Goal: Task Accomplishment & Management: Complete application form

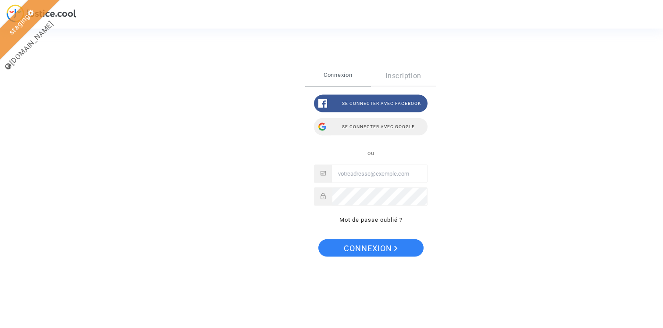
type input "claire+pitcher@justice.cool"
click at [368, 128] on div "Se connecter avec Google" at bounding box center [371, 127] width 114 height 18
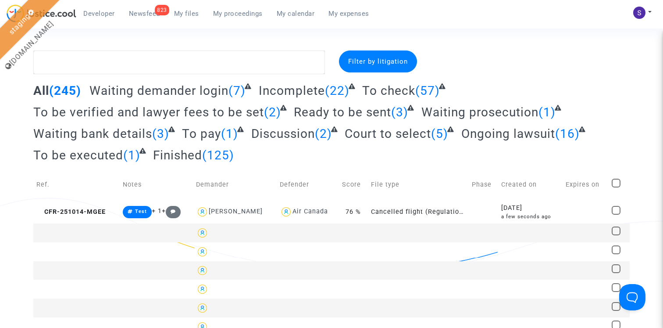
click at [235, 13] on span "My proceedings" at bounding box center [238, 14] width 50 height 8
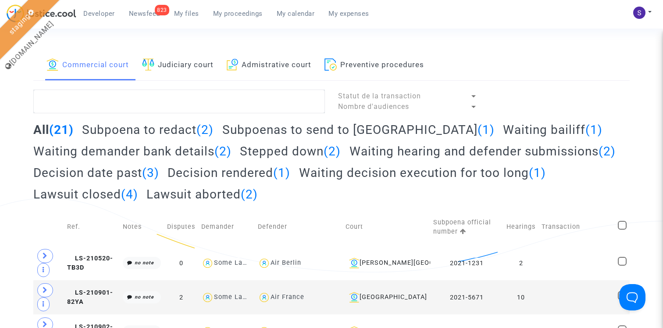
click at [189, 13] on span "My files" at bounding box center [186, 14] width 25 height 8
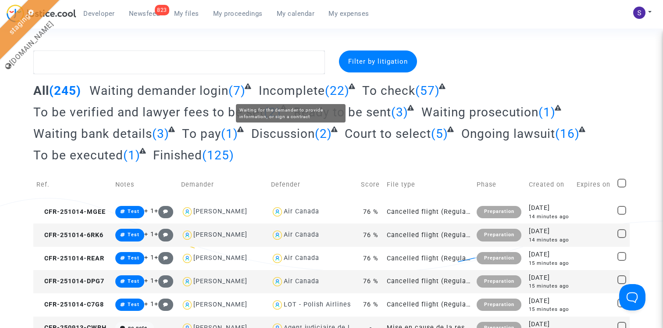
click at [293, 91] on span "Incomplete" at bounding box center [292, 90] width 66 height 14
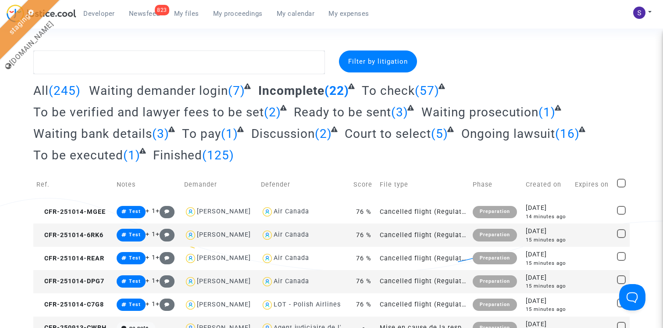
click at [43, 91] on span "All" at bounding box center [40, 90] width 15 height 14
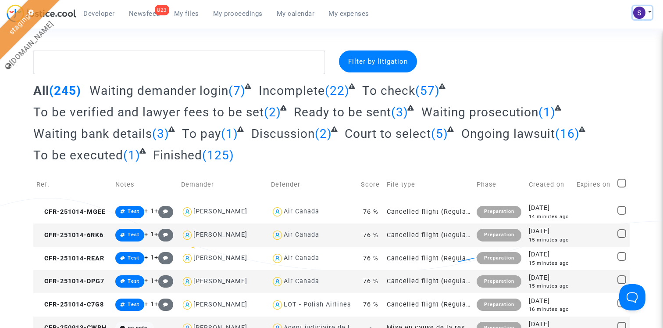
click at [641, 11] on img at bounding box center [639, 13] width 12 height 12
click at [608, 44] on link "Settings" at bounding box center [617, 45] width 69 height 14
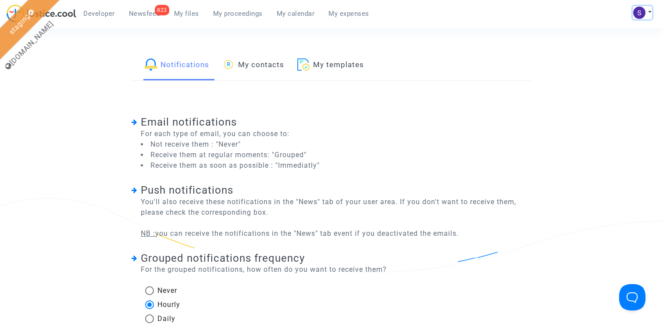
click at [651, 9] on button at bounding box center [642, 12] width 19 height 13
click at [619, 30] on link "My profile" at bounding box center [617, 31] width 69 height 14
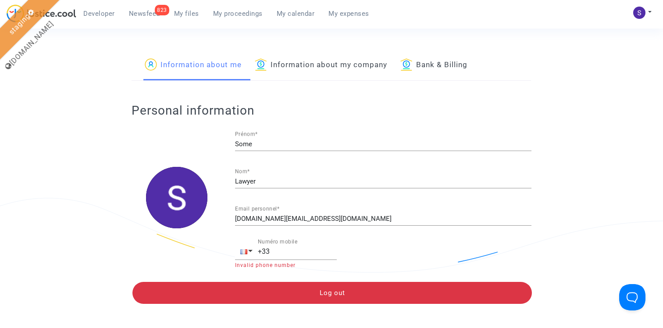
click at [319, 60] on link "Information about my company" at bounding box center [321, 65] width 132 height 30
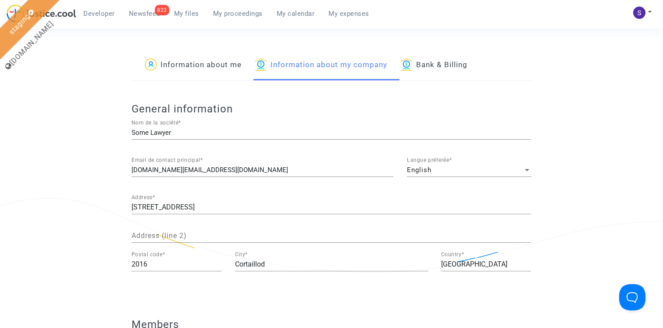
click at [455, 171] on div "English" at bounding box center [465, 169] width 117 height 7
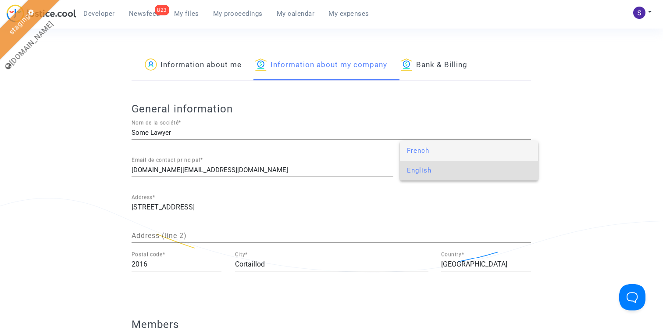
click at [428, 150] on span "French" at bounding box center [469, 151] width 125 height 20
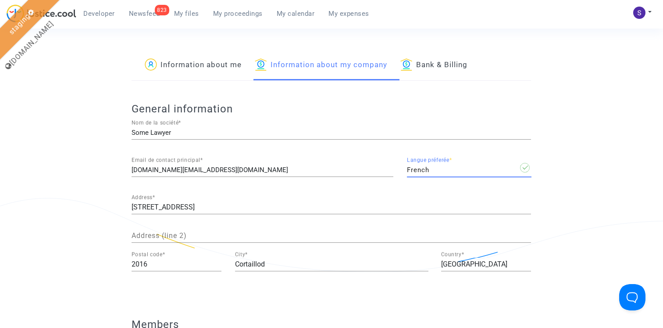
click at [238, 11] on span "My proceedings" at bounding box center [238, 14] width 50 height 8
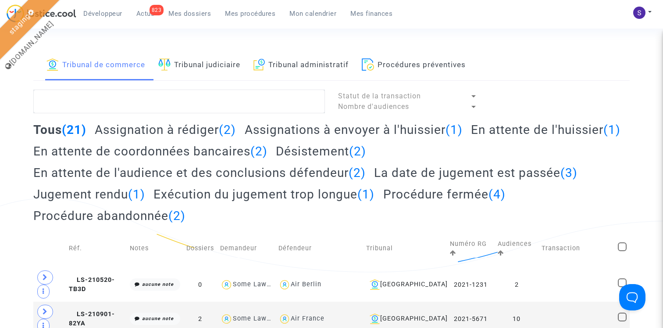
click at [200, 64] on link "Tribunal judiciaire" at bounding box center [199, 65] width 82 height 30
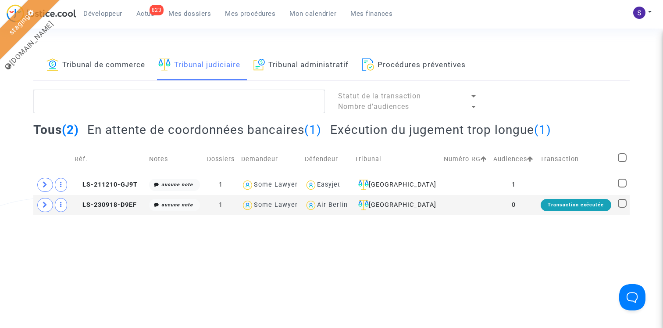
click at [125, 69] on link "Tribunal de commerce" at bounding box center [96, 65] width 99 height 30
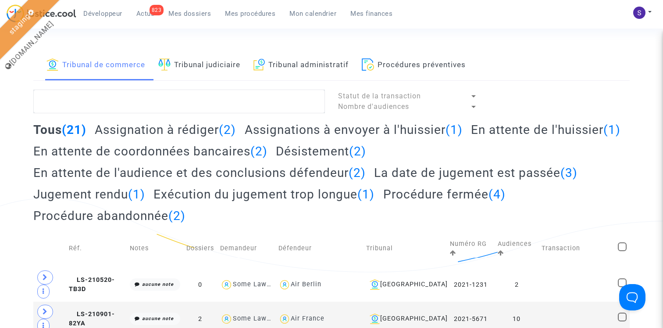
click at [197, 13] on span "Mes dossiers" at bounding box center [189, 14] width 43 height 8
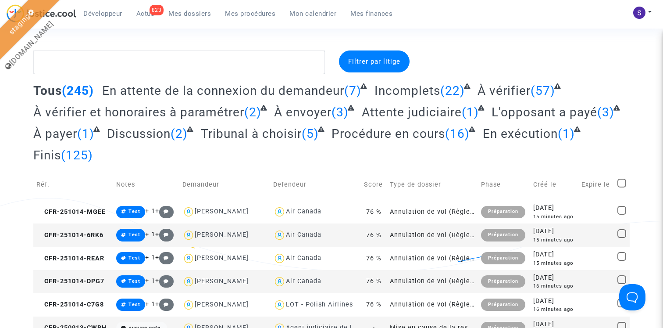
click at [421, 96] on span "Incomplets" at bounding box center [408, 90] width 66 height 14
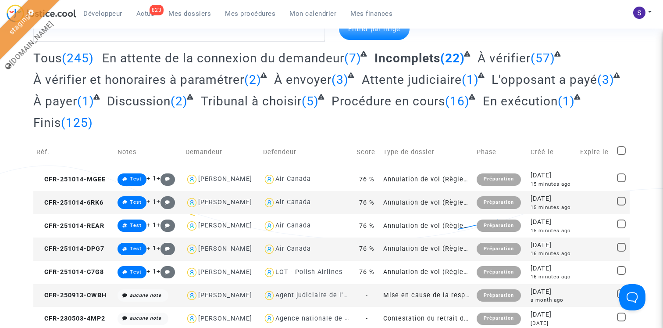
scroll to position [33, 0]
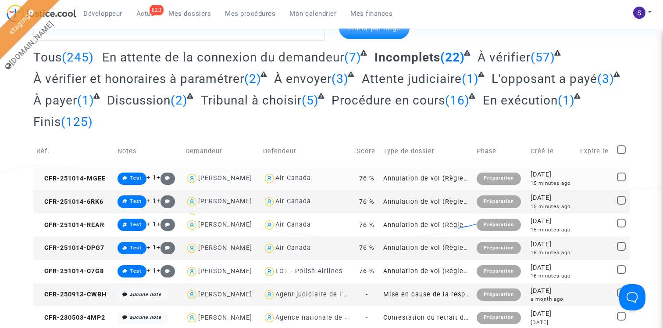
click at [622, 174] on span at bounding box center [621, 176] width 9 height 9
click at [622, 181] on input "checkbox" at bounding box center [621, 181] width 0 height 0
checkbox input "true"
click at [622, 271] on span at bounding box center [621, 269] width 9 height 9
click at [622, 274] on input "checkbox" at bounding box center [621, 274] width 0 height 0
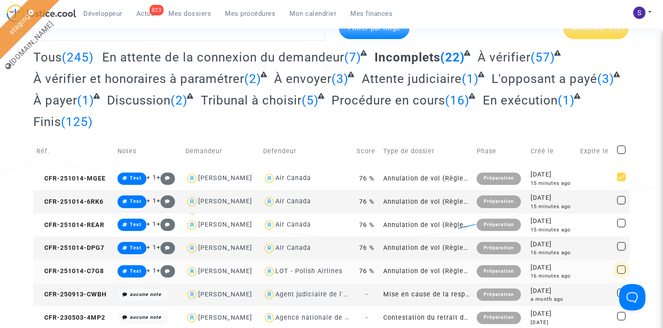
checkbox input "true"
click at [622, 202] on span at bounding box center [621, 200] width 9 height 9
click at [622, 204] on input "checkbox" at bounding box center [621, 204] width 0 height 0
checkbox input "true"
click at [622, 220] on span at bounding box center [621, 222] width 9 height 9
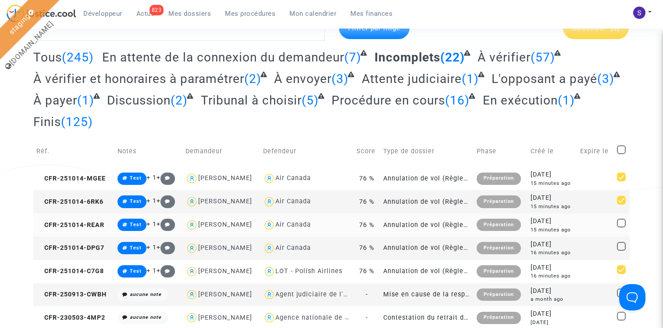
click at [622, 227] on input "checkbox" at bounding box center [621, 227] width 0 height 0
checkbox input "true"
click at [622, 247] on span at bounding box center [621, 246] width 9 height 9
click at [622, 250] on input "checkbox" at bounding box center [621, 250] width 0 height 0
checkbox input "true"
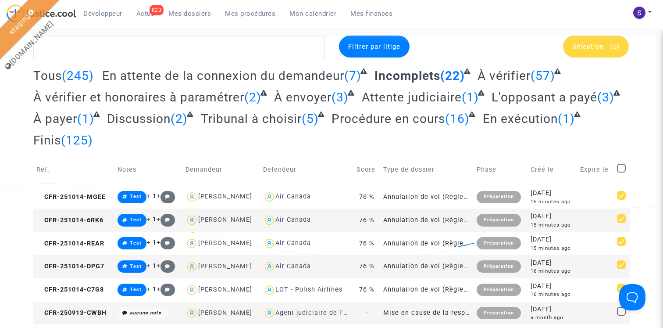
scroll to position [0, 0]
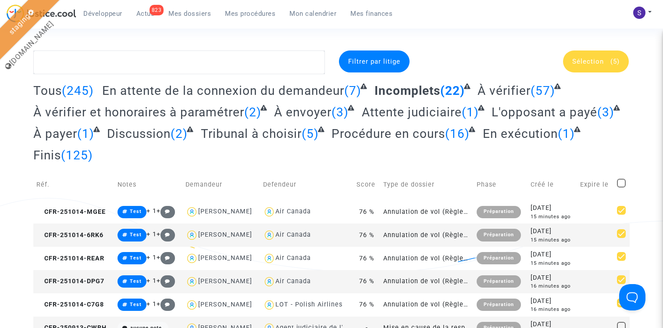
click at [601, 66] on div "Sélection (5)" at bounding box center [596, 61] width 66 height 22
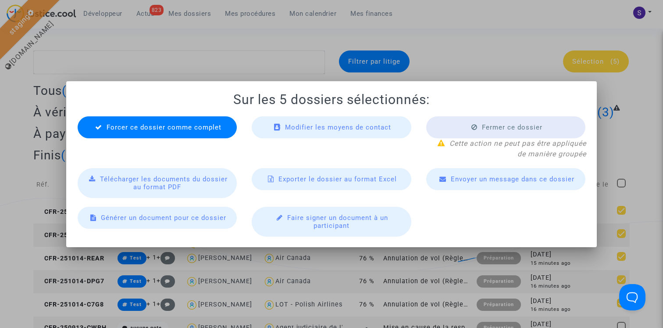
click at [171, 129] on span "Forcer ce dossier comme complet" at bounding box center [164, 127] width 115 height 8
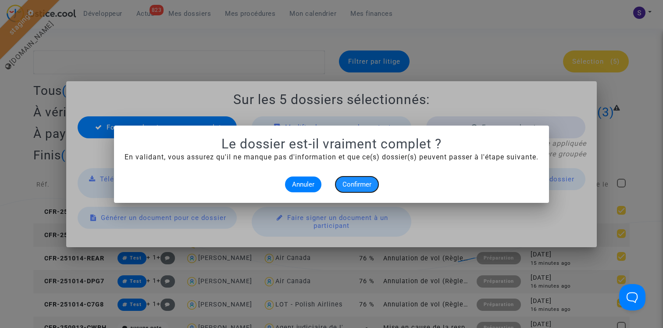
click at [354, 185] on span "Confirmer" at bounding box center [357, 184] width 29 height 8
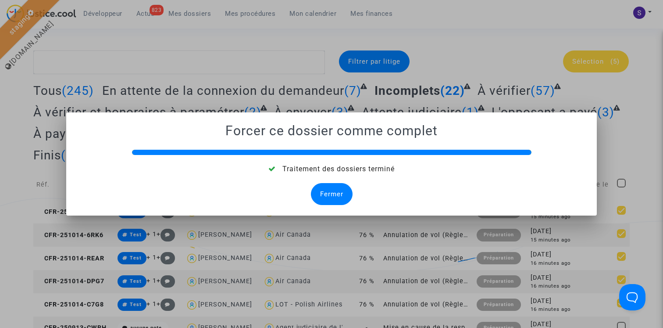
click at [343, 192] on div "Fermer" at bounding box center [332, 194] width 42 height 22
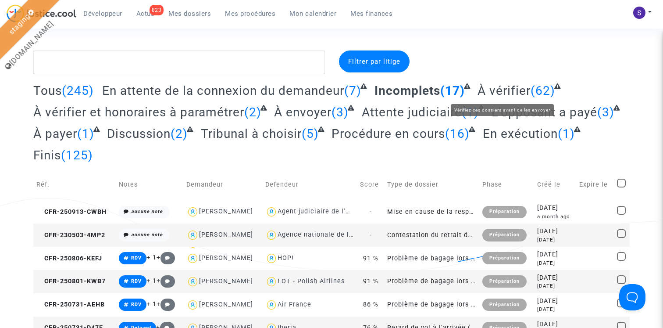
click at [501, 90] on span "À vérifier" at bounding box center [504, 90] width 53 height 14
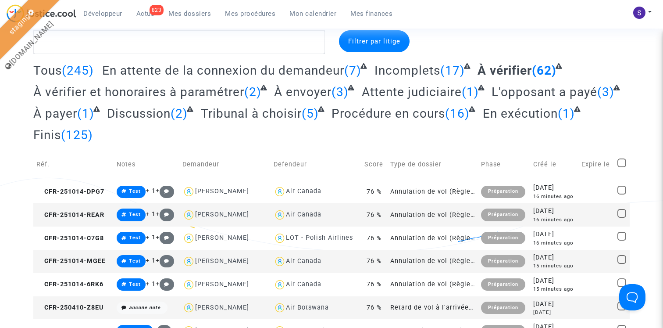
scroll to position [21, 0]
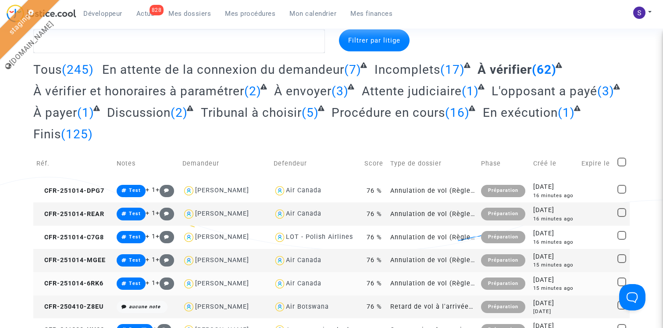
click at [621, 283] on span at bounding box center [622, 281] width 9 height 9
click at [622, 286] on input "checkbox" at bounding box center [622, 286] width 0 height 0
checkbox input "true"
click at [621, 259] on span at bounding box center [622, 258] width 9 height 9
click at [622, 263] on input "checkbox" at bounding box center [622, 263] width 0 height 0
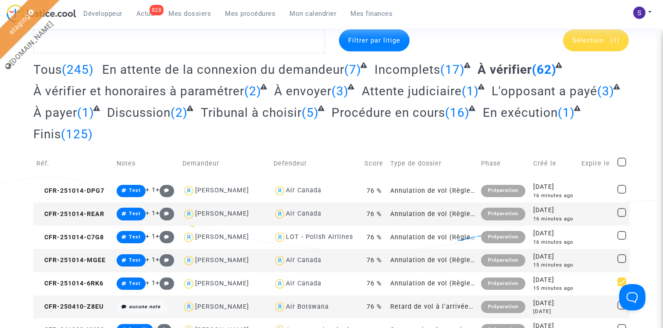
checkbox input "true"
click at [621, 233] on span at bounding box center [622, 235] width 9 height 9
click at [622, 240] on input "checkbox" at bounding box center [622, 240] width 0 height 0
checkbox input "true"
click at [621, 209] on span at bounding box center [622, 212] width 9 height 9
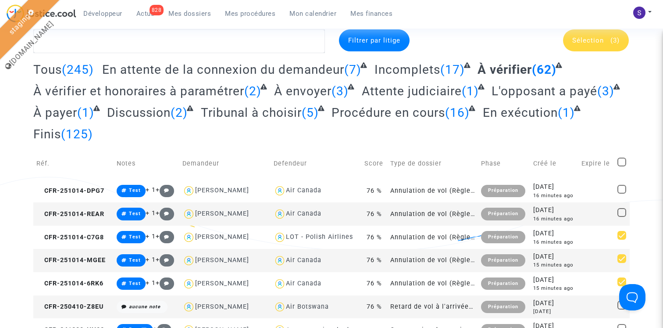
click at [622, 217] on input "checkbox" at bounding box center [622, 217] width 0 height 0
checkbox input "true"
click at [621, 187] on span at bounding box center [622, 189] width 9 height 9
click at [622, 193] on input "checkbox" at bounding box center [622, 193] width 0 height 0
checkbox input "true"
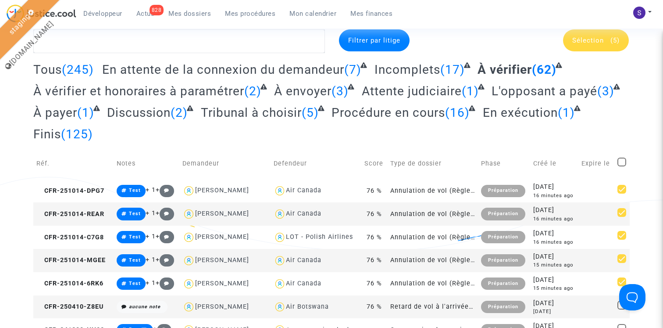
click at [591, 40] on span "Sélection" at bounding box center [588, 40] width 32 height 8
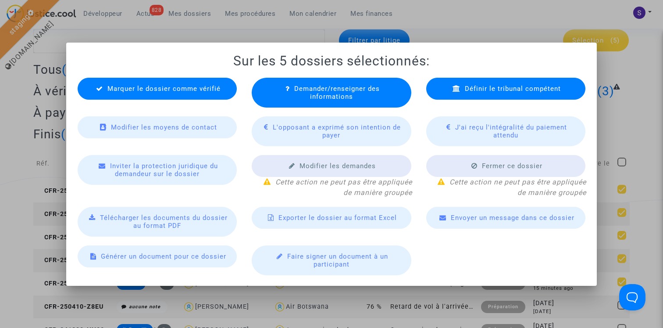
click at [189, 94] on div "Marquer le dossier comme vérifié" at bounding box center [157, 89] width 159 height 22
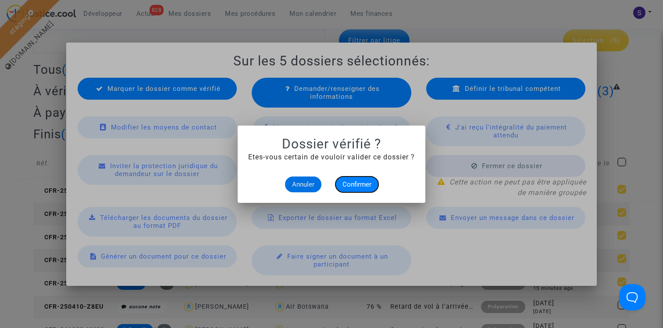
click at [351, 185] on span "Confirmer" at bounding box center [357, 184] width 29 height 8
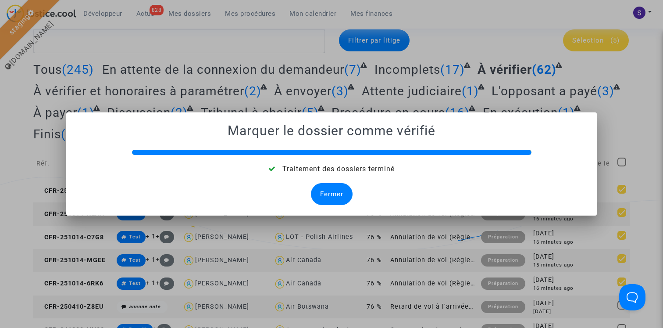
click at [329, 193] on div "Fermer" at bounding box center [332, 194] width 42 height 22
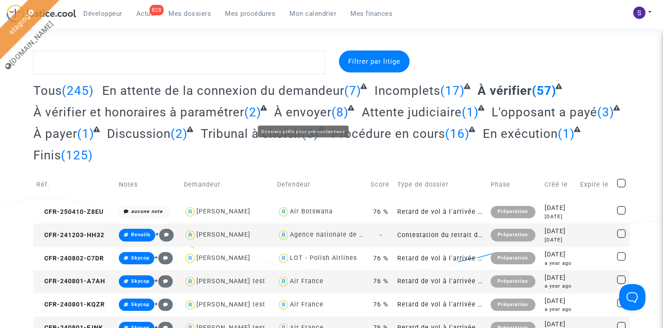
click at [293, 117] on span "À envoyer" at bounding box center [302, 112] width 57 height 14
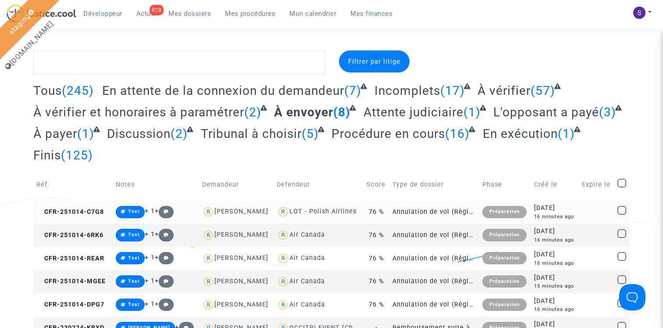
click at [624, 209] on span at bounding box center [622, 210] width 9 height 9
click at [622, 215] on input "checkbox" at bounding box center [622, 215] width 0 height 0
checkbox input "true"
click at [624, 236] on span at bounding box center [622, 233] width 9 height 9
click at [622, 238] on input "checkbox" at bounding box center [622, 238] width 0 height 0
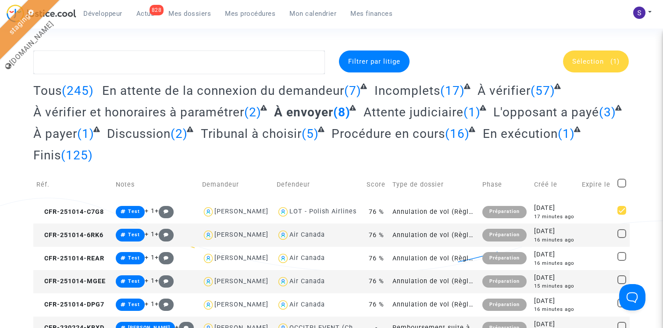
checkbox input "true"
click at [623, 255] on span at bounding box center [622, 256] width 9 height 9
click at [622, 261] on input "checkbox" at bounding box center [622, 261] width 0 height 0
checkbox input "true"
click at [621, 279] on span at bounding box center [622, 279] width 9 height 9
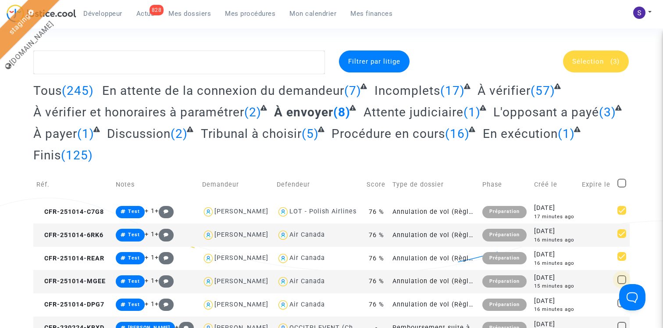
click at [622, 284] on input "checkbox" at bounding box center [622, 284] width 0 height 0
checkbox input "true"
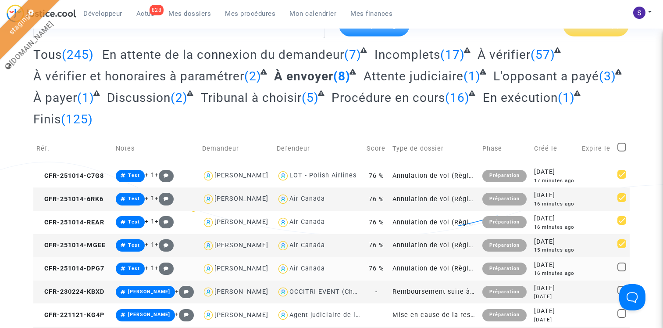
click at [621, 266] on span at bounding box center [622, 266] width 9 height 9
click at [622, 271] on input "checkbox" at bounding box center [622, 271] width 0 height 0
checkbox input "true"
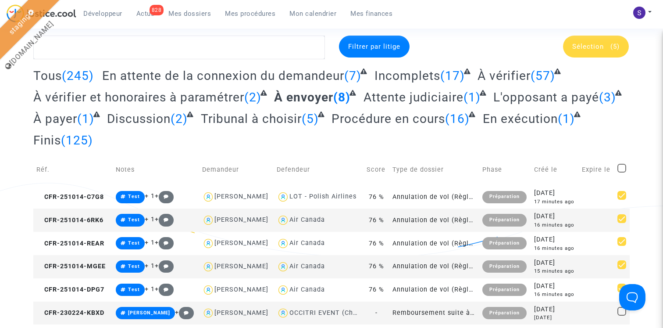
scroll to position [6, 0]
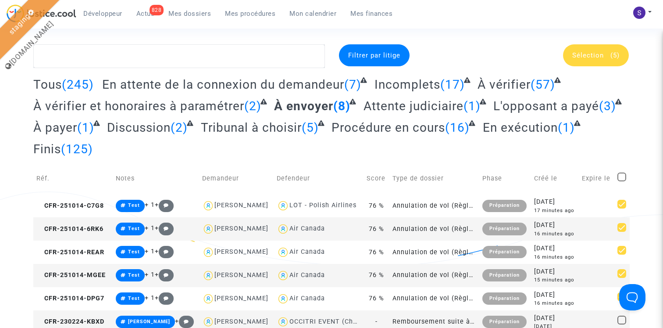
click at [580, 54] on span "Sélection" at bounding box center [588, 55] width 32 height 8
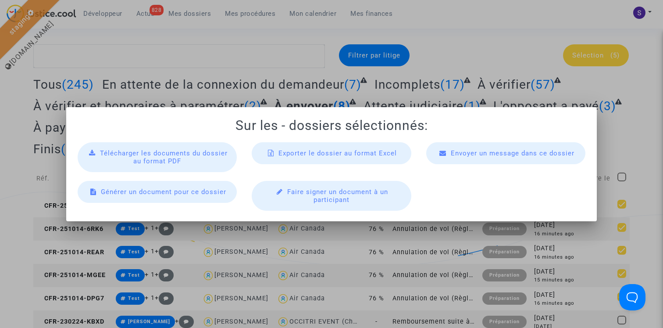
scroll to position [0, 0]
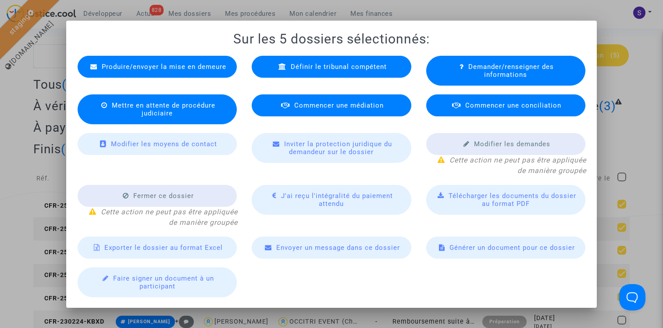
click at [207, 102] on span "Mettre en attente de procédure judiciaire" at bounding box center [164, 109] width 104 height 16
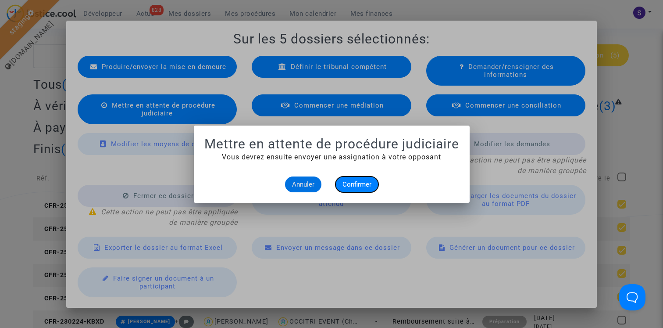
click at [367, 184] on span "Confirmer" at bounding box center [357, 184] width 29 height 8
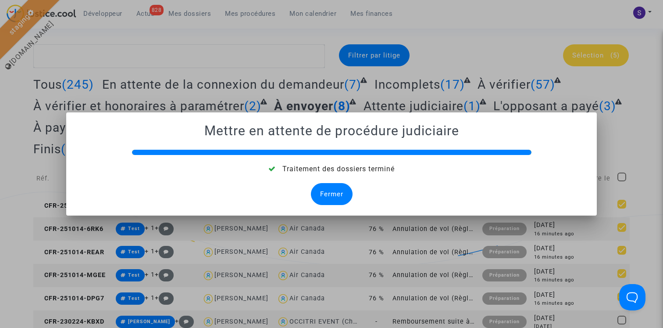
click at [334, 193] on div "Fermer" at bounding box center [332, 194] width 42 height 22
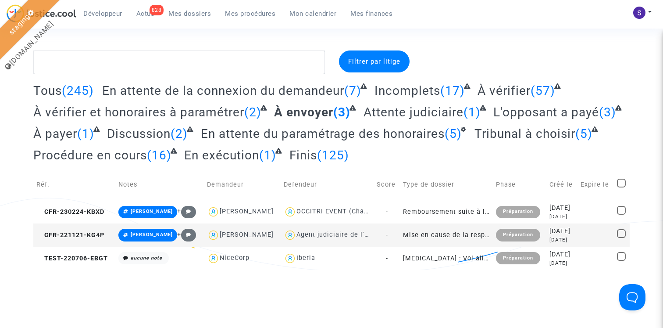
click at [387, 116] on span "Attente judiciaire" at bounding box center [414, 112] width 100 height 14
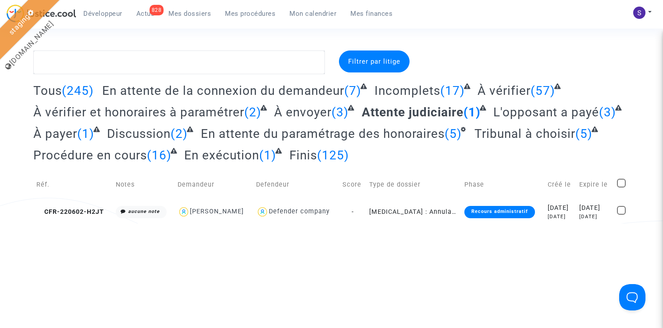
click at [445, 135] on span "En attente du paramétrage des honoraires" at bounding box center [323, 133] width 244 height 14
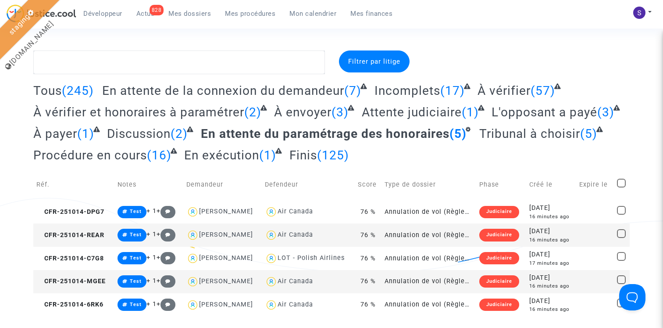
click at [622, 180] on span at bounding box center [621, 183] width 9 height 9
click at [622, 187] on input "checkbox" at bounding box center [621, 187] width 0 height 0
checkbox input "true"
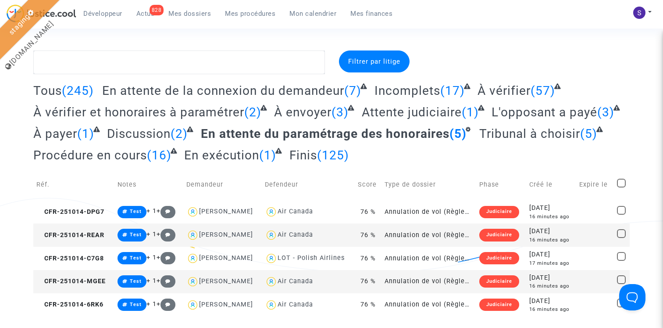
checkbox input "true"
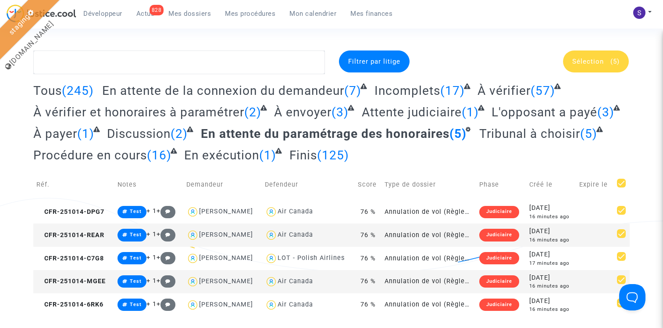
click at [587, 64] on span "Sélection" at bounding box center [588, 61] width 32 height 8
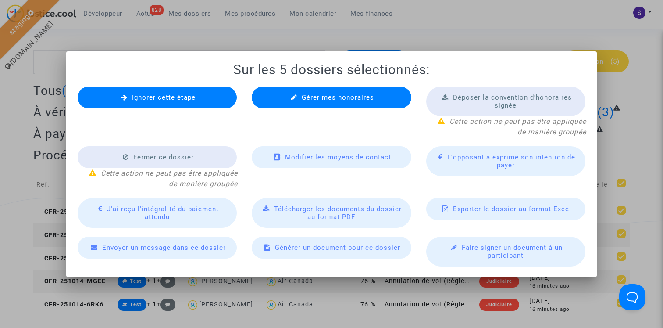
click at [209, 94] on div "Ignorer cette étape" at bounding box center [157, 97] width 159 height 22
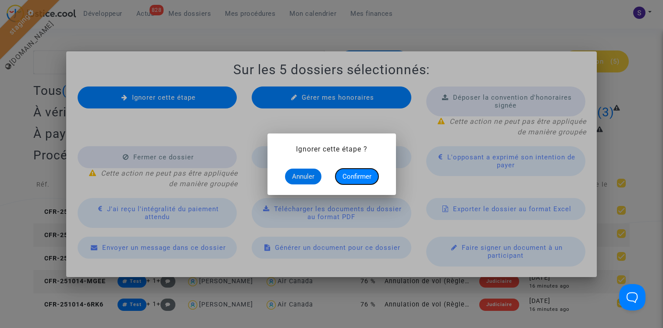
click at [355, 176] on span "Confirmer" at bounding box center [357, 176] width 29 height 8
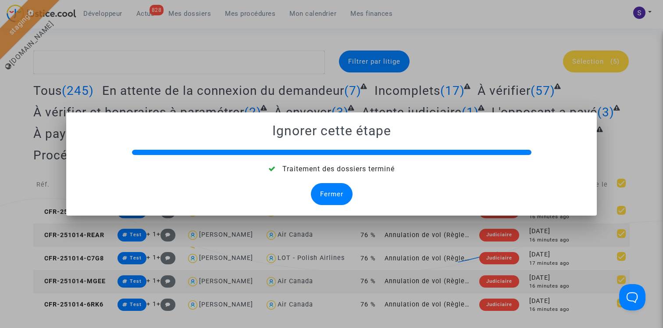
click at [332, 186] on div "Fermer" at bounding box center [332, 194] width 42 height 22
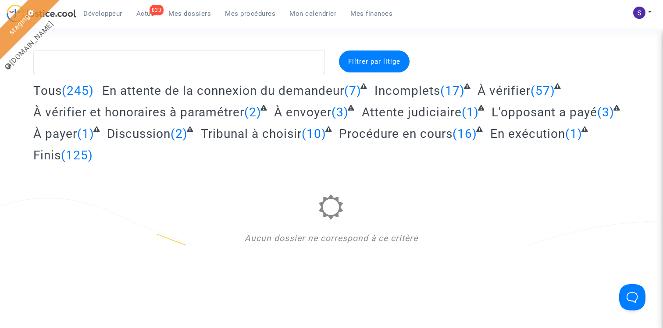
click at [223, 132] on span "Tribunal à choisir" at bounding box center [251, 133] width 101 height 14
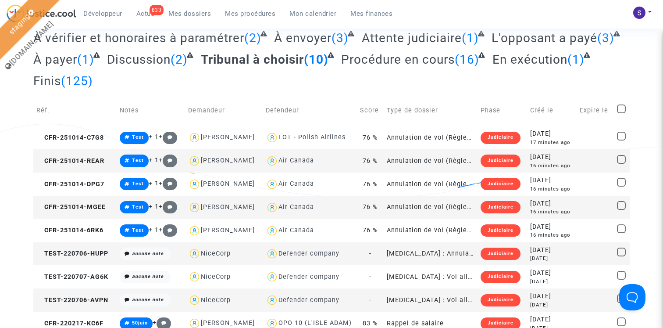
scroll to position [104, 0]
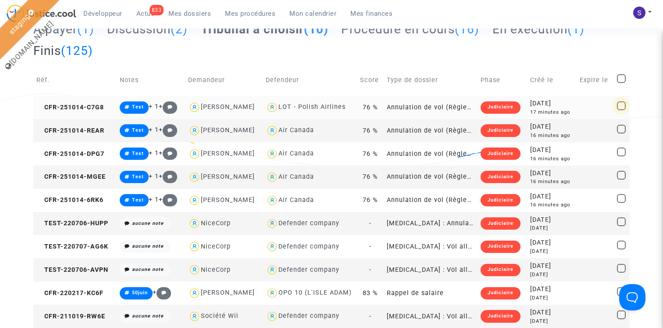
click at [620, 107] on span at bounding box center [621, 105] width 9 height 9
click at [621, 110] on input "checkbox" at bounding box center [621, 110] width 0 height 0
checkbox input "true"
click at [620, 129] on span at bounding box center [621, 129] width 9 height 9
click at [621, 133] on input "checkbox" at bounding box center [621, 133] width 0 height 0
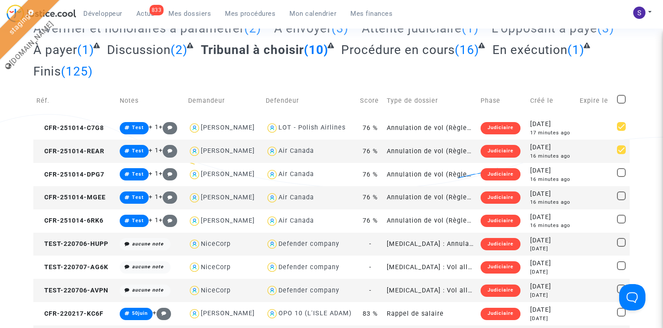
scroll to position [75, 0]
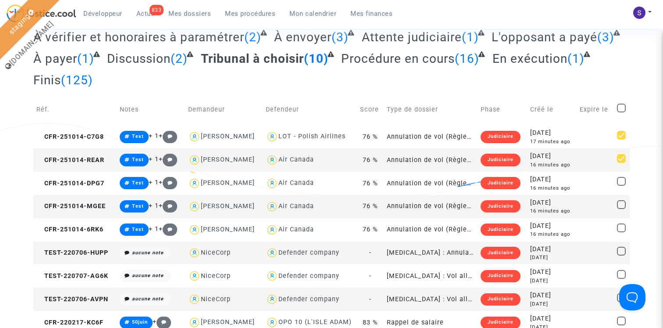
click at [622, 159] on span at bounding box center [621, 158] width 9 height 9
click at [622, 163] on input "checkbox" at bounding box center [621, 163] width 0 height 0
click at [622, 156] on span at bounding box center [621, 158] width 9 height 9
click at [622, 163] on input "checkbox" at bounding box center [621, 163] width 0 height 0
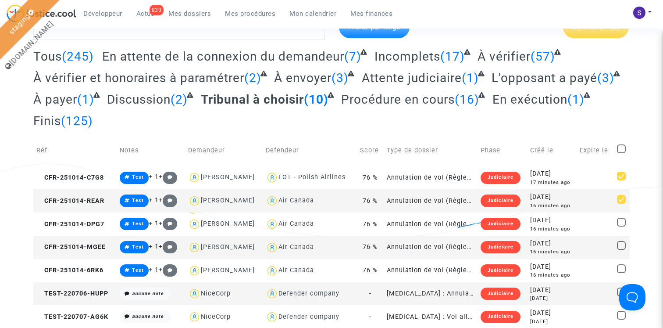
scroll to position [18, 0]
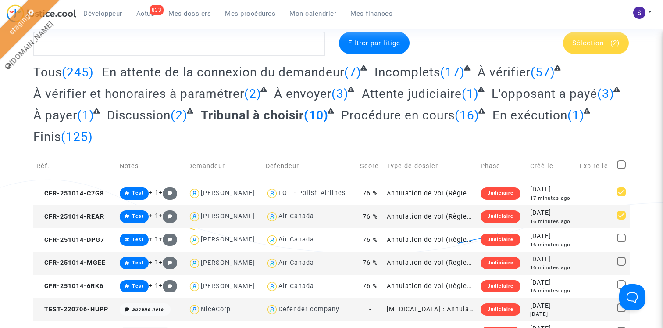
click at [620, 213] on span at bounding box center [621, 215] width 9 height 9
click at [621, 219] on input "checkbox" at bounding box center [621, 219] width 0 height 0
checkbox input "false"
click at [595, 44] on span "Sélection" at bounding box center [588, 43] width 32 height 8
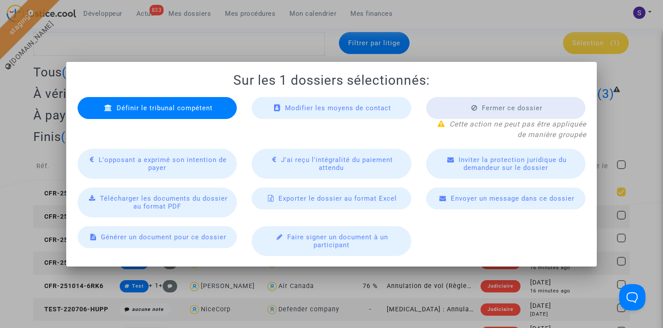
click at [203, 107] on span "Définir le tribunal compétent" at bounding box center [165, 108] width 96 height 8
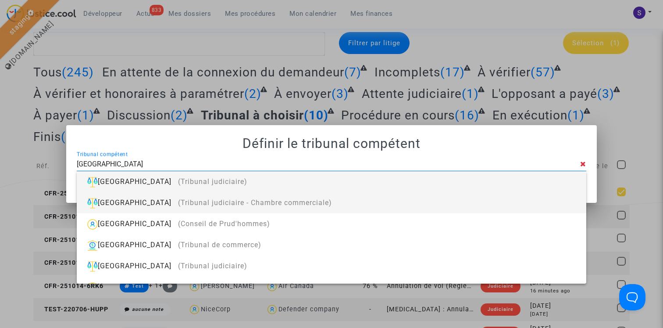
type input "mulhouse"
click at [244, 204] on span "(Tribunal judiciaire - Chambre commerciale)" at bounding box center [255, 202] width 154 height 8
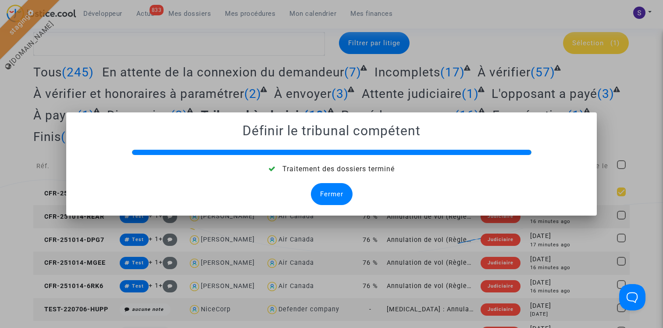
click at [332, 193] on div "Fermer" at bounding box center [332, 194] width 42 height 22
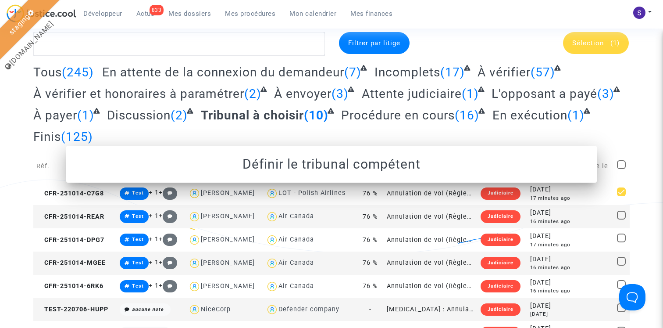
scroll to position [18, 0]
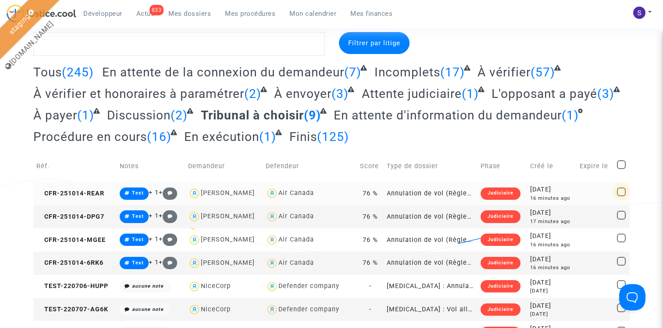
click at [621, 191] on span at bounding box center [621, 191] width 9 height 9
click at [621, 196] on input "checkbox" at bounding box center [621, 196] width 0 height 0
checkbox input "true"
click at [598, 49] on div "Sélection (1)" at bounding box center [596, 43] width 66 height 22
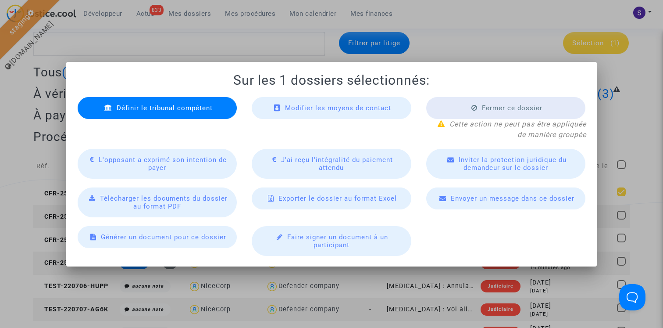
click at [193, 111] on span "Définir le tribunal compétent" at bounding box center [165, 108] width 96 height 8
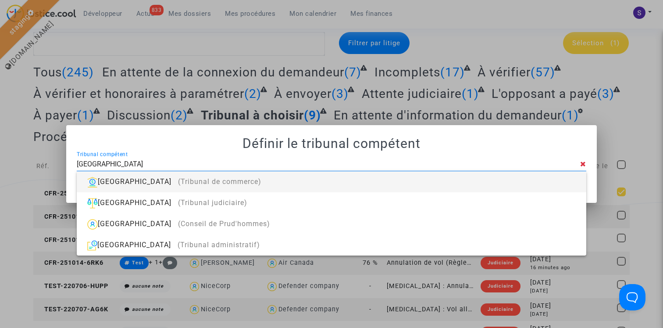
type input "paris"
click at [178, 185] on span "(Tribunal de commerce)" at bounding box center [219, 181] width 83 height 8
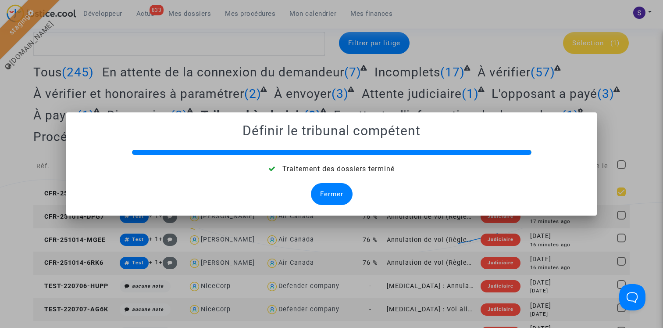
click at [332, 192] on div "Fermer" at bounding box center [332, 194] width 42 height 22
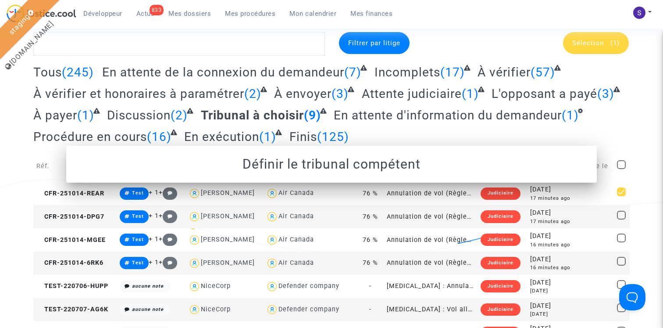
scroll to position [18, 0]
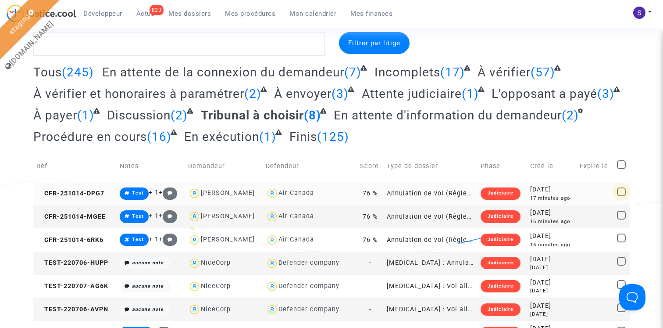
click at [619, 189] on span at bounding box center [621, 191] width 9 height 9
click at [621, 196] on input "checkbox" at bounding box center [621, 196] width 0 height 0
checkbox input "true"
click at [598, 30] on section "Filtrer par litige Sélection (1) Tous (245) En attente de la connexion du deman…" at bounding box center [331, 175] width 663 height 386
click at [596, 38] on div "Sélection (1)" at bounding box center [596, 43] width 66 height 22
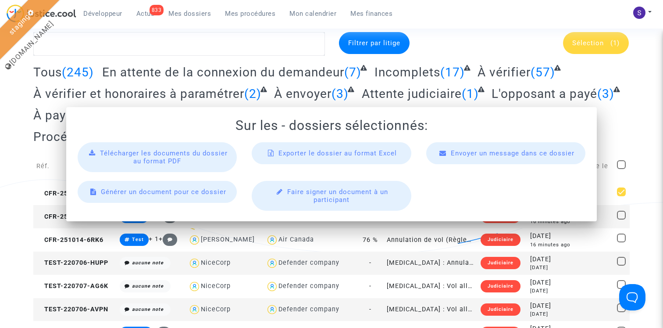
scroll to position [0, 0]
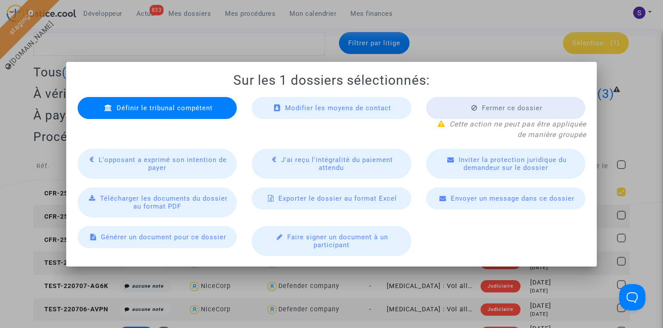
click at [218, 105] on div "Définir le tribunal compétent" at bounding box center [157, 108] width 159 height 22
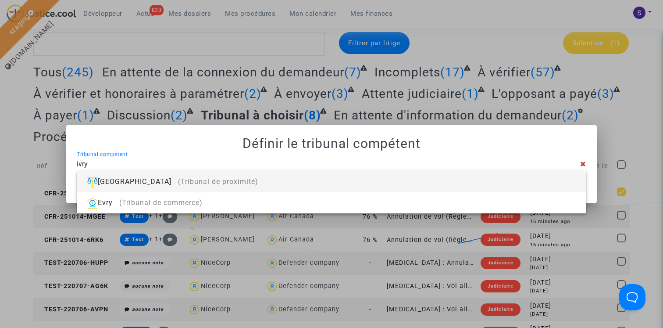
type input "ivry"
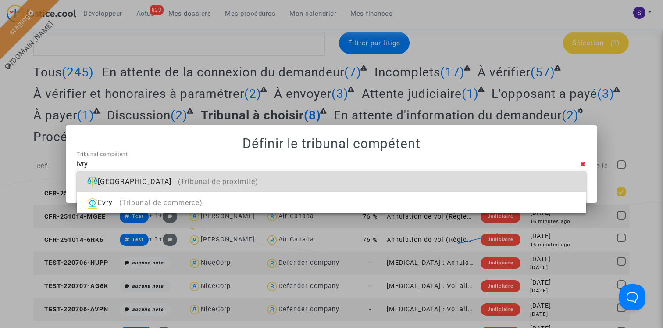
click at [136, 178] on div "Ivry-sur-Seine (Tribunal de proximité)" at bounding box center [332, 181] width 496 height 21
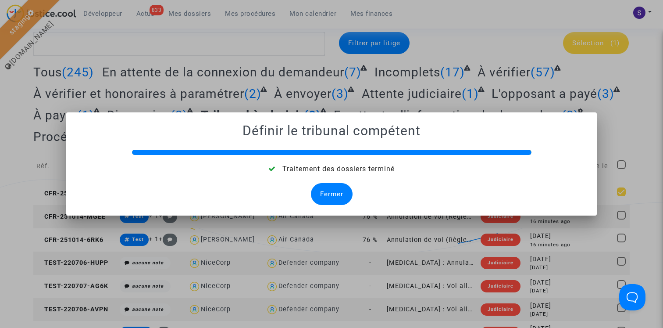
click at [340, 192] on div "Fermer" at bounding box center [332, 194] width 42 height 22
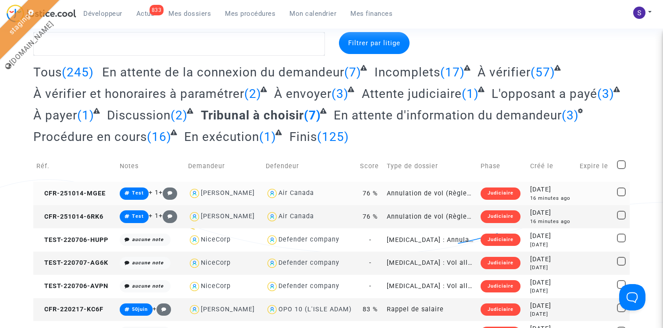
click at [620, 188] on span at bounding box center [621, 191] width 9 height 9
click at [621, 196] on input "checkbox" at bounding box center [621, 196] width 0 height 0
checkbox input "true"
click at [621, 214] on span at bounding box center [621, 215] width 9 height 9
click at [621, 219] on input "checkbox" at bounding box center [621, 219] width 0 height 0
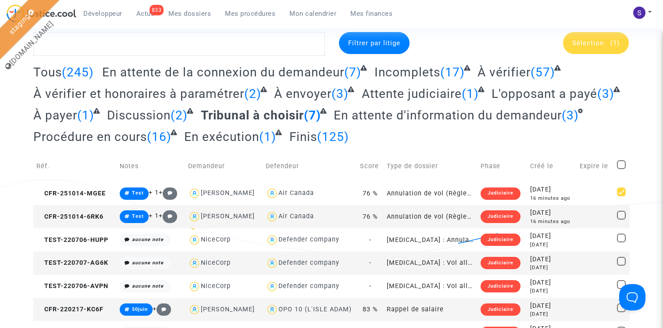
checkbox input "true"
click at [606, 40] on span "Sélection (2)" at bounding box center [595, 43] width 47 height 8
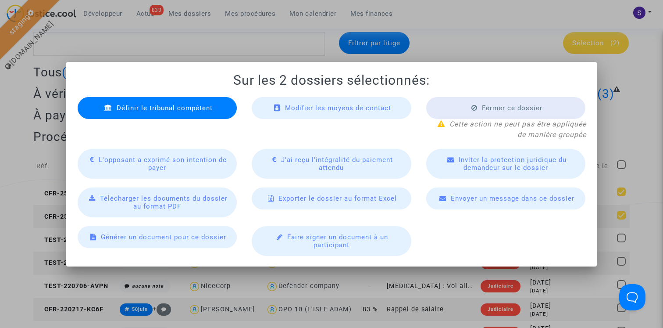
click at [207, 99] on div "Définir le tribunal compétent" at bounding box center [157, 108] width 159 height 22
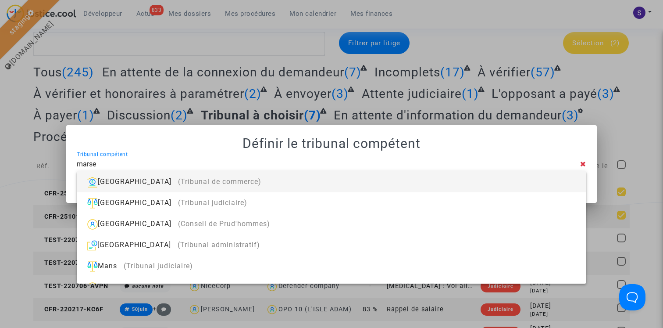
type input "marse"
click at [640, 130] on div at bounding box center [331, 164] width 663 height 328
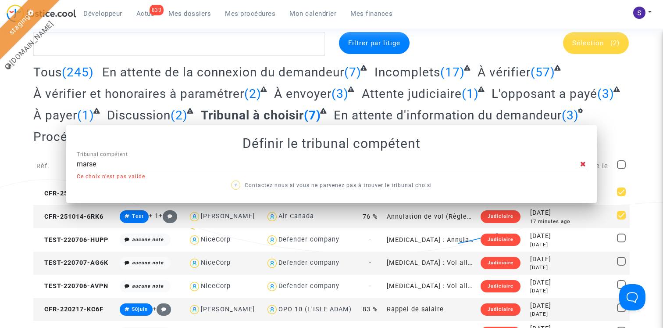
scroll to position [18, 0]
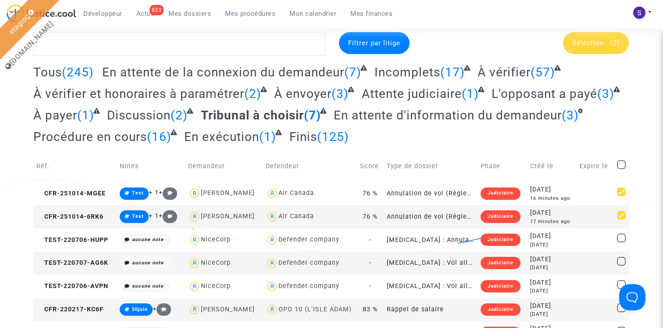
click at [621, 215] on span at bounding box center [621, 215] width 9 height 9
click at [621, 219] on input "checkbox" at bounding box center [621, 219] width 0 height 0
checkbox input "false"
click at [601, 44] on span "Sélection" at bounding box center [588, 43] width 32 height 8
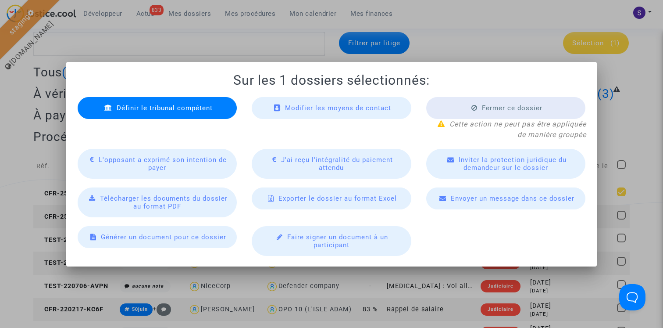
click at [205, 104] on span "Définir le tribunal compétent" at bounding box center [165, 108] width 96 height 8
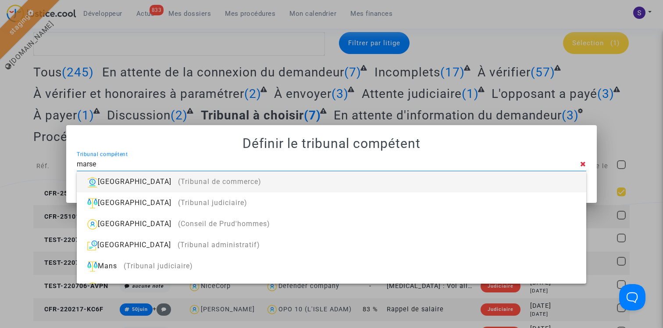
type input "marse"
click at [127, 182] on div "Marseille (Tribunal de commerce)" at bounding box center [332, 181] width 496 height 21
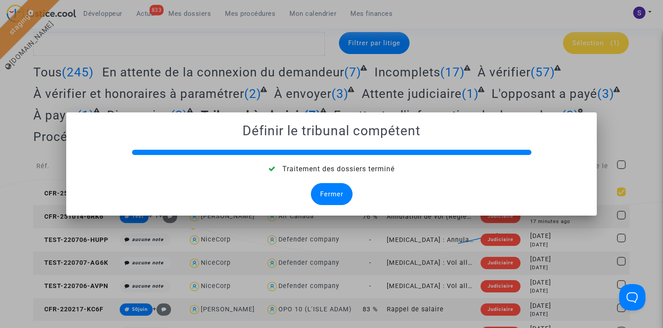
click at [331, 186] on div "Fermer" at bounding box center [332, 194] width 42 height 22
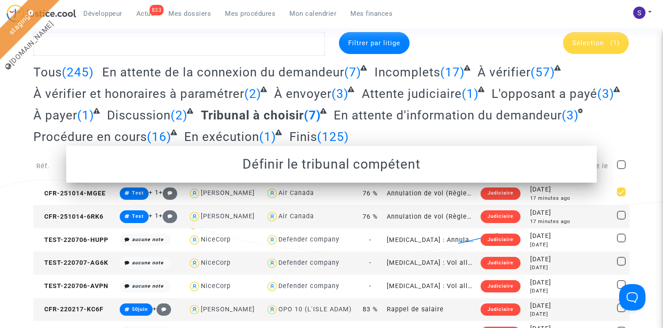
scroll to position [11, 0]
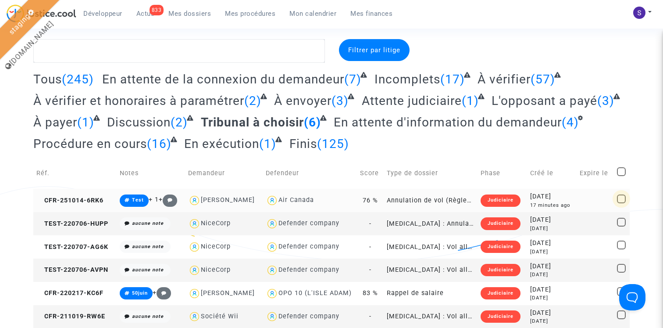
click at [619, 199] on span at bounding box center [621, 198] width 9 height 9
click at [621, 203] on input "checkbox" at bounding box center [621, 203] width 0 height 0
checkbox input "true"
click at [606, 57] on div "Sélection (1)" at bounding box center [596, 50] width 66 height 22
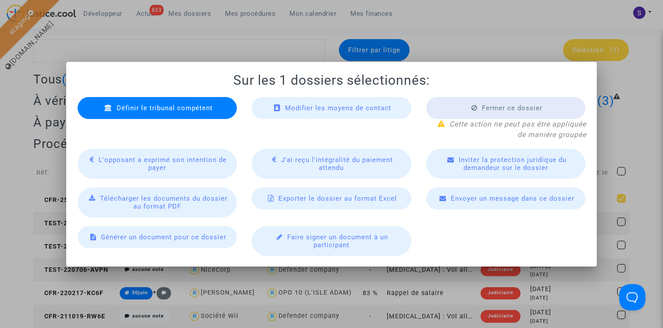
click at [193, 108] on span "Définir le tribunal compétent" at bounding box center [165, 108] width 96 height 8
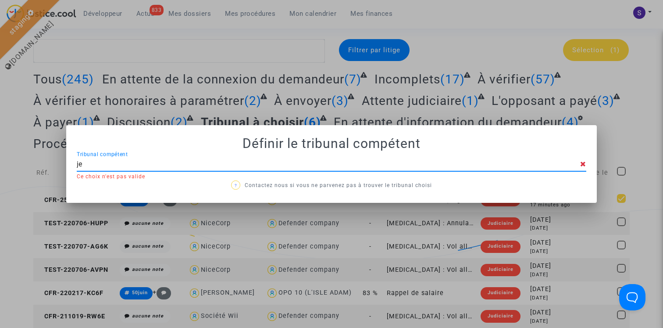
type input "j"
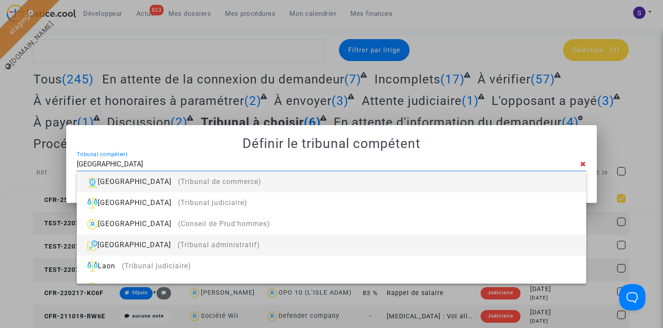
type input "lyon"
click at [178, 244] on span "(Tribunal administratif)" at bounding box center [219, 244] width 82 height 8
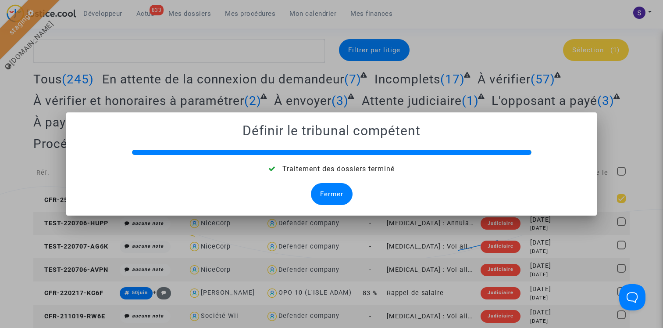
click at [346, 189] on div "Fermer" at bounding box center [332, 194] width 42 height 22
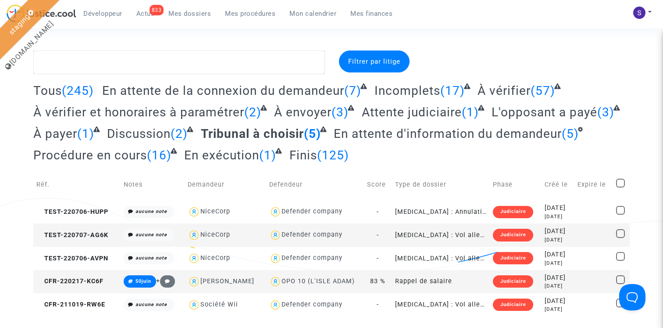
click at [384, 131] on span "En attente d'information du demandeur" at bounding box center [448, 133] width 228 height 14
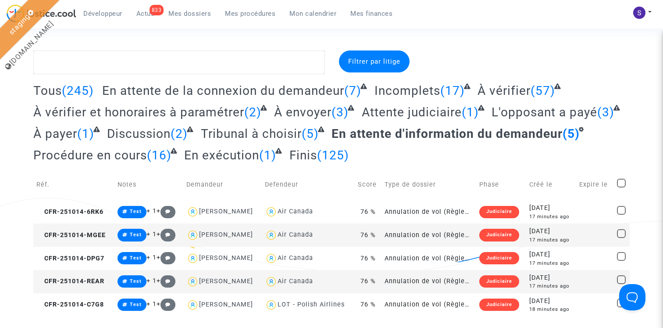
click at [624, 182] on span at bounding box center [621, 183] width 9 height 9
click at [622, 187] on input "checkbox" at bounding box center [621, 187] width 0 height 0
checkbox input "true"
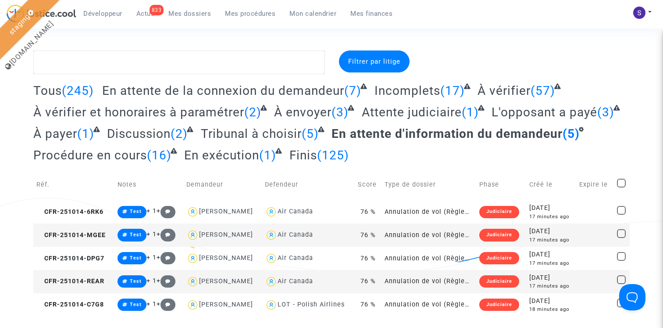
checkbox input "true"
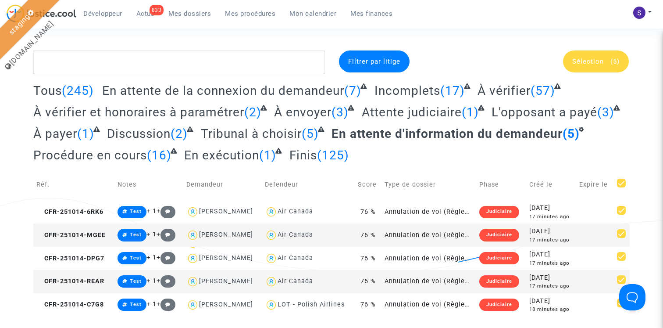
click at [605, 59] on span "Sélection (5)" at bounding box center [595, 61] width 47 height 8
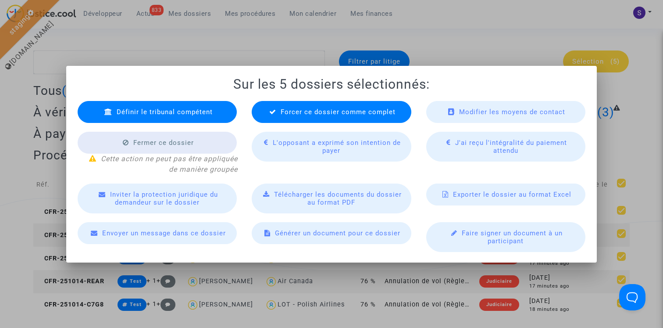
click at [343, 112] on span "Forcer ce dossier comme complet" at bounding box center [338, 112] width 115 height 8
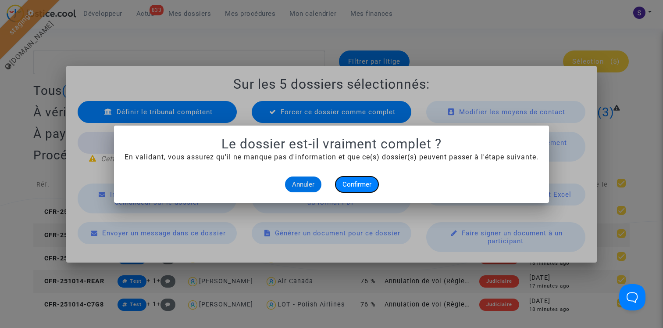
click at [354, 187] on span "Confirmer" at bounding box center [357, 184] width 29 height 8
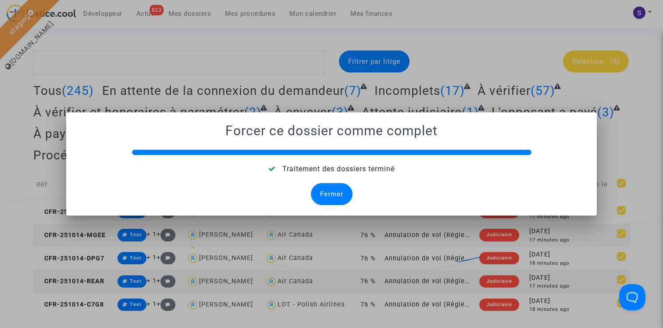
click at [330, 186] on div "Fermer" at bounding box center [332, 194] width 42 height 22
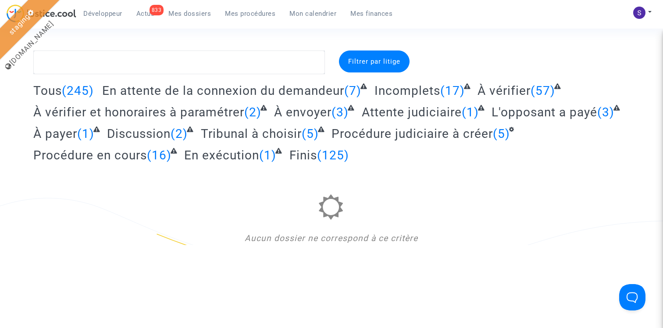
click at [363, 126] on h2 "Procédure judiciaire à créer (5)" at bounding box center [423, 133] width 183 height 15
click at [363, 131] on span "Procédure judiciaire à créer" at bounding box center [412, 133] width 161 height 14
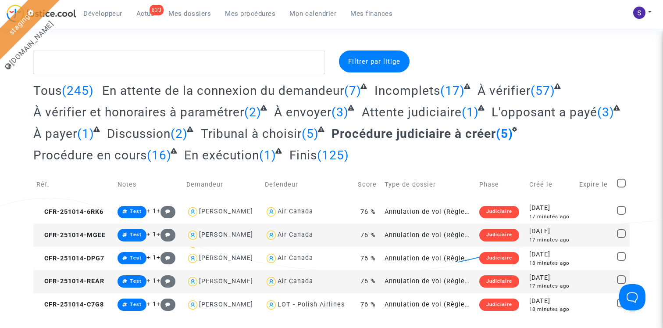
click at [624, 179] on span at bounding box center [621, 183] width 9 height 9
click at [622, 187] on input "checkbox" at bounding box center [621, 187] width 0 height 0
checkbox input "true"
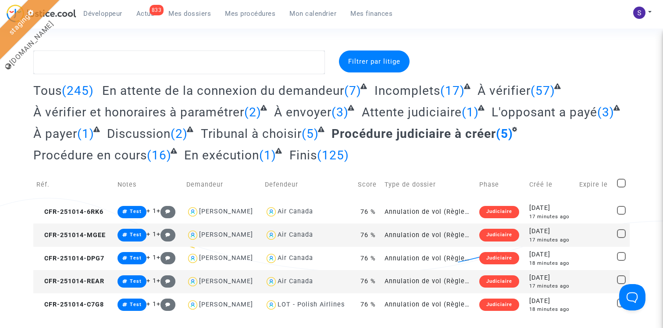
checkbox input "true"
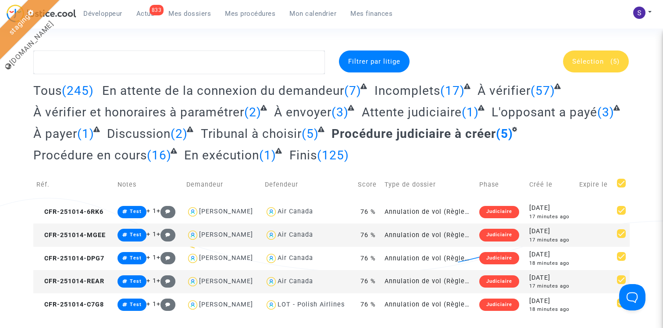
click at [594, 56] on div "Sélection (5)" at bounding box center [596, 61] width 66 height 22
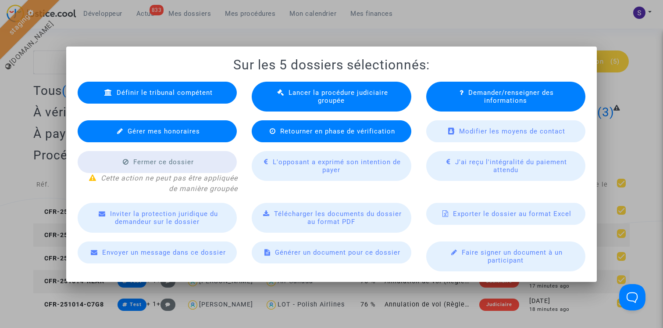
click at [315, 91] on span "Lancer la procédure judiciaire groupée" at bounding box center [339, 97] width 100 height 16
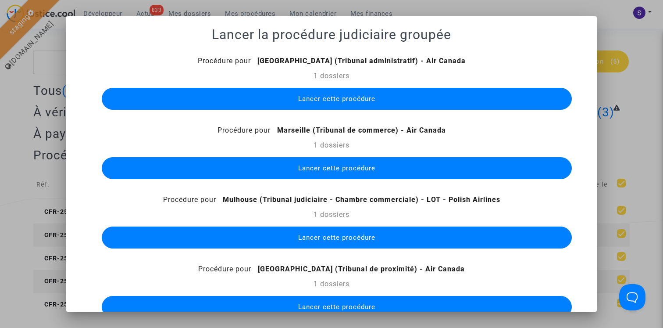
click at [335, 101] on span "Lancer cette procédure" at bounding box center [336, 99] width 77 height 8
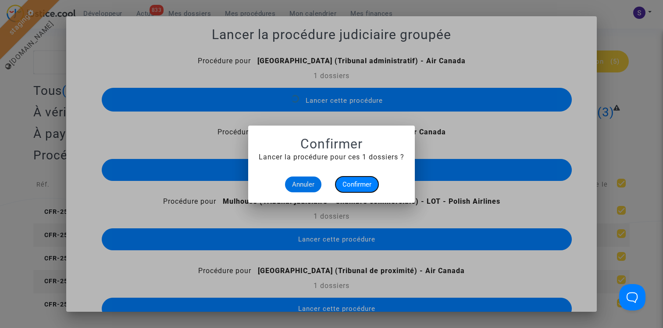
click at [360, 189] on button "Confirmer" at bounding box center [357, 184] width 43 height 16
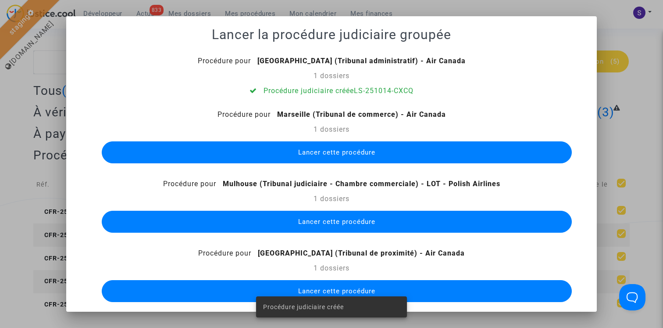
click at [336, 156] on button "Lancer cette procédure" at bounding box center [337, 152] width 470 height 22
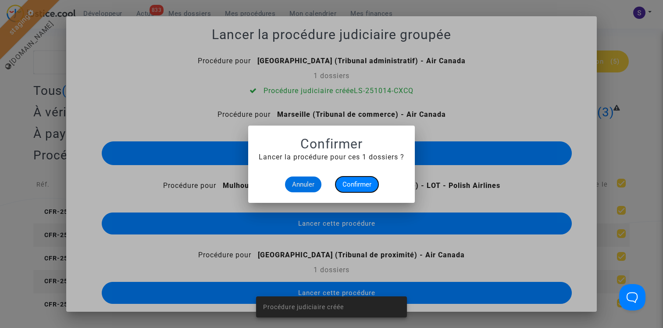
click at [370, 186] on span "Confirmer" at bounding box center [357, 184] width 29 height 8
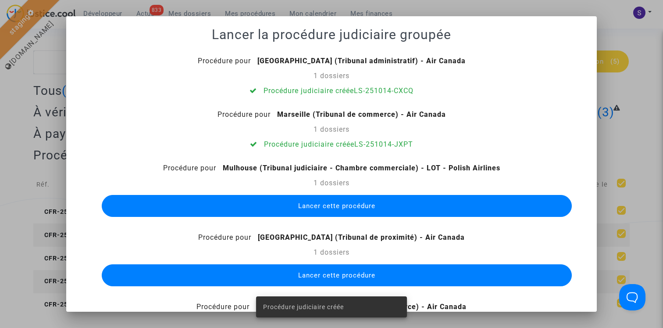
click at [328, 210] on button "Lancer cette procédure" at bounding box center [337, 206] width 470 height 22
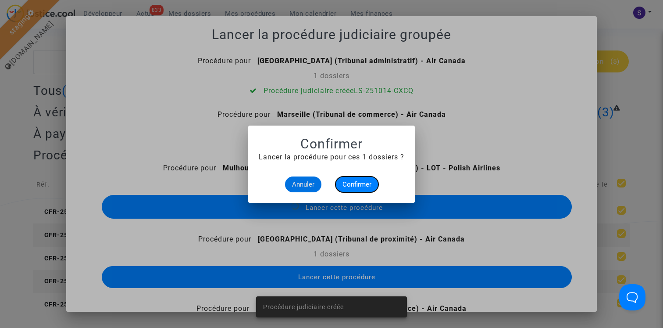
click at [351, 179] on button "Confirmer" at bounding box center [357, 184] width 43 height 16
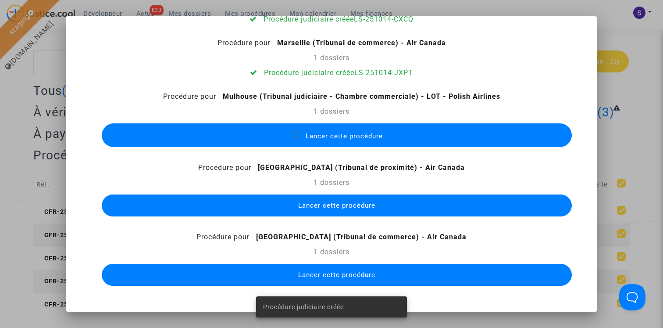
scroll to position [54, 0]
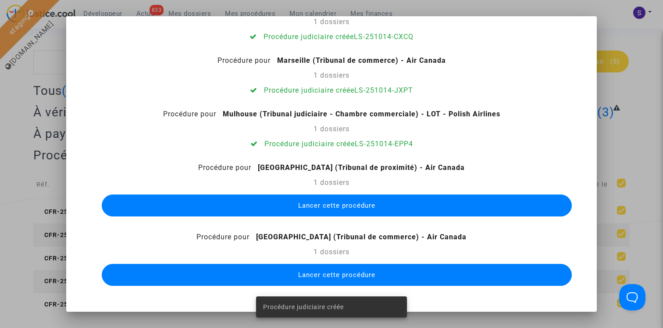
click at [333, 214] on button "Lancer cette procédure" at bounding box center [337, 205] width 470 height 22
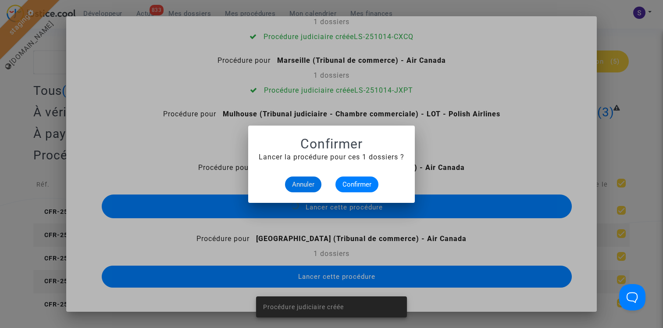
click at [369, 175] on alert-dialogs "Confirmer Lancer la procédure pour ces 1 dossiers ? Annuler Confirmer" at bounding box center [332, 164] width 146 height 56
click at [366, 180] on button "Confirmer" at bounding box center [357, 184] width 43 height 16
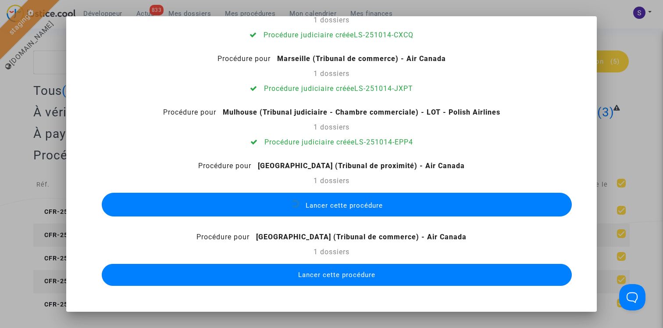
scroll to position [38, 0]
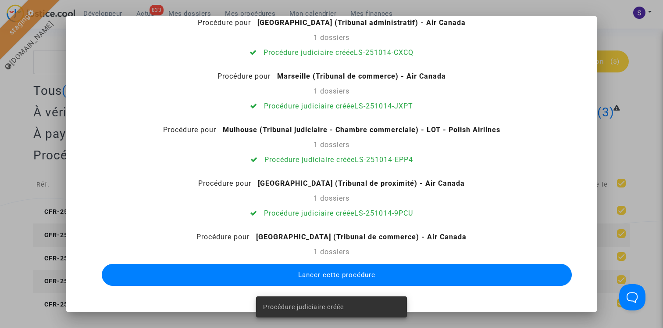
click at [335, 272] on span "Lancer cette procédure" at bounding box center [336, 275] width 77 height 8
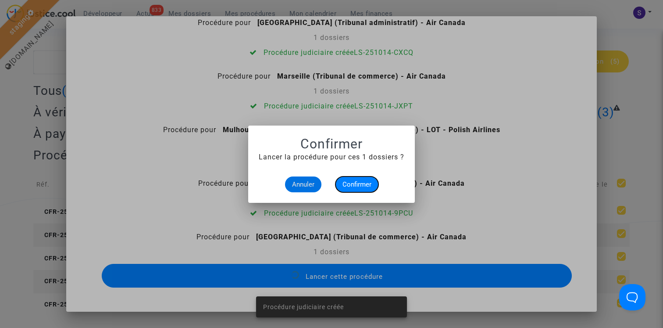
click at [361, 182] on span "Confirmer" at bounding box center [357, 184] width 29 height 8
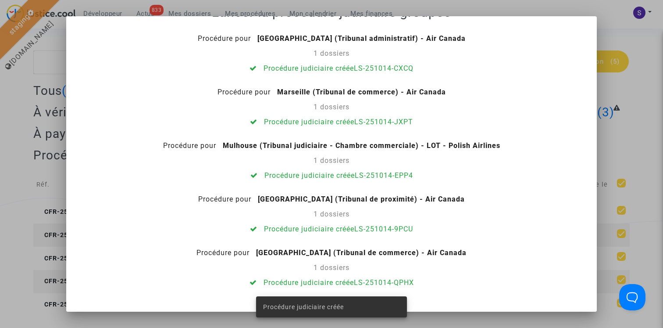
scroll to position [0, 0]
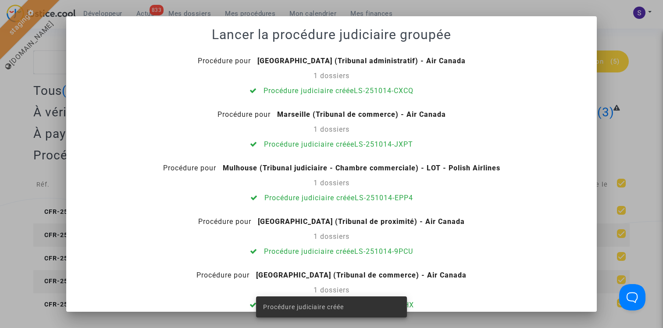
click at [647, 63] on div at bounding box center [331, 164] width 663 height 328
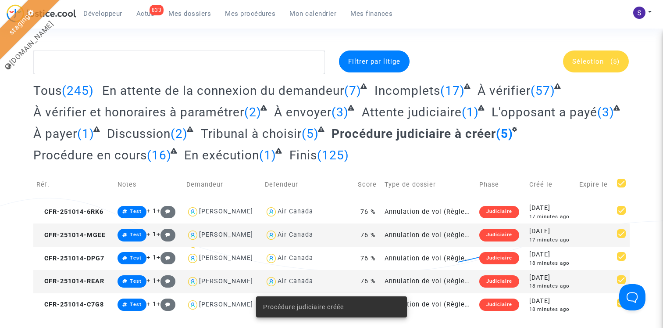
click at [238, 11] on span "Mes procédures" at bounding box center [250, 14] width 50 height 8
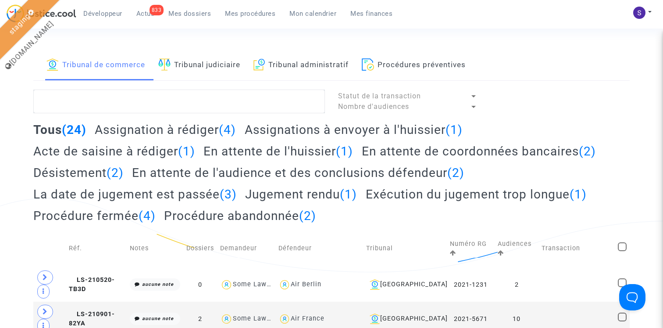
click at [164, 134] on h2 "Assignation à rédiger (4)" at bounding box center [165, 129] width 141 height 15
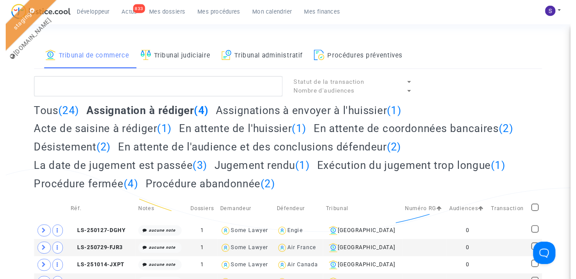
scroll to position [14, 0]
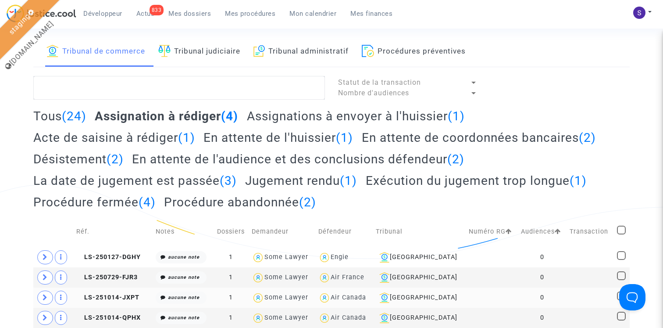
click at [616, 298] on td at bounding box center [622, 297] width 16 height 20
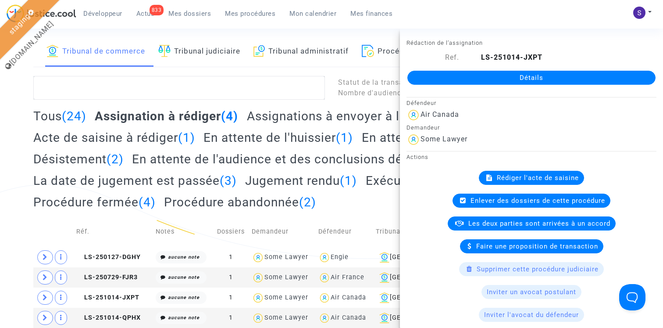
click at [333, 101] on lawsuits-list "Statut de la transaction Nombre d'audiences Tous (24) Assignation à rédiger (4)…" at bounding box center [331, 202] width 597 height 252
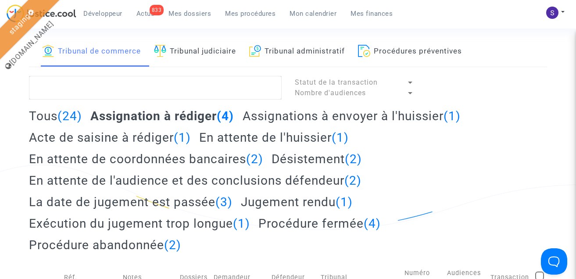
scroll to position [168, 0]
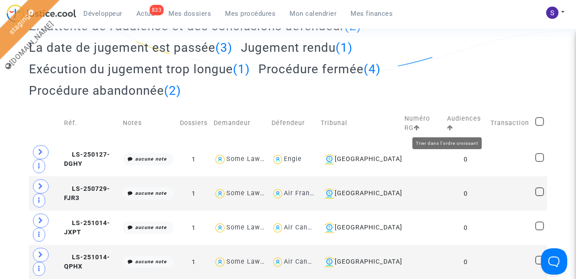
click at [447, 127] on icon at bounding box center [450, 128] width 6 height 6
click at [540, 224] on span at bounding box center [539, 226] width 9 height 9
click at [540, 230] on input "checkbox" at bounding box center [539, 230] width 0 height 0
checkbox input "true"
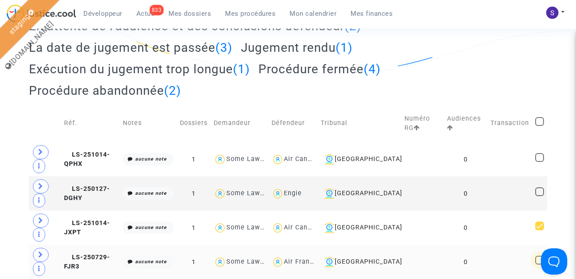
click at [539, 259] on span at bounding box center [539, 260] width 9 height 9
click at [539, 265] on input "checkbox" at bounding box center [539, 265] width 0 height 0
checkbox input "true"
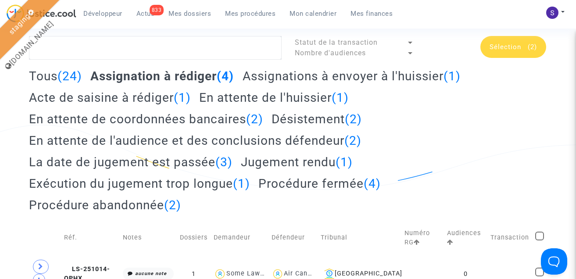
scroll to position [0, 0]
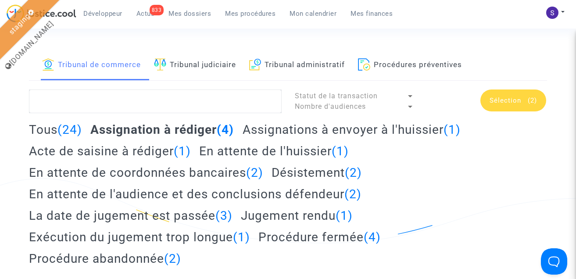
click at [507, 101] on span "Sélection" at bounding box center [506, 101] width 32 height 8
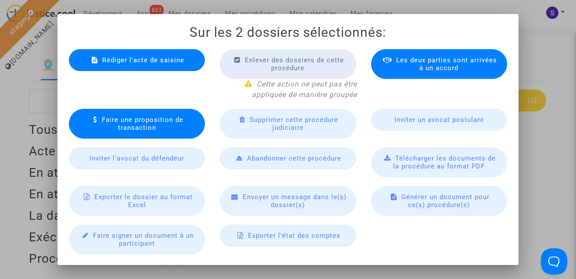
click at [160, 62] on span "Rédiger l'acte de saisine" at bounding box center [143, 60] width 82 height 8
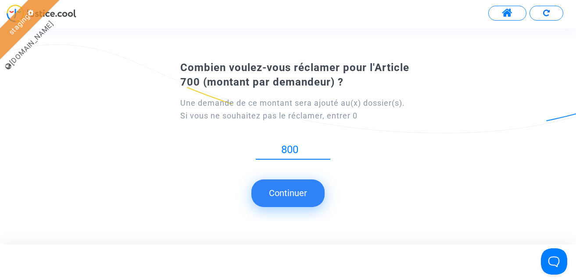
type input "800"
click at [296, 197] on button "Continuer" at bounding box center [287, 192] width 73 height 27
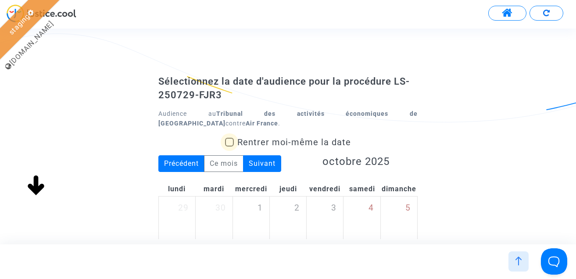
click at [244, 137] on span "Rentrer moi-même la date" at bounding box center [294, 142] width 114 height 11
click at [229, 147] on input "Rentrer moi-même la date" at bounding box center [229, 147] width 0 height 0
checkbox input "true"
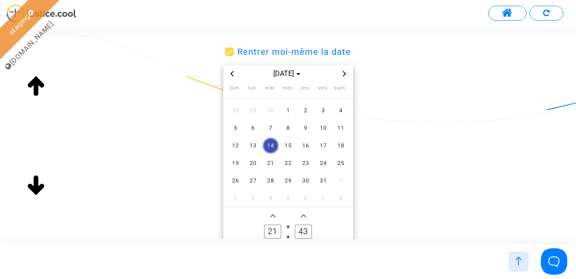
scroll to position [104, 0]
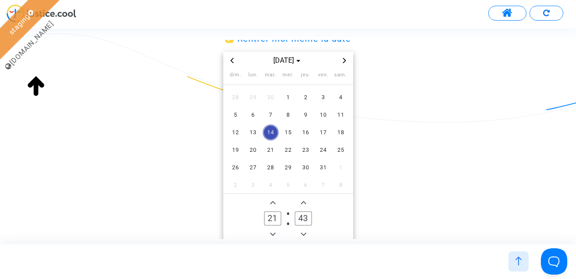
click at [344, 58] on icon "Next month" at bounding box center [344, 60] width 3 height 5
click at [286, 143] on span "24" at bounding box center [288, 150] width 16 height 16
click at [302, 200] on icon "Add a minute" at bounding box center [303, 202] width 5 height 5
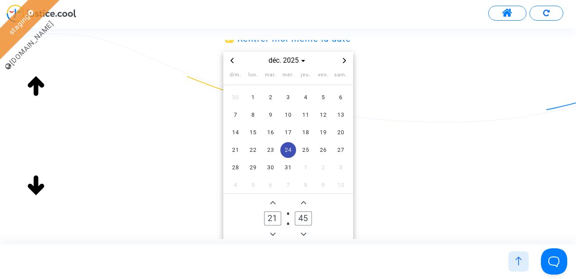
click at [302, 200] on icon "Add a minute" at bounding box center [303, 202] width 5 height 5
click at [303, 232] on icon "Minus a minute" at bounding box center [303, 234] width 5 height 5
type input "45"
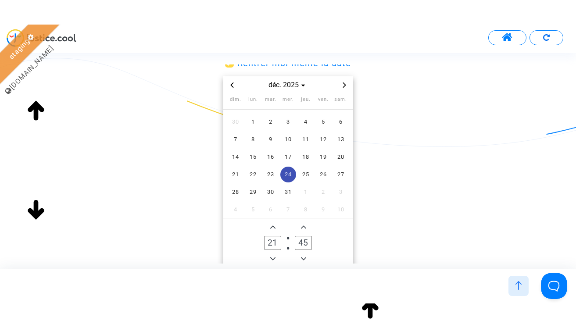
scroll to position [178, 0]
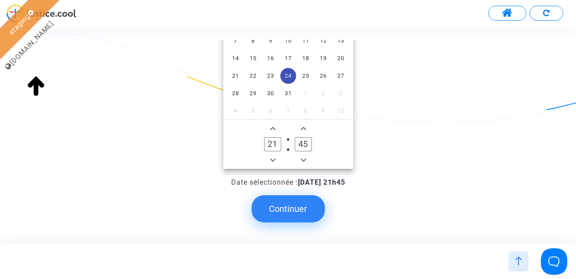
click at [289, 202] on button "Continuer" at bounding box center [287, 208] width 73 height 27
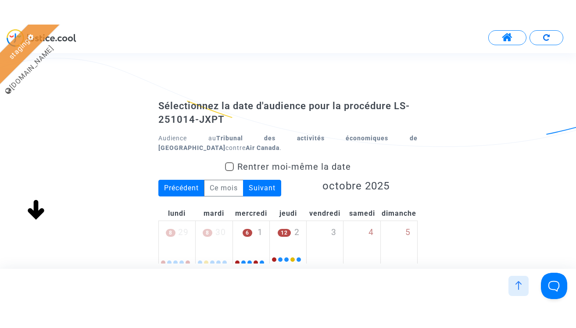
scroll to position [129, 0]
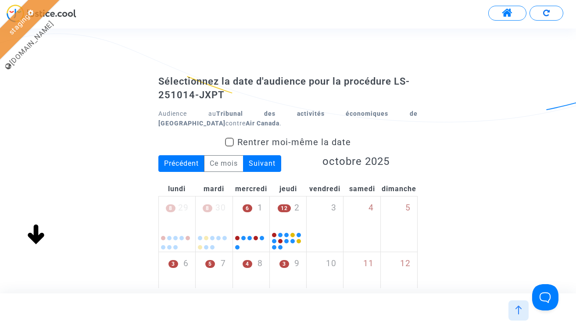
click at [273, 137] on span "Rentrer moi-même la date" at bounding box center [294, 142] width 114 height 11
click at [229, 147] on input "Rentrer moi-même la date" at bounding box center [229, 147] width 0 height 0
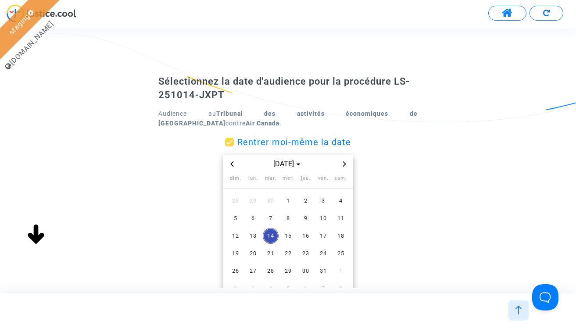
click at [244, 137] on span "Rentrer moi-même la date" at bounding box center [294, 142] width 114 height 11
click at [229, 147] on input "Rentrer moi-même la date" at bounding box center [229, 147] width 0 height 0
checkbox input "false"
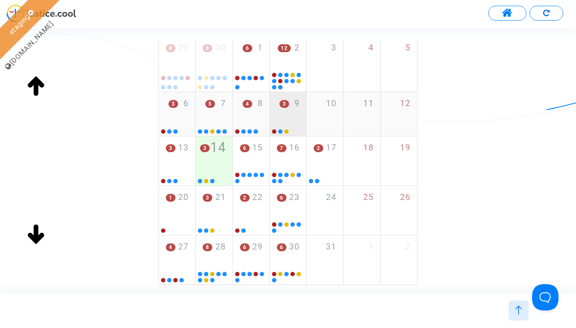
scroll to position [200, 0]
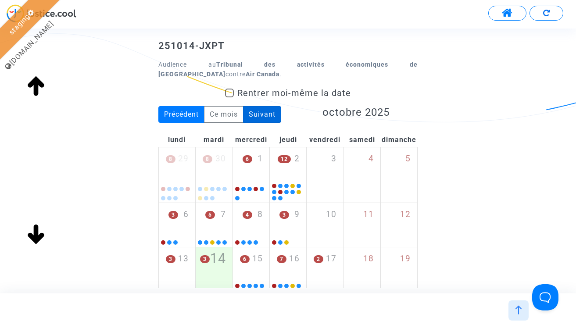
click at [269, 106] on div "Suivant" at bounding box center [262, 114] width 38 height 17
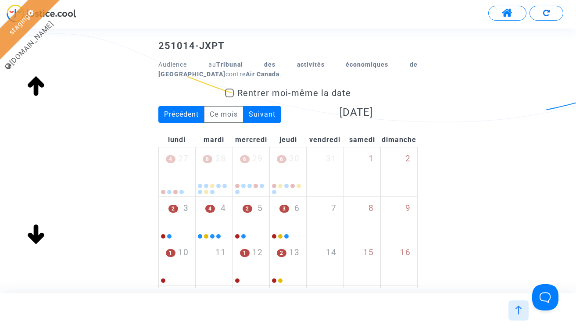
scroll to position [166, 0]
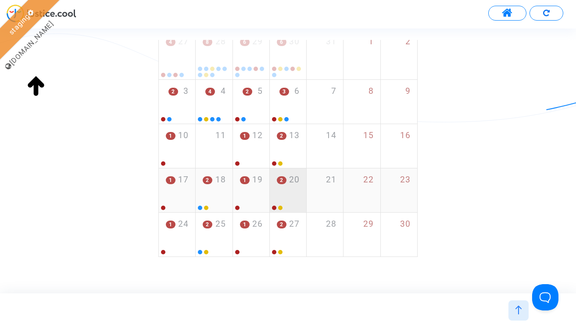
click at [285, 175] on div "2 20" at bounding box center [288, 185] width 36 height 34
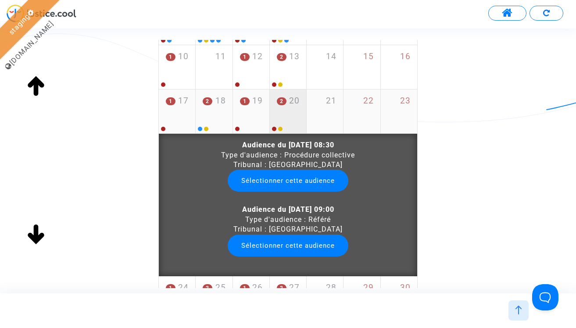
scroll to position [253, 0]
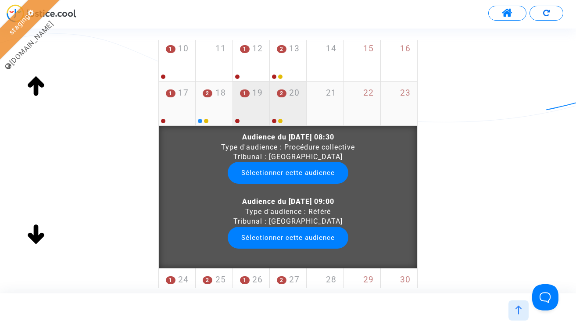
click at [248, 88] on div "1 19" at bounding box center [251, 99] width 36 height 34
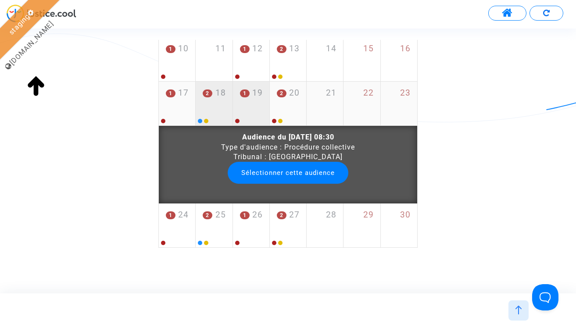
click at [207, 91] on div "2 18" at bounding box center [214, 99] width 36 height 34
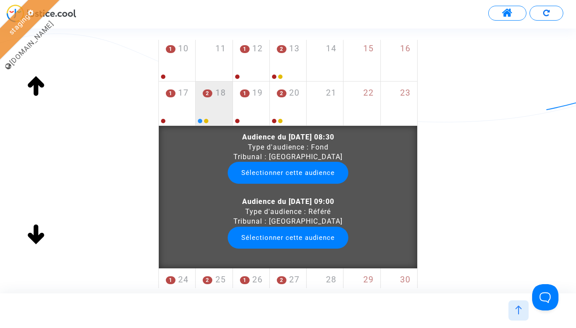
click at [277, 162] on button "Sélectionner cette audience" at bounding box center [288, 173] width 121 height 22
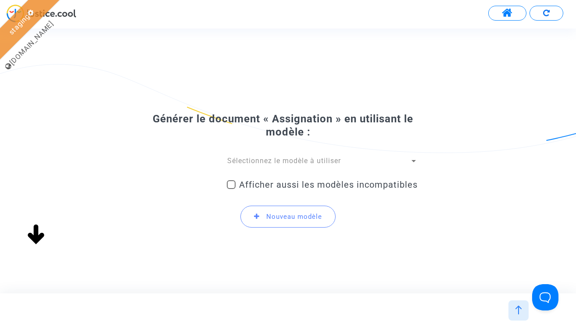
click at [286, 158] on span "Sélectionnez le modèle à utiliser" at bounding box center [284, 161] width 114 height 8
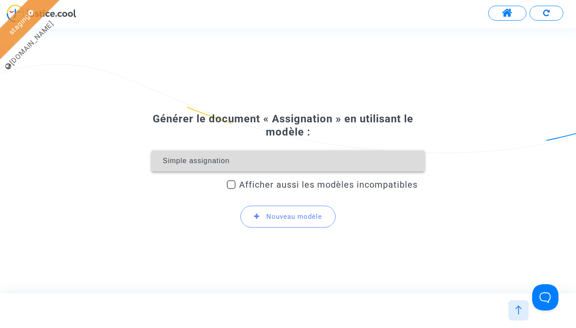
click at [272, 158] on span "Simple assignation" at bounding box center [287, 160] width 259 height 21
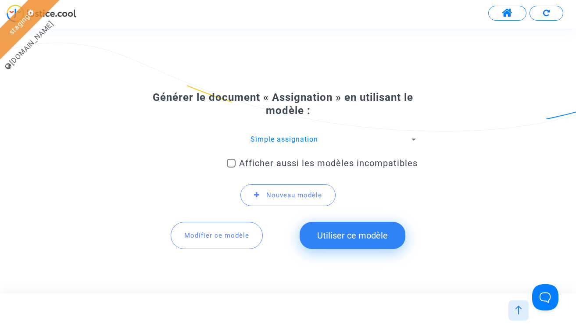
click at [341, 236] on button "Utiliser ce modèle" at bounding box center [353, 235] width 106 height 27
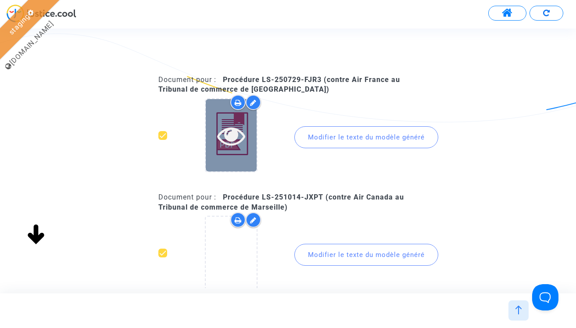
click at [232, 139] on icon at bounding box center [231, 136] width 29 height 28
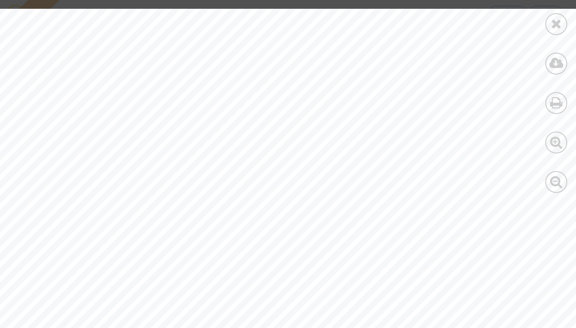
scroll to position [364, 0]
click at [551, 181] on icon at bounding box center [556, 181] width 13 height 13
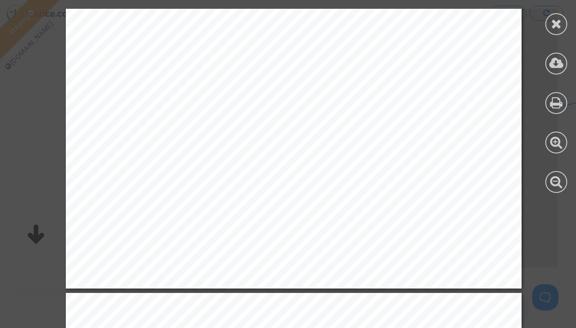
scroll to position [382, 0]
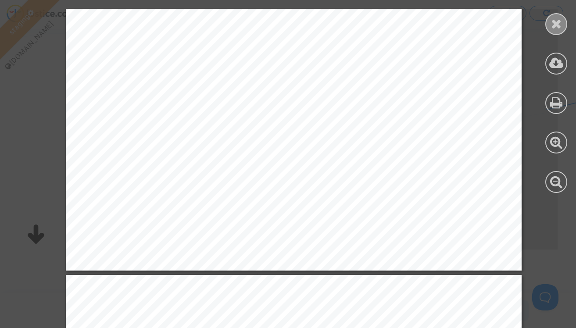
click at [559, 29] on icon at bounding box center [556, 23] width 11 height 13
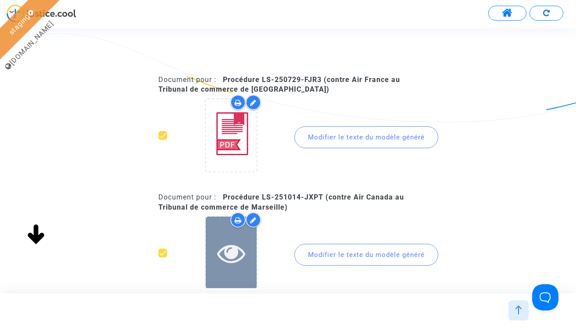
click at [231, 265] on icon at bounding box center [231, 253] width 29 height 28
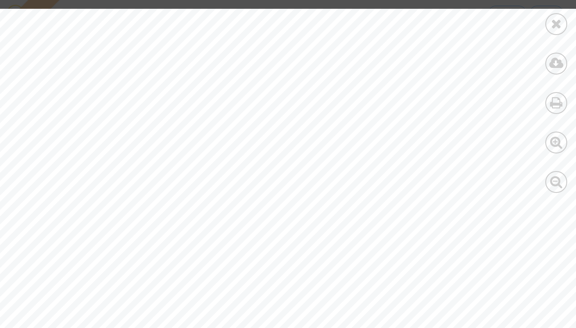
scroll to position [386, 0]
click at [558, 25] on icon at bounding box center [556, 23] width 11 height 13
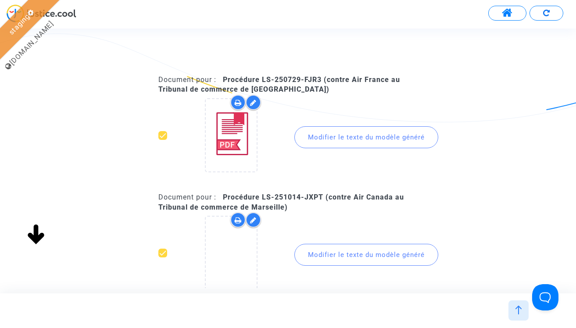
scroll to position [105, 0]
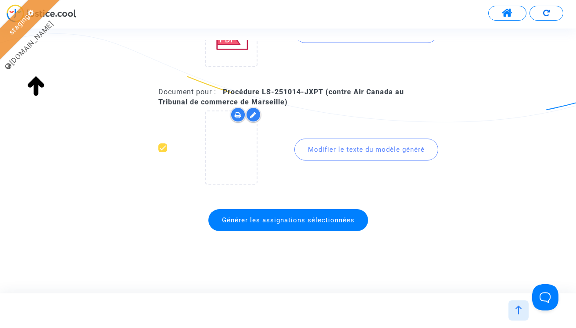
click at [291, 224] on span "Générer les assignations sélectionnées" at bounding box center [288, 220] width 132 height 8
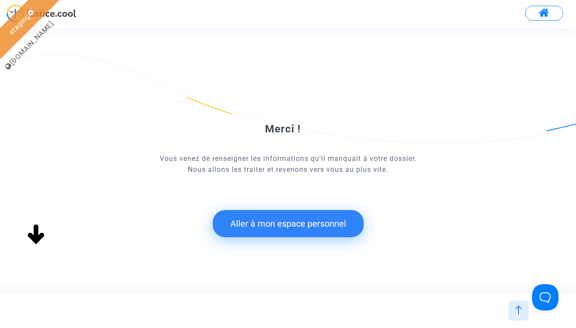
click at [276, 227] on button "Aller à mon espace personnel" at bounding box center [288, 223] width 151 height 27
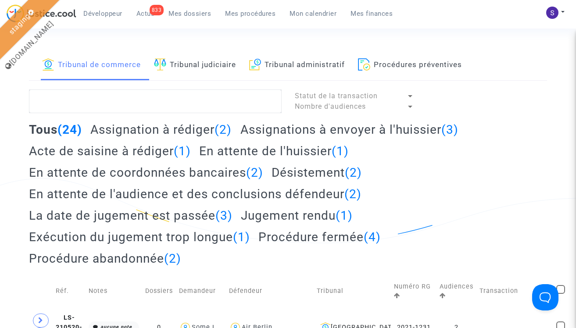
click at [209, 58] on link "Tribunal judiciaire" at bounding box center [195, 65] width 82 height 30
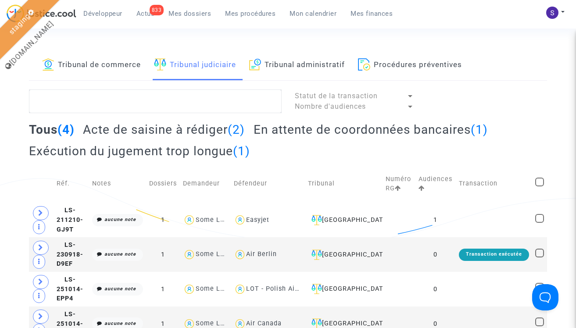
click at [183, 126] on h2 "Acte de saisine à rédiger (2)" at bounding box center [164, 129] width 162 height 15
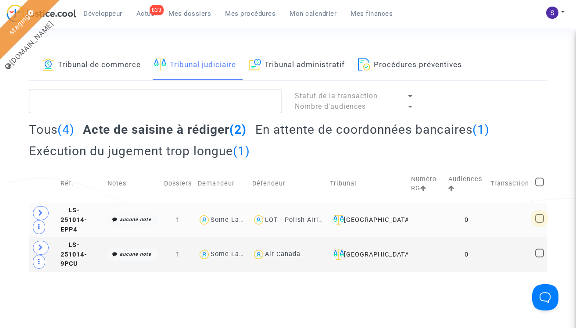
click at [542, 220] on span at bounding box center [539, 218] width 9 height 9
click at [540, 223] on input "checkbox" at bounding box center [539, 223] width 0 height 0
checkbox input "true"
click at [523, 99] on span "Sélection (1)" at bounding box center [513, 101] width 47 height 8
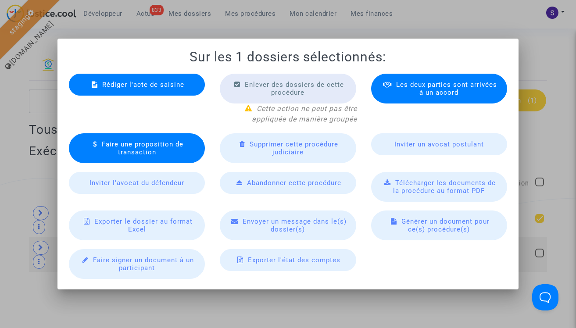
click at [152, 88] on span "Rédiger l'acte de saisine" at bounding box center [143, 85] width 82 height 8
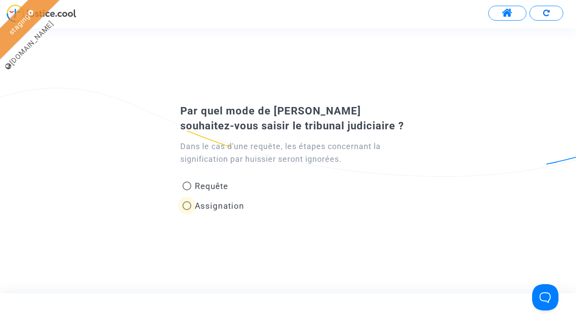
click at [203, 211] on span "Assignation" at bounding box center [217, 206] width 53 height 12
click at [187, 211] on input "Assignation" at bounding box center [186, 210] width 0 height 0
radio input "true"
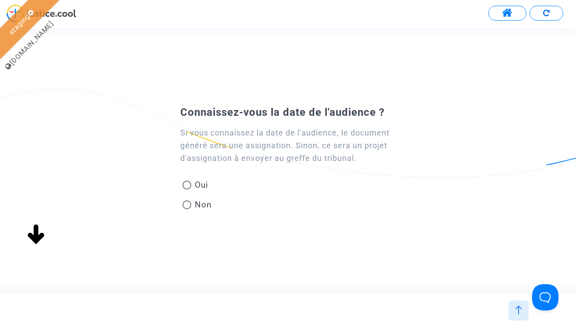
click at [513, 307] on div at bounding box center [518, 311] width 20 height 20
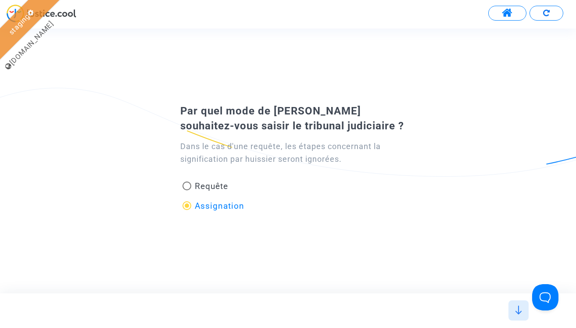
click at [523, 62] on div "Par quel mode de saisine souhaitez-vous saisir le tribunal judiciaire ? Dans le…" at bounding box center [288, 161] width 576 height 265
click at [509, 8] on span at bounding box center [507, 12] width 11 height 11
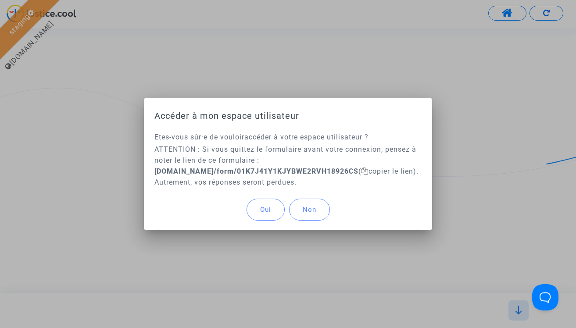
click at [269, 204] on button "Oui" at bounding box center [266, 210] width 38 height 22
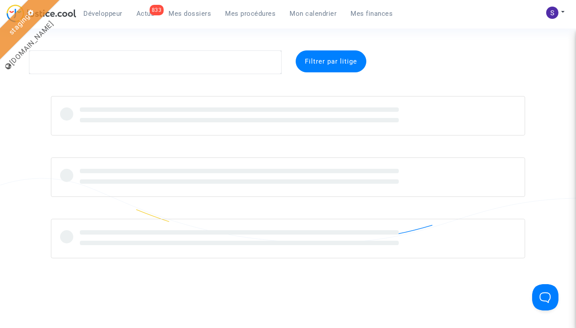
click at [238, 11] on span "Mes procédures" at bounding box center [250, 14] width 50 height 8
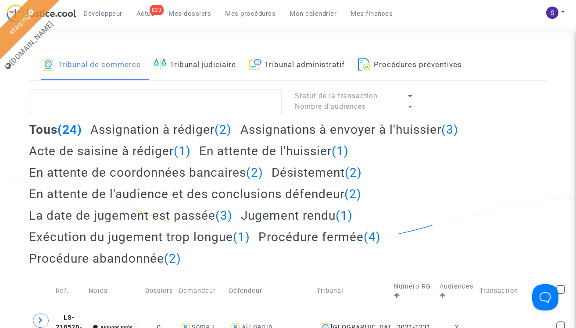
click at [194, 72] on link "Tribunal judiciaire" at bounding box center [195, 65] width 82 height 30
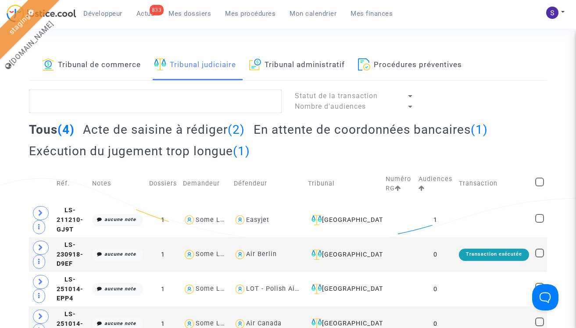
click at [167, 126] on h2 "Acte de saisine à rédiger (2)" at bounding box center [164, 129] width 162 height 15
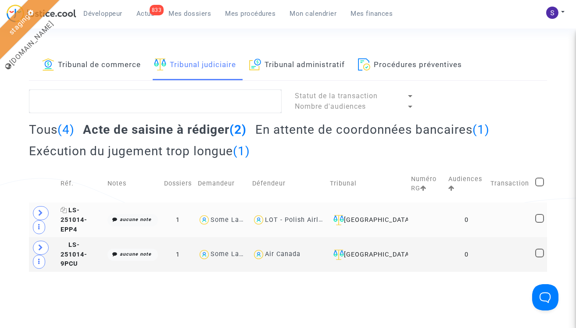
click at [87, 212] on span "LS-251014-EPP4" at bounding box center [74, 220] width 27 height 26
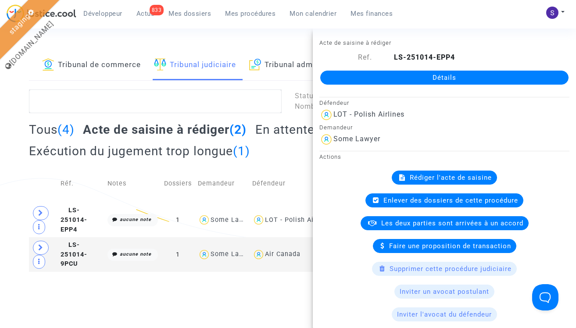
click at [164, 272] on html "Développeur 833 Actus Mes dossiers Mes procédures Mon calendrier Mes finances M…" at bounding box center [288, 136] width 576 height 272
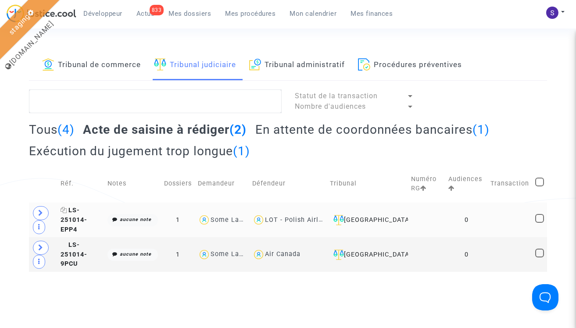
click at [87, 213] on span "LS-251014-EPP4" at bounding box center [74, 220] width 27 height 26
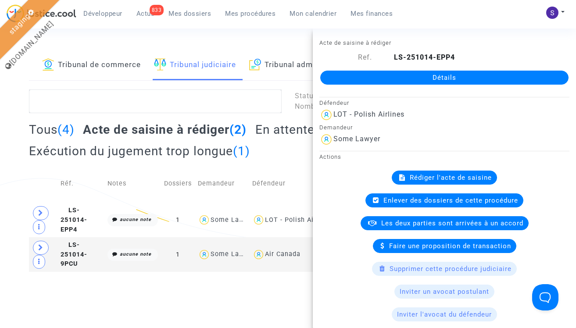
click at [479, 75] on link "Détails" at bounding box center [444, 78] width 248 height 14
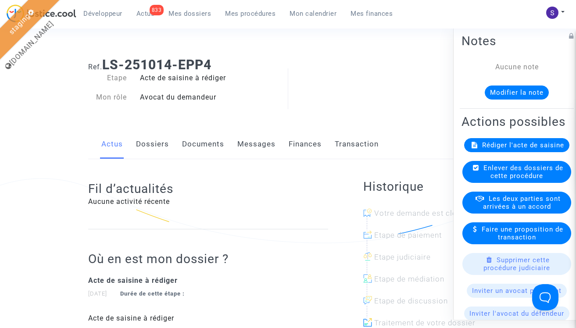
click at [145, 145] on link "Dossiers" at bounding box center [152, 144] width 33 height 29
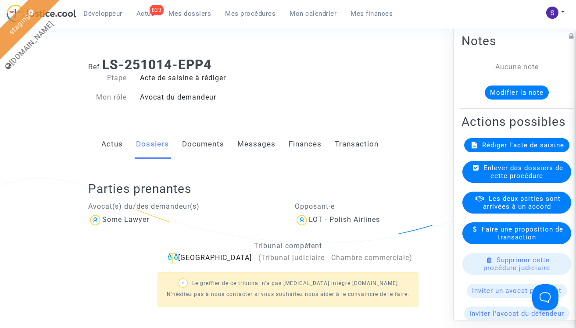
click at [247, 14] on span "Mes procédures" at bounding box center [250, 14] width 50 height 8
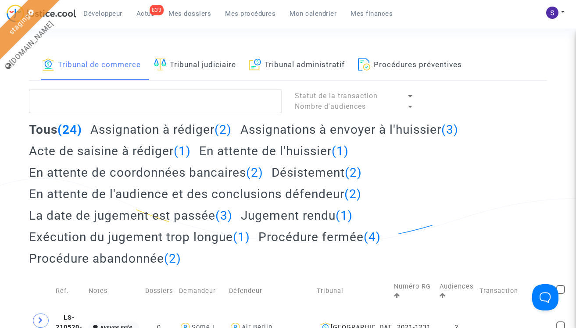
click at [225, 61] on link "Tribunal judiciaire" at bounding box center [195, 65] width 82 height 30
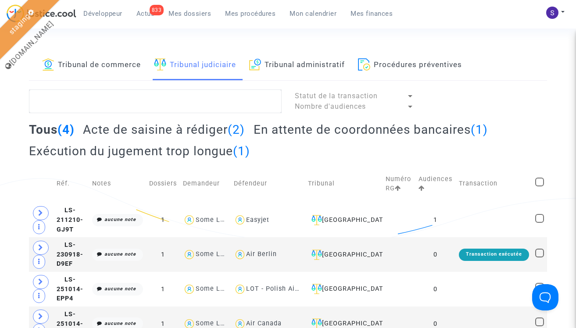
click at [183, 128] on h2 "Acte de saisine à rédiger (2)" at bounding box center [164, 129] width 162 height 15
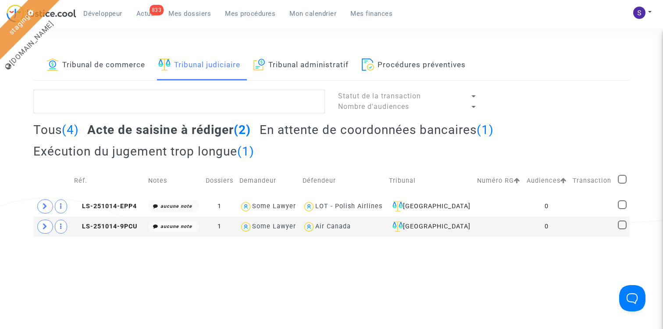
click at [623, 178] on span at bounding box center [622, 179] width 9 height 9
click at [622, 183] on input "checkbox" at bounding box center [622, 183] width 0 height 0
checkbox input "true"
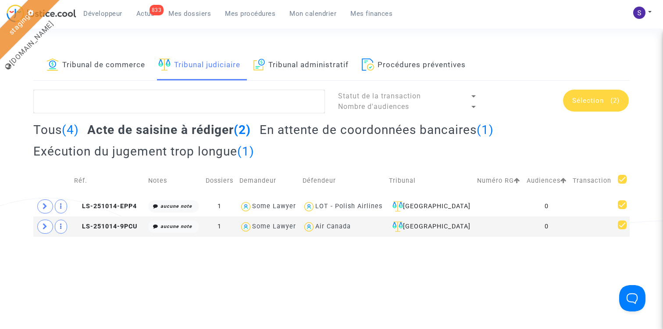
click at [592, 102] on span "Sélection" at bounding box center [588, 101] width 32 height 8
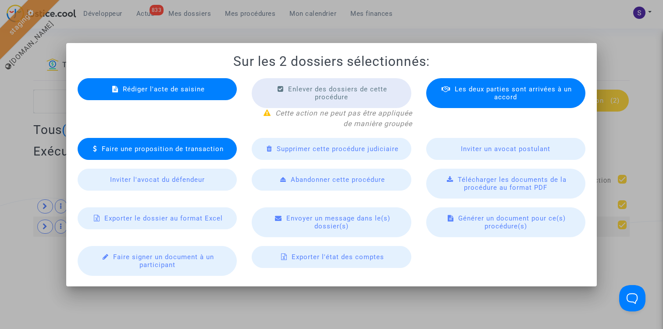
click at [337, 222] on span "Envoyer un message dans le(s) dossier(s)" at bounding box center [338, 222] width 104 height 16
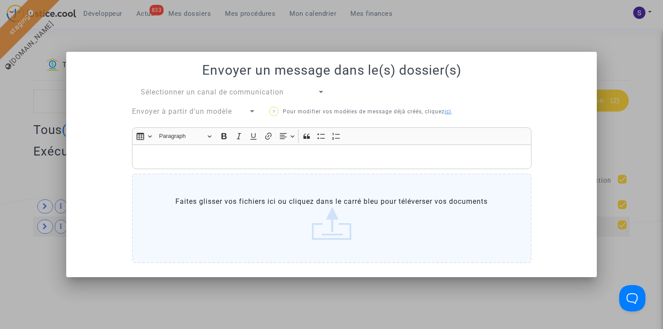
click at [195, 92] on span "Sélectionner un canal de communication" at bounding box center [212, 92] width 143 height 8
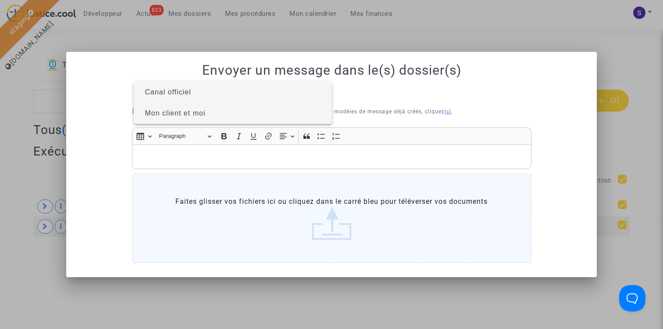
click at [183, 110] on span "Mon client et moi" at bounding box center [175, 112] width 61 height 7
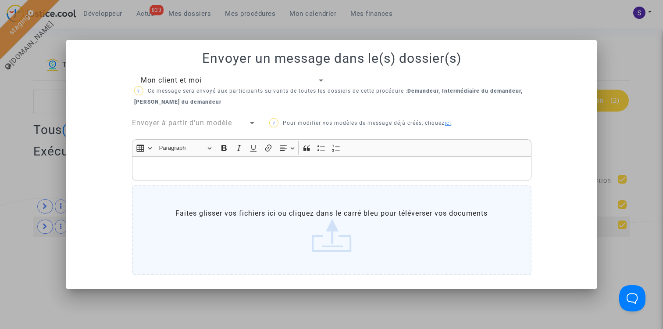
click at [206, 119] on span "Envoyer à partir d'un modèle" at bounding box center [182, 122] width 100 height 8
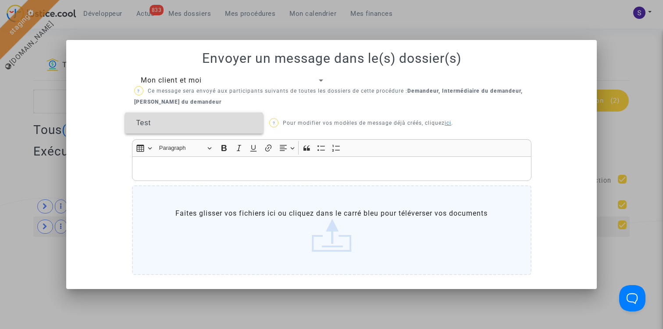
click at [206, 119] on span "Test" at bounding box center [194, 122] width 125 height 21
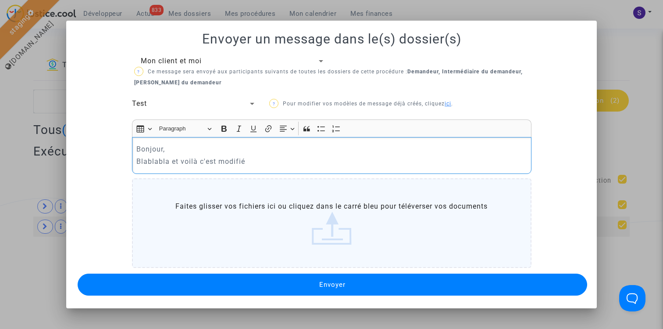
drag, startPoint x: 255, startPoint y: 162, endPoint x: 113, endPoint y: 162, distance: 142.1
click at [113, 162] on div "Mon client et moi ? Ce message sera envoyé aux participants suivants de toutes …" at bounding box center [332, 177] width 510 height 242
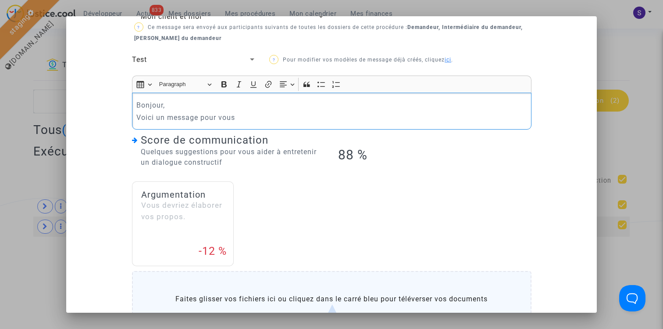
scroll to position [129, 0]
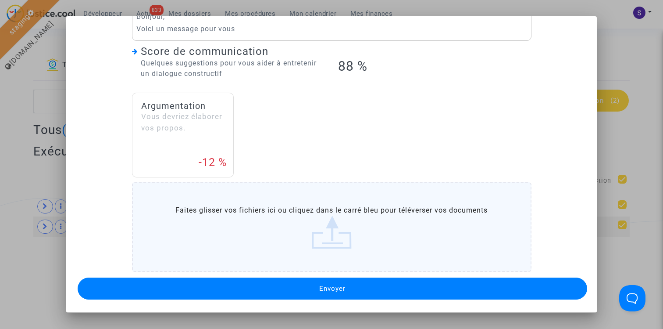
click at [642, 156] on div at bounding box center [331, 164] width 663 height 329
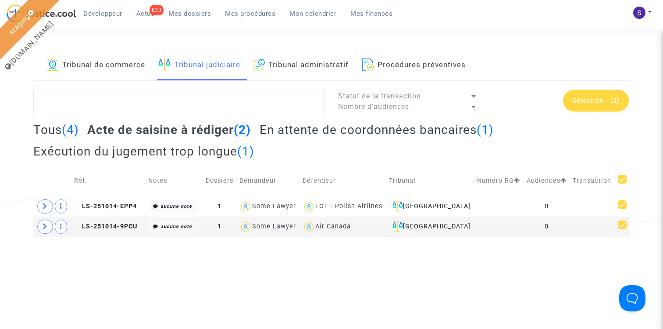
click at [601, 98] on span "Sélection" at bounding box center [588, 101] width 32 height 8
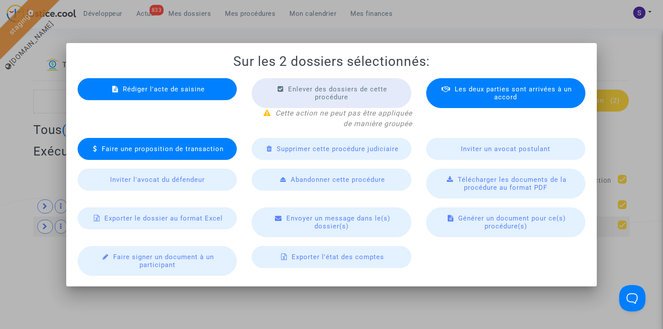
click at [340, 216] on span "Envoyer un message dans le(s) dossier(s)" at bounding box center [338, 222] width 104 height 16
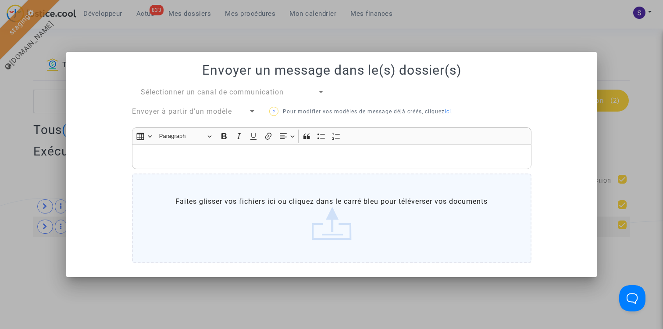
click at [201, 86] on div "Envoyer un message dans le(s) dossier(s) Sélectionner un canal de communication…" at bounding box center [332, 164] width 510 height 204
click at [193, 91] on span "Sélectionner un canal de communication" at bounding box center [212, 92] width 143 height 8
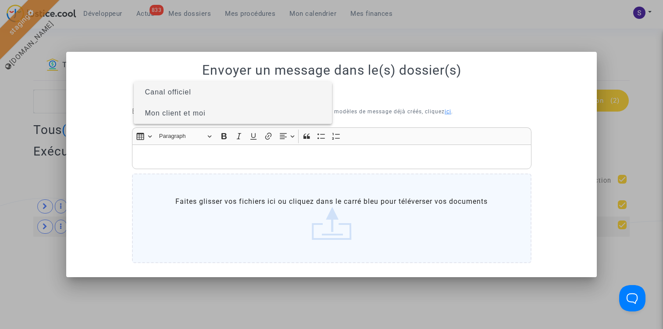
click at [180, 110] on span "Mon client et moi" at bounding box center [175, 112] width 61 height 7
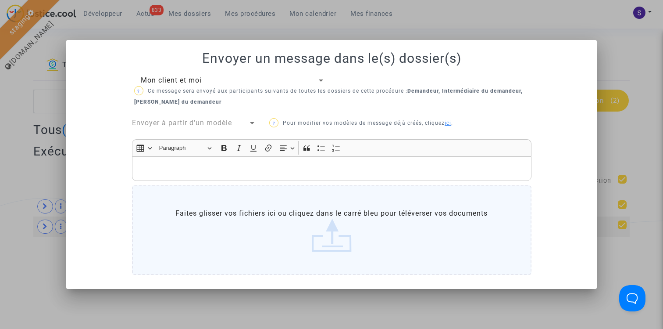
click at [182, 159] on div "Rich Text Editor, main" at bounding box center [332, 168] width 400 height 25
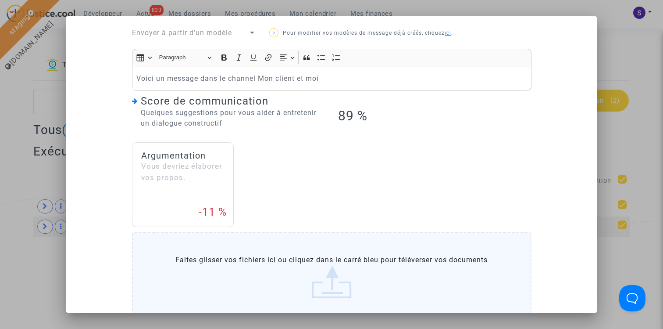
scroll to position [116, 0]
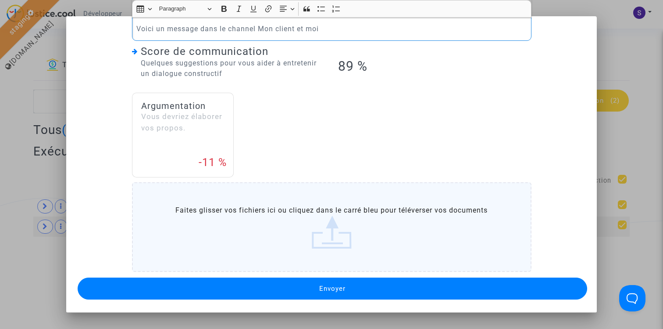
click at [331, 290] on span "Envoyer" at bounding box center [332, 288] width 26 height 8
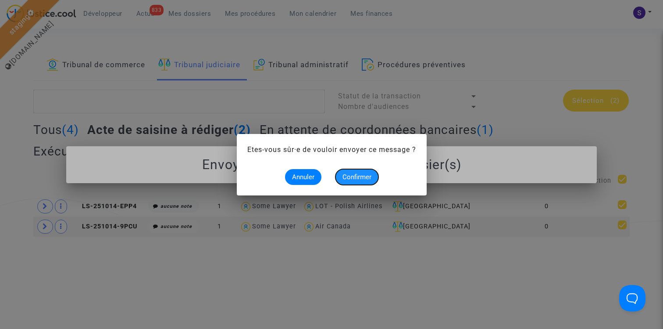
click at [361, 176] on span "Confirmer" at bounding box center [357, 177] width 29 height 8
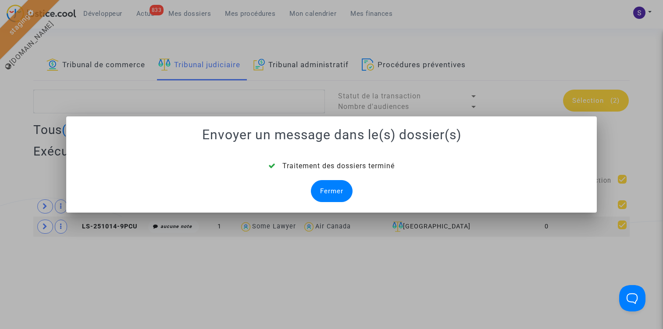
click at [342, 190] on div "Fermer" at bounding box center [332, 191] width 42 height 22
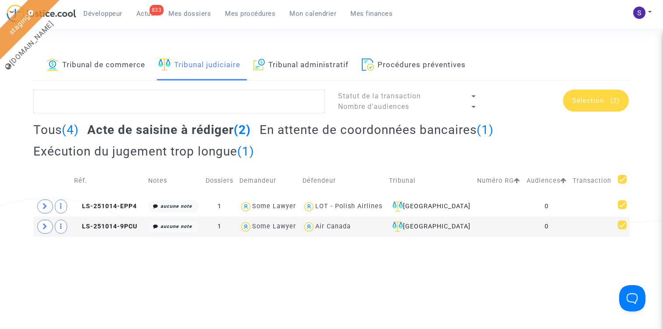
click at [619, 178] on span at bounding box center [622, 179] width 9 height 9
click at [622, 183] on input "checkbox" at bounding box center [622, 183] width 0 height 0
checkbox input "false"
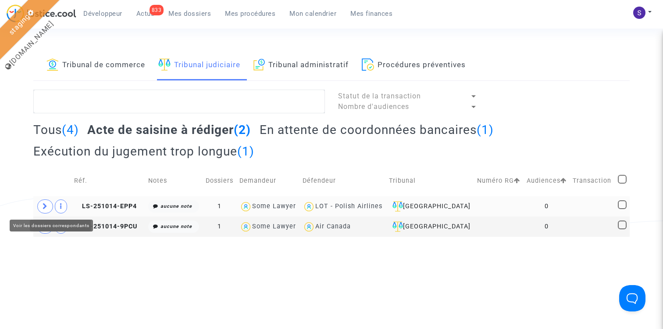
click at [47, 206] on icon at bounding box center [45, 206] width 5 height 7
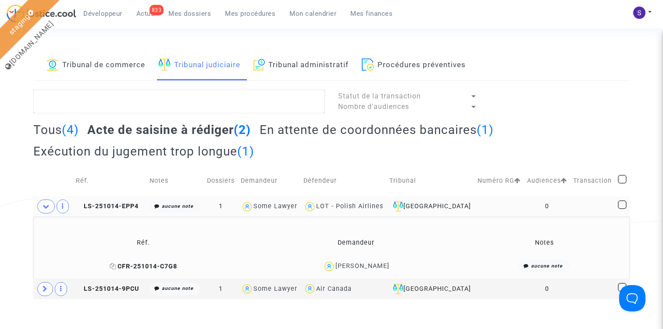
click at [140, 262] on span "CFR-251014-C7G8" at bounding box center [144, 265] width 68 height 7
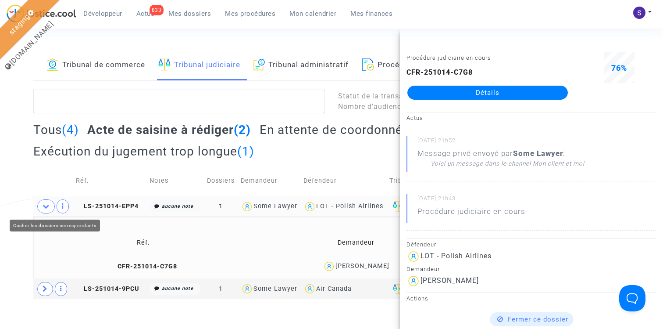
click at [44, 210] on span at bounding box center [46, 206] width 18 height 14
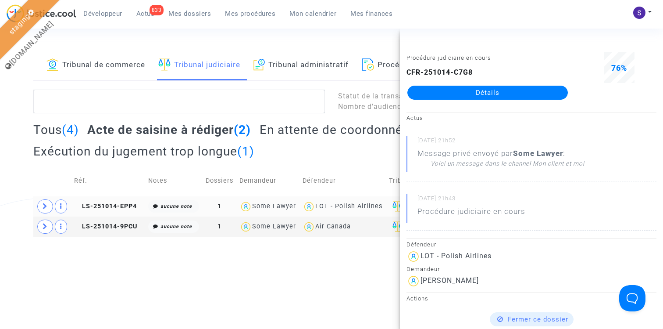
click at [166, 236] on html "Développeur 833 Actus Mes dossiers Mes procédures Mon calendrier Mes finances M…" at bounding box center [331, 118] width 663 height 236
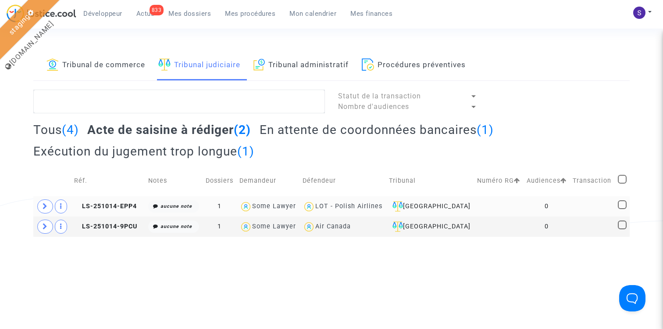
click at [624, 180] on span at bounding box center [622, 179] width 9 height 9
click at [622, 183] on input "checkbox" at bounding box center [622, 183] width 0 height 0
checkbox input "true"
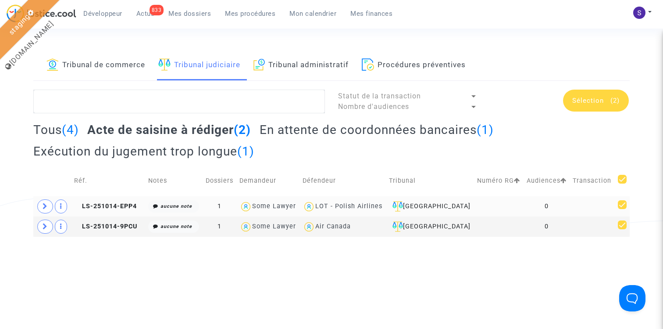
click at [580, 100] on span "Sélection" at bounding box center [588, 101] width 32 height 8
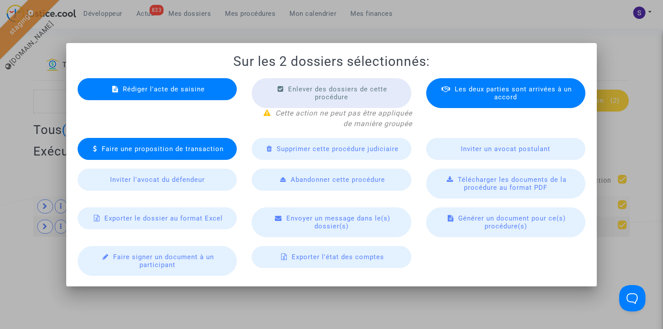
click at [189, 88] on span "Rédiger l'acte de saisine" at bounding box center [164, 89] width 82 height 8
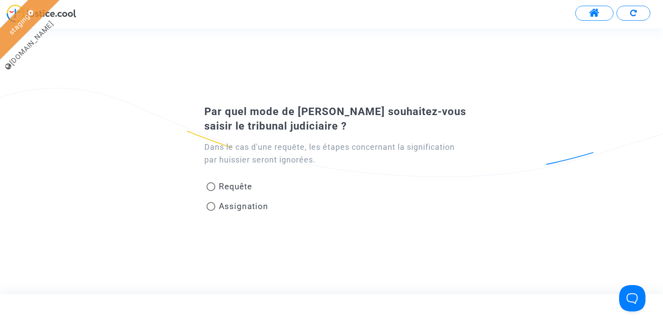
click at [236, 209] on span "Assignation" at bounding box center [244, 206] width 50 height 10
click at [211, 211] on input "Assignation" at bounding box center [211, 211] width 0 height 0
radio input "true"
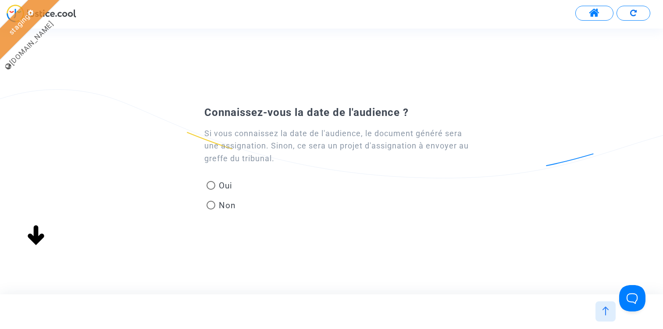
click at [606, 308] on img at bounding box center [605, 310] width 9 height 9
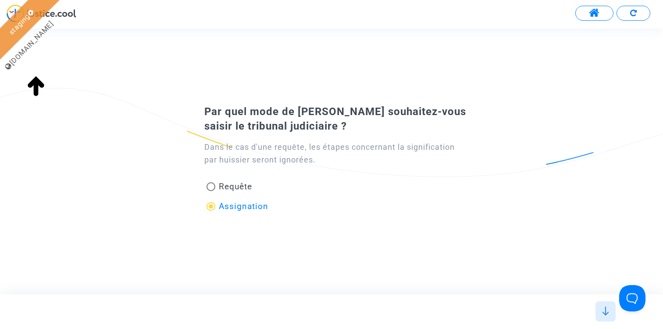
click at [591, 9] on span at bounding box center [594, 12] width 11 height 11
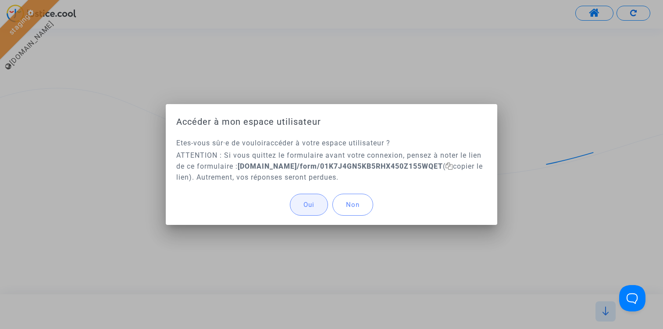
click at [313, 207] on span "Oui" at bounding box center [309, 204] width 11 height 8
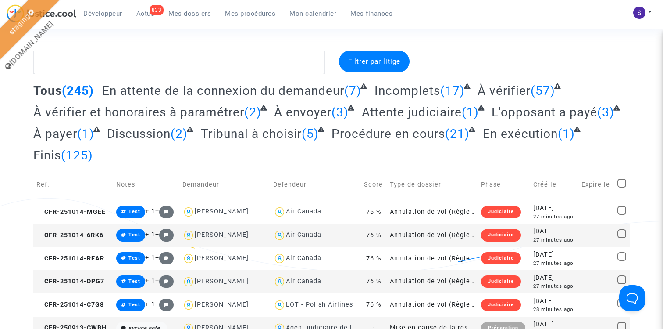
click at [234, 11] on span "Mes procédures" at bounding box center [250, 14] width 50 height 8
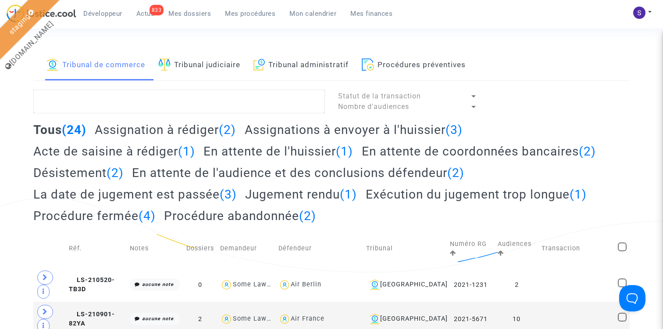
click at [224, 66] on link "Tribunal judiciaire" at bounding box center [199, 65] width 82 height 30
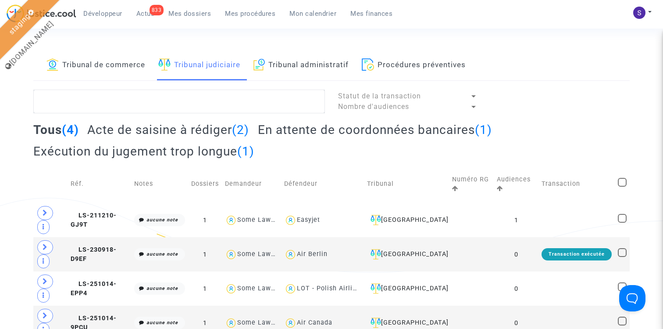
click at [211, 128] on h2 "Acte de saisine à rédiger (2)" at bounding box center [168, 129] width 162 height 15
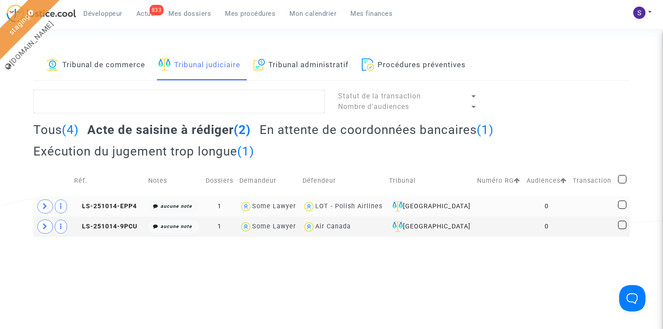
click at [623, 200] on span at bounding box center [622, 204] width 9 height 9
click at [622, 209] on input "checkbox" at bounding box center [622, 209] width 0 height 0
checkbox input "true"
click at [597, 97] on span "Sélection" at bounding box center [588, 101] width 32 height 8
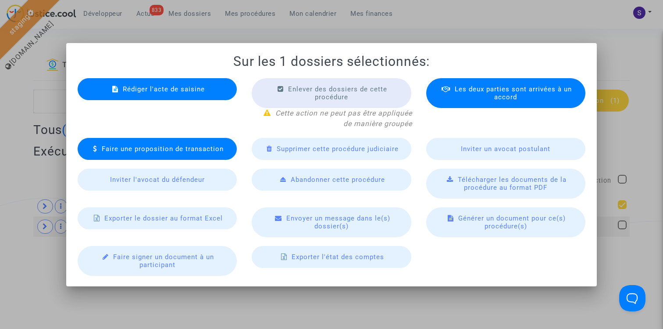
click at [220, 94] on div "Rédiger l'acte de saisine" at bounding box center [157, 89] width 159 height 22
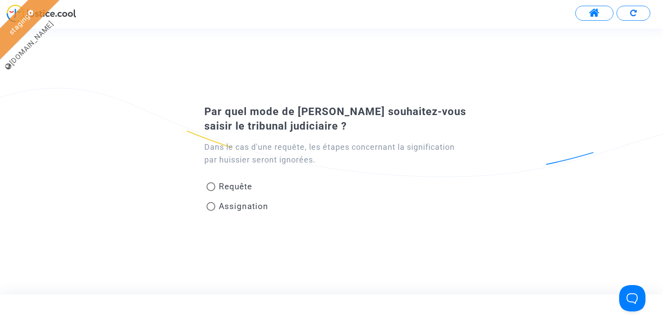
click at [225, 209] on span "Assignation" at bounding box center [244, 206] width 50 height 10
click at [211, 211] on input "Assignation" at bounding box center [211, 211] width 0 height 0
radio input "true"
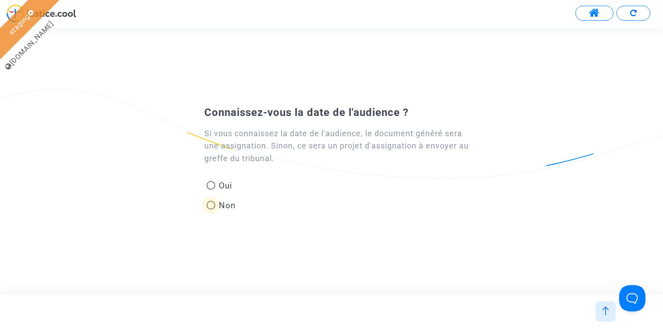
click at [224, 200] on span "Non" at bounding box center [225, 205] width 21 height 12
click at [211, 209] on input "Non" at bounding box center [211, 209] width 0 height 0
radio input "true"
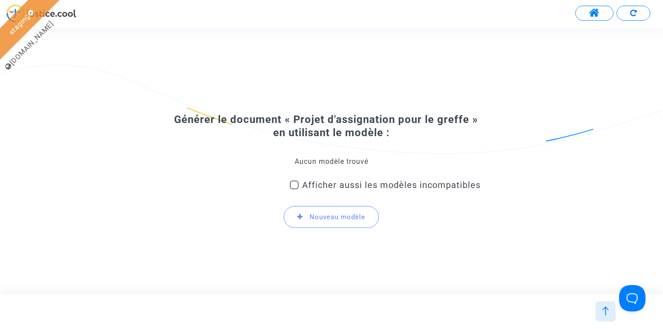
click at [312, 165] on div "Aucun modèle trouvé" at bounding box center [331, 162] width 298 height 10
click at [313, 189] on span "Afficher aussi les modèles incompatibles" at bounding box center [391, 184] width 179 height 11
click at [294, 189] on input "Afficher aussi les modèles incompatibles" at bounding box center [294, 189] width 0 height 0
checkbox input "true"
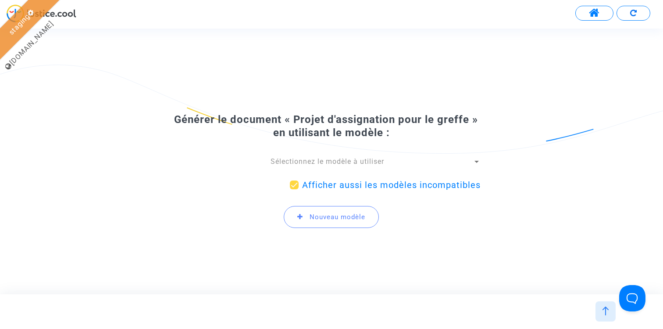
click at [312, 165] on span "Sélectionnez le modèle à utiliser" at bounding box center [328, 161] width 114 height 8
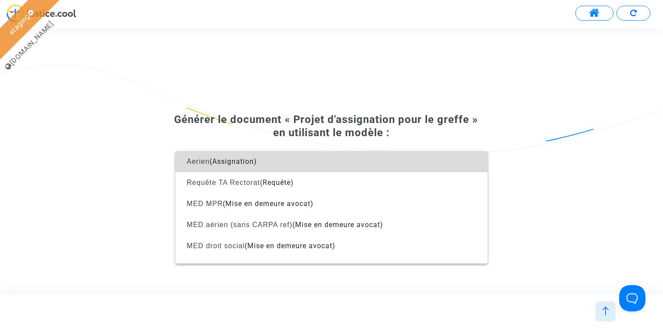
click at [299, 158] on span "Aerien (Assignation)" at bounding box center [331, 161] width 298 height 21
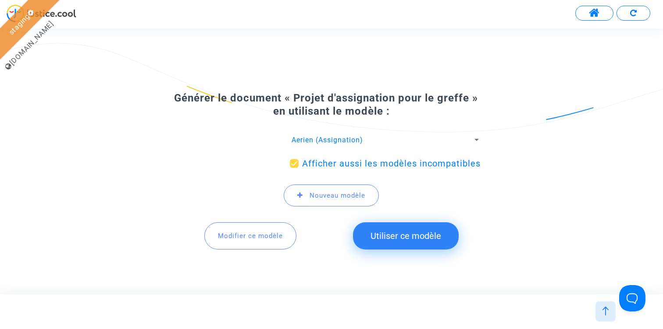
click at [401, 232] on button "Utiliser ce modèle" at bounding box center [406, 235] width 106 height 27
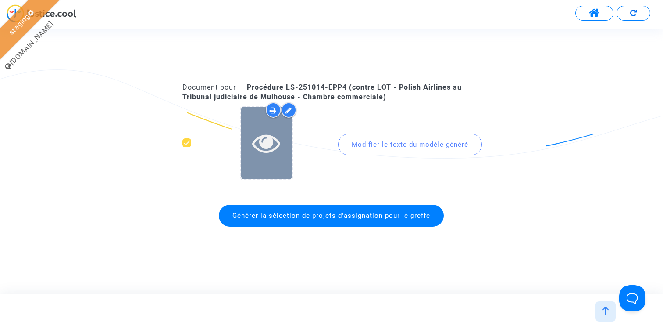
click at [267, 146] on icon at bounding box center [266, 143] width 29 height 28
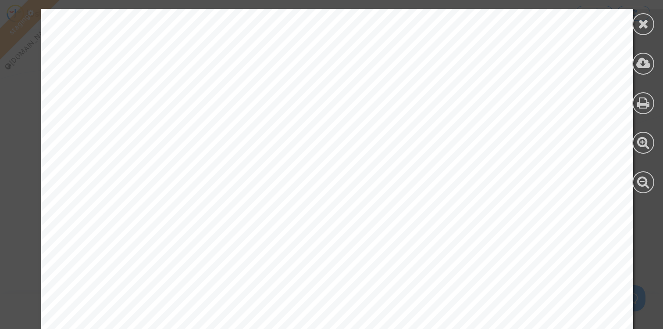
scroll to position [261, 0]
click at [648, 24] on icon at bounding box center [643, 23] width 11 height 13
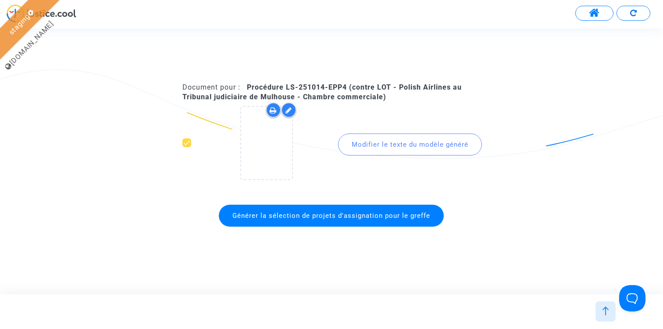
click at [334, 217] on span "Générer la sélection de projets d'assignation pour le greffe" at bounding box center [332, 215] width 198 height 8
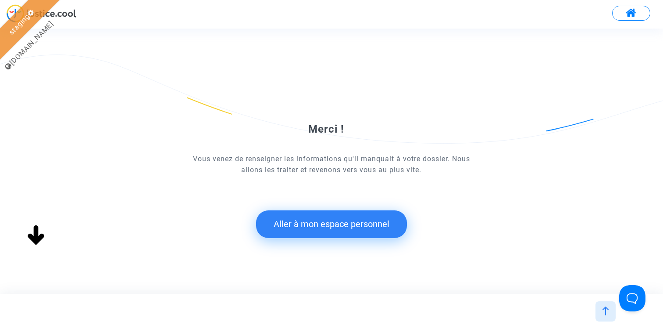
click at [320, 218] on button "Aller à mon espace personnel" at bounding box center [331, 223] width 151 height 27
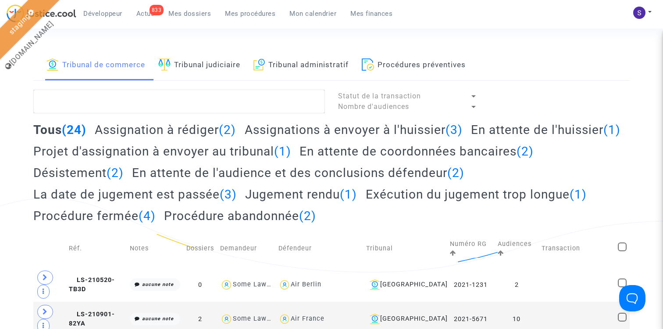
click at [218, 68] on link "Tribunal judiciaire" at bounding box center [199, 65] width 82 height 30
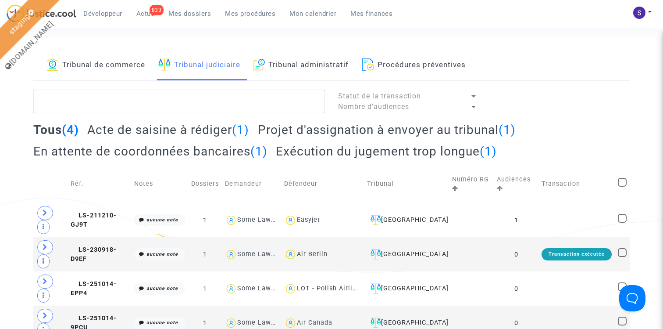
click at [286, 126] on h2 "Projet d'assignation à envoyer au tribunal (1)" at bounding box center [387, 129] width 258 height 15
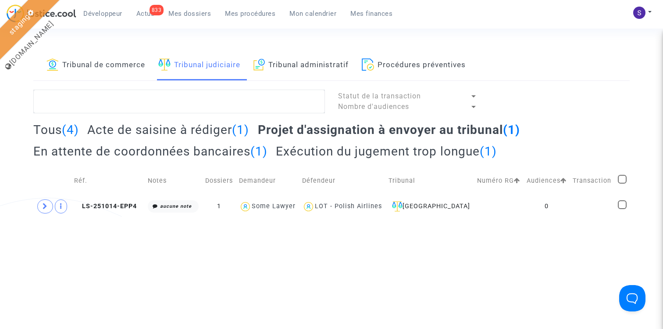
click at [117, 204] on span "LS-251014-EPP4" at bounding box center [105, 205] width 63 height 7
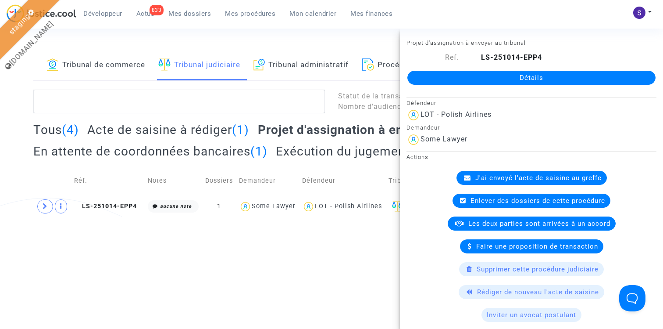
click at [538, 174] on span "J'ai envoyé l'acte de saisine au greffe" at bounding box center [539, 178] width 126 height 8
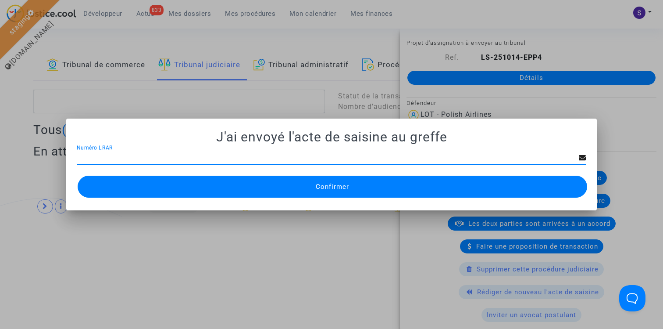
click at [320, 191] on button "Confirmer" at bounding box center [333, 186] width 510 height 22
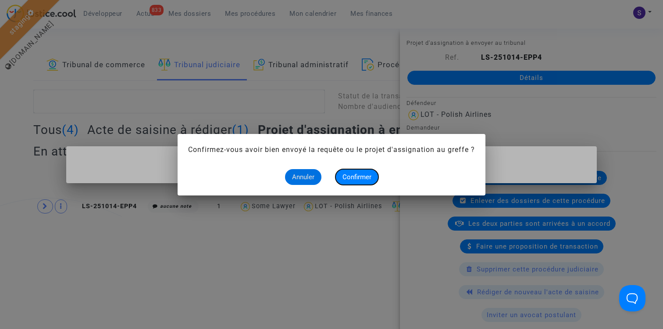
click at [361, 174] on span "Confirmer" at bounding box center [357, 177] width 29 height 8
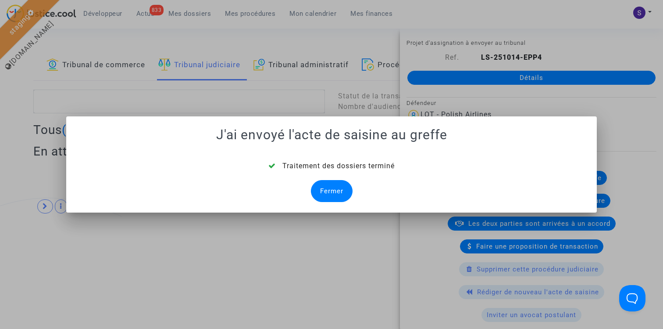
click at [319, 195] on div "Fermer" at bounding box center [332, 191] width 42 height 22
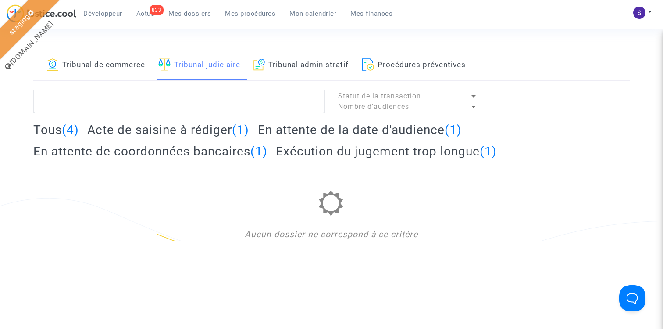
click at [278, 129] on h2 "En attente de la date d'audience (1)" at bounding box center [360, 129] width 204 height 15
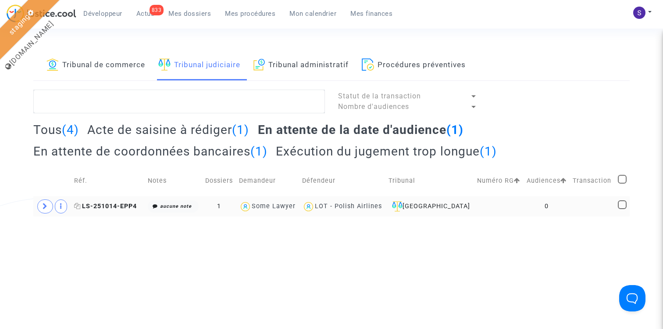
click at [112, 205] on span "LS-251014-EPP4" at bounding box center [105, 205] width 63 height 7
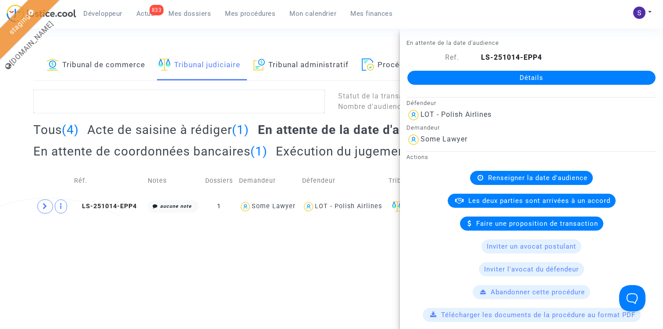
click at [525, 76] on link "Détails" at bounding box center [532, 78] width 248 height 14
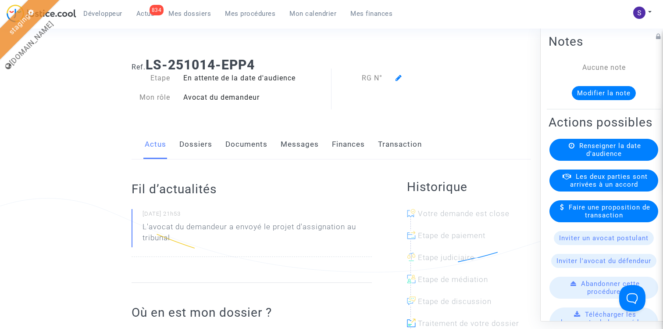
click at [595, 150] on span "Renseigner la date d'audience" at bounding box center [611, 149] width 62 height 16
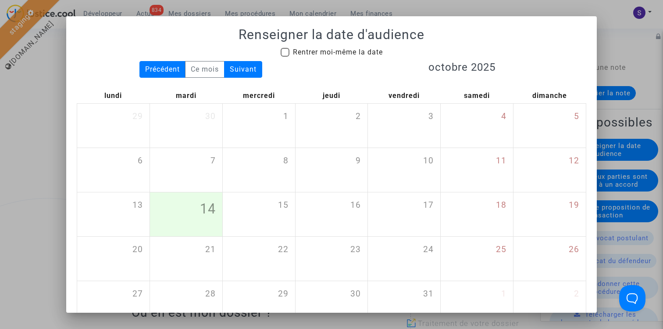
click at [302, 52] on span "Rentrer moi-même la date" at bounding box center [338, 52] width 90 height 8
click at [285, 57] on input "Rentrer moi-même la date" at bounding box center [285, 57] width 0 height 0
checkbox input "true"
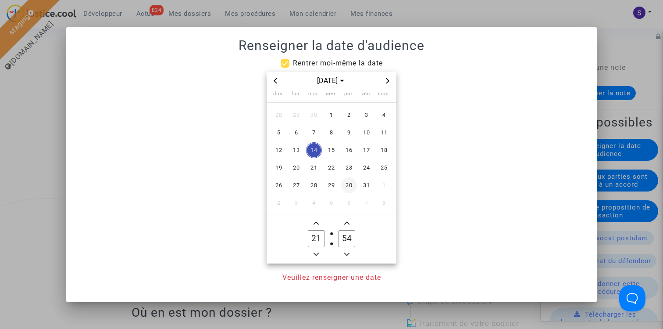
click at [358, 189] on td "30" at bounding box center [349, 185] width 18 height 18
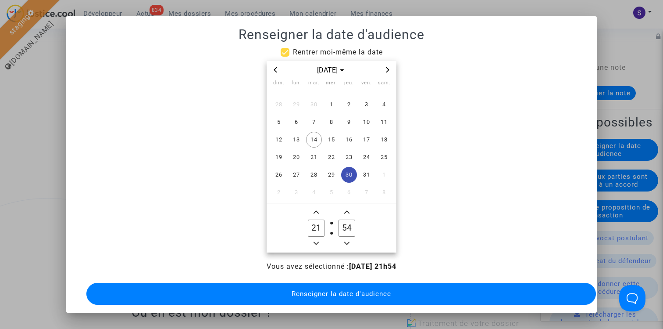
click at [337, 290] on span "Renseigner la date d'audience" at bounding box center [342, 294] width 100 height 8
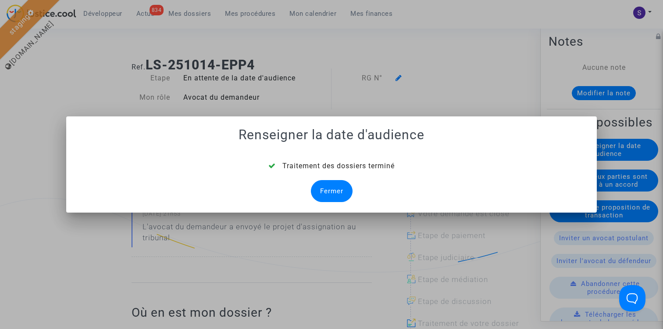
click at [338, 182] on div "Fermer" at bounding box center [332, 191] width 42 height 22
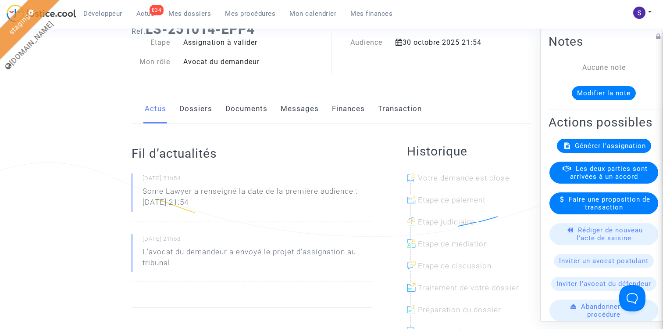
scroll to position [38, 0]
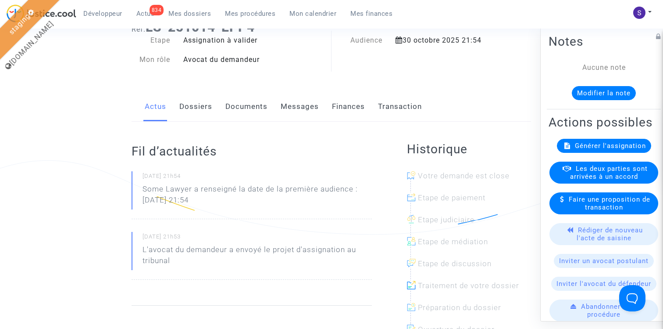
click at [594, 147] on span "Générer l'assignation" at bounding box center [610, 145] width 71 height 8
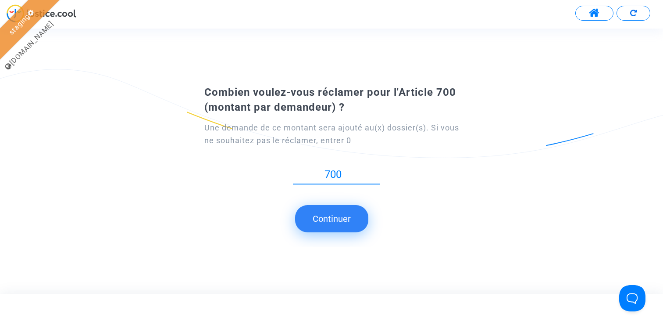
type input "700"
click at [350, 220] on button "Continuer" at bounding box center [331, 218] width 73 height 27
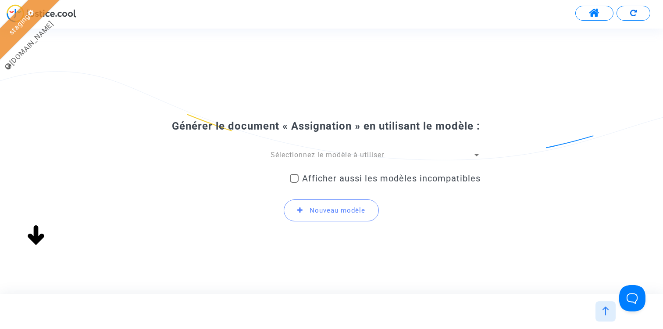
click at [317, 168] on div "Sélectionnez le modèle à utiliser Afficher aussi les modèles incompatibles Nouv…" at bounding box center [331, 189] width 298 height 79
click at [317, 159] on span "Sélectionnez le modèle à utiliser" at bounding box center [328, 154] width 114 height 8
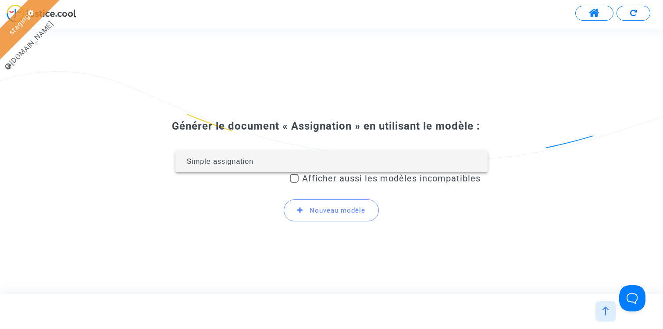
click at [316, 163] on span "Simple assignation" at bounding box center [331, 161] width 298 height 21
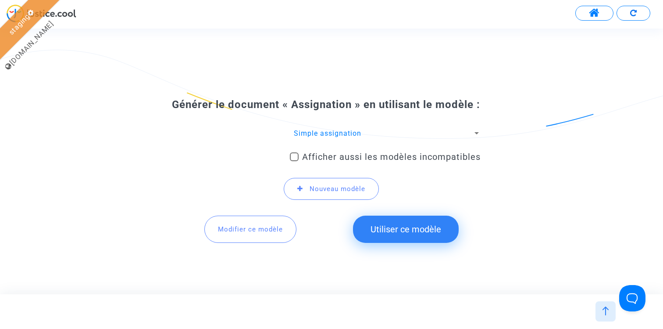
click at [389, 242] on button "Utiliser ce modèle" at bounding box center [406, 228] width 106 height 27
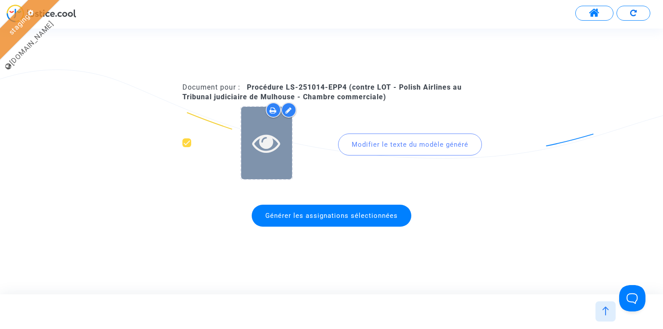
click at [263, 143] on icon at bounding box center [266, 143] width 29 height 28
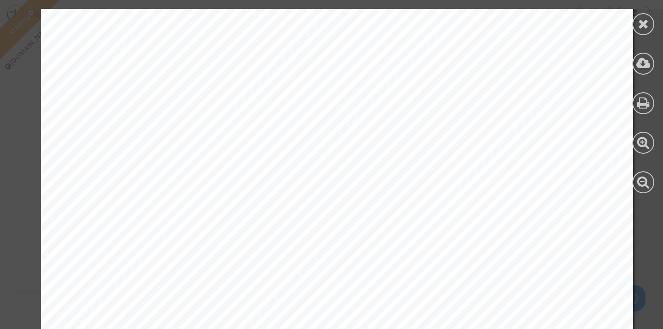
scroll to position [349, 0]
click at [645, 27] on icon at bounding box center [643, 23] width 11 height 13
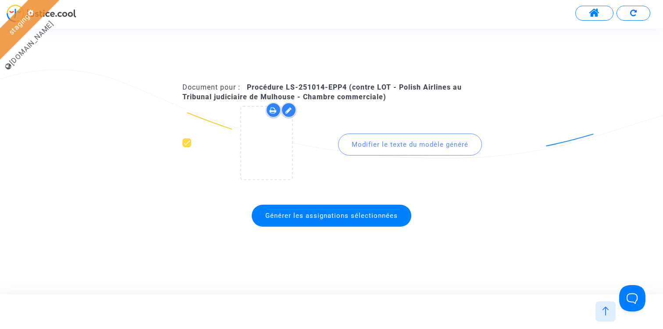
click at [342, 213] on span "Générer les assignations sélectionnées" at bounding box center [331, 215] width 132 height 8
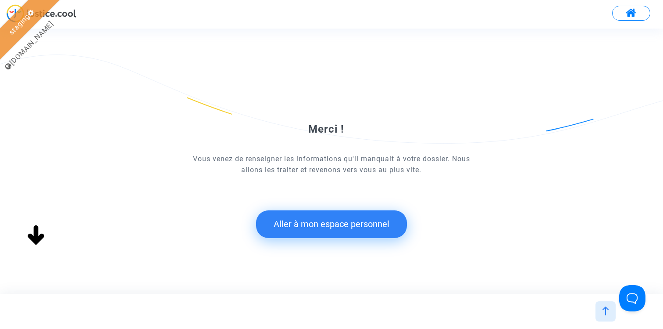
click at [318, 224] on button "Aller à mon espace personnel" at bounding box center [331, 223] width 151 height 27
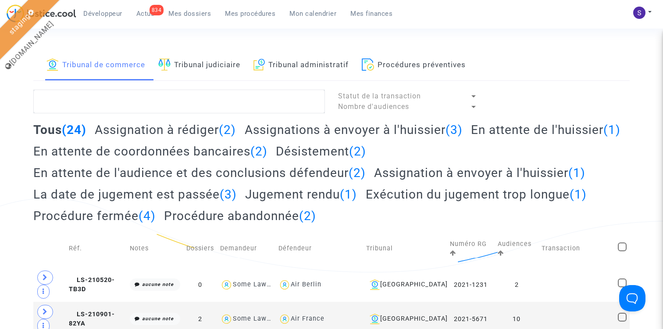
click at [213, 65] on link "Tribunal judiciaire" at bounding box center [199, 65] width 82 height 30
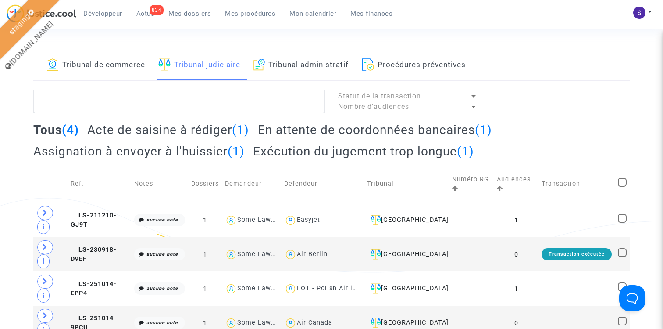
scroll to position [11, 0]
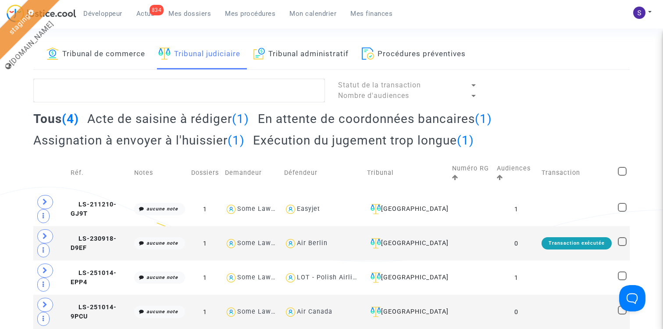
click at [197, 140] on h2 "Assignation à envoyer à l'huissier (1)" at bounding box center [138, 139] width 211 height 15
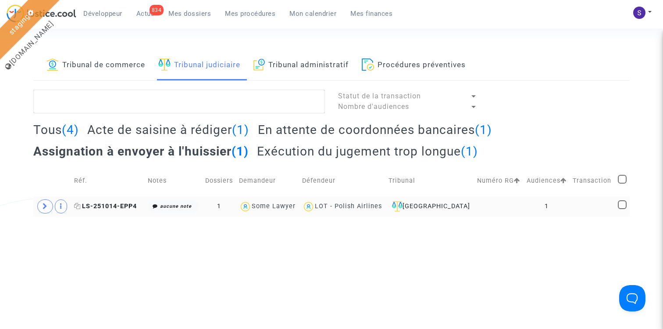
click at [125, 202] on span "LS-251014-EPP4" at bounding box center [105, 205] width 63 height 7
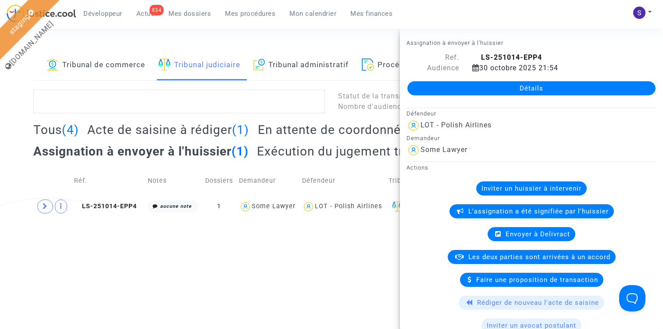
click at [527, 236] on span "Envoyer à Delivract" at bounding box center [538, 234] width 64 height 8
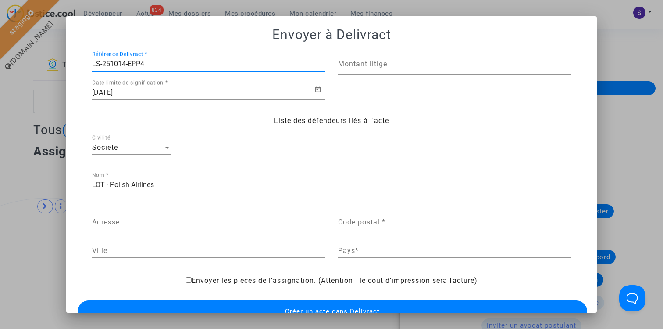
scroll to position [24, 0]
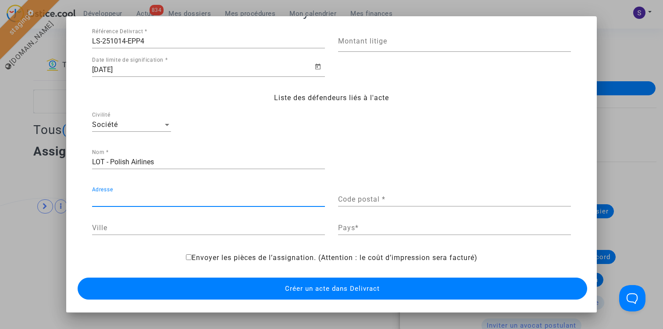
click at [272, 201] on input "Adresse" at bounding box center [208, 199] width 233 height 8
type input "3 rue ABC"
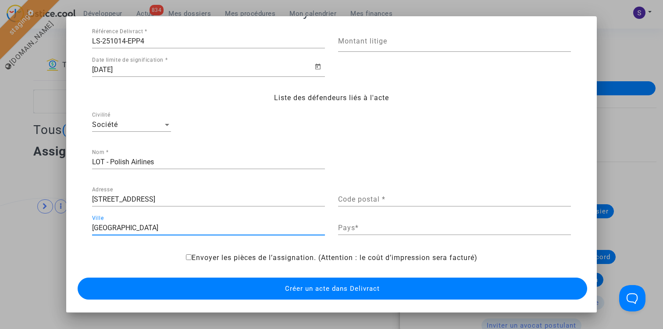
type input "Paris"
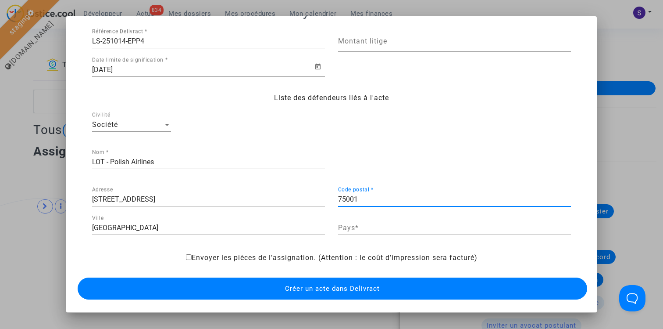
type input "75001"
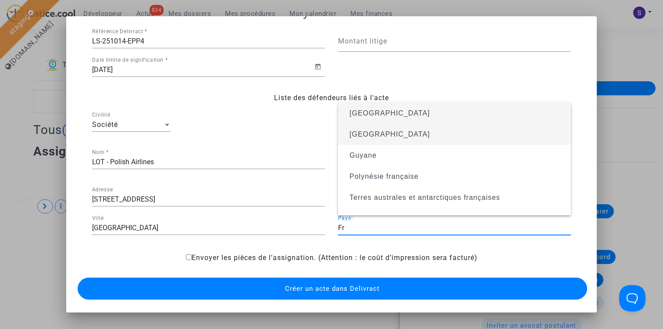
click at [386, 136] on span "France" at bounding box center [454, 134] width 219 height 21
type input "France"
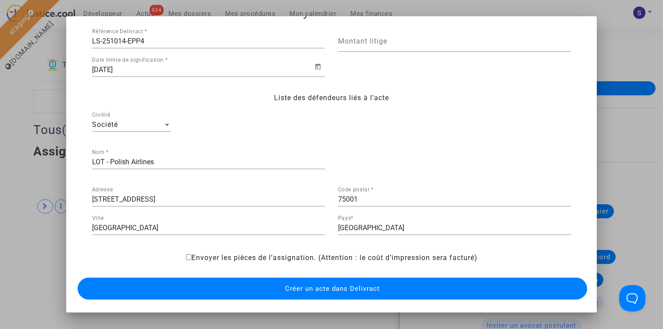
scroll to position [0, 0]
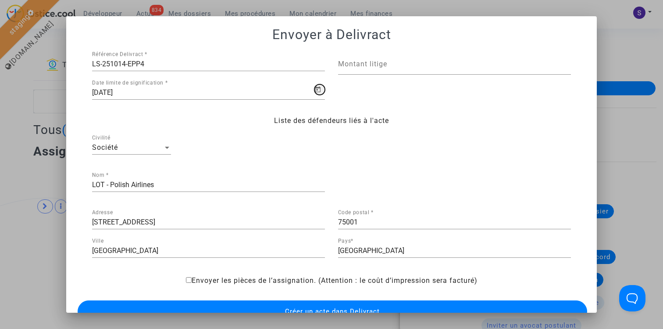
click at [318, 89] on icon "Open calendar" at bounding box center [317, 89] width 5 height 6
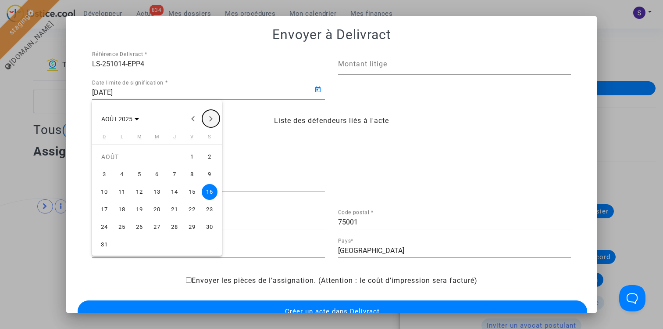
click at [211, 119] on button "Next month" at bounding box center [211, 119] width 18 height 18
click at [211, 216] on div "22" at bounding box center [210, 209] width 16 height 16
type input "22/11/2025"
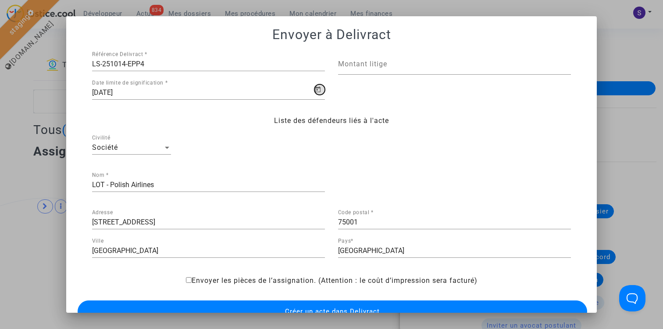
scroll to position [24, 0]
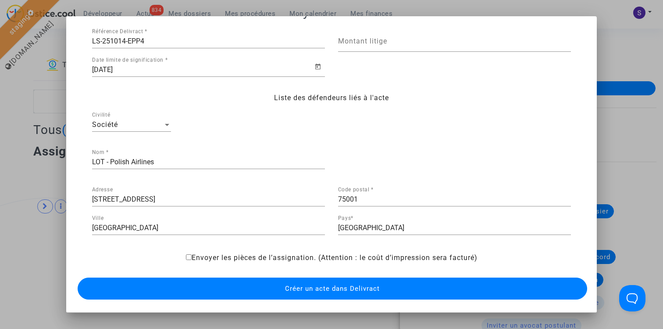
click at [308, 296] on button "Créer un acte dans Delivract" at bounding box center [333, 288] width 510 height 22
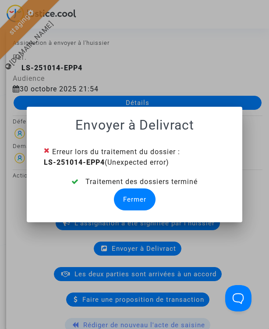
click at [142, 200] on div "Fermer" at bounding box center [135, 199] width 42 height 22
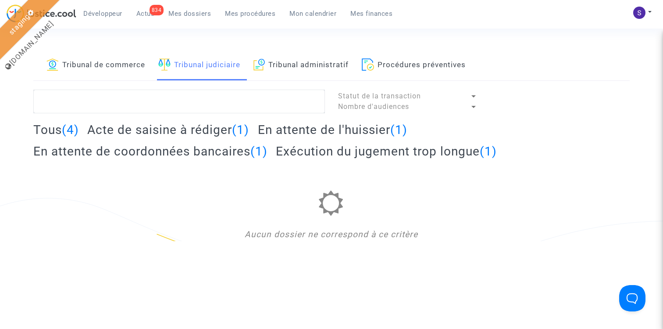
click at [336, 132] on h2 "En attente de l'huissier (1)" at bounding box center [333, 129] width 150 height 15
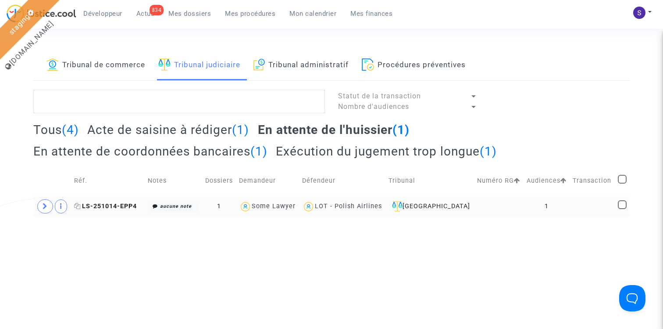
click at [114, 207] on span "LS-251014-EPP4" at bounding box center [105, 205] width 63 height 7
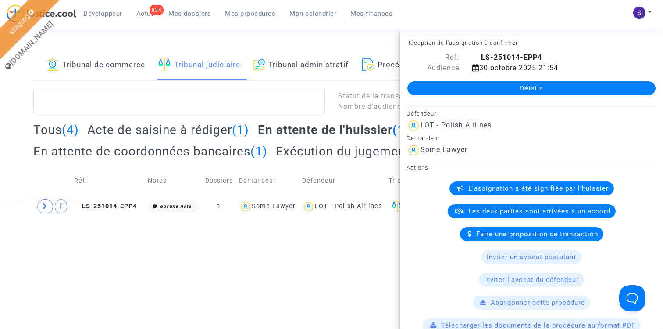
click at [524, 88] on link "Détails" at bounding box center [532, 88] width 248 height 14
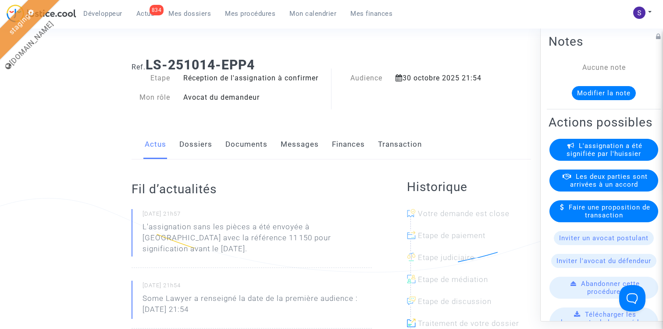
click at [635, 152] on span "L'assignation a été signifiée par l'huissier" at bounding box center [605, 149] width 76 height 16
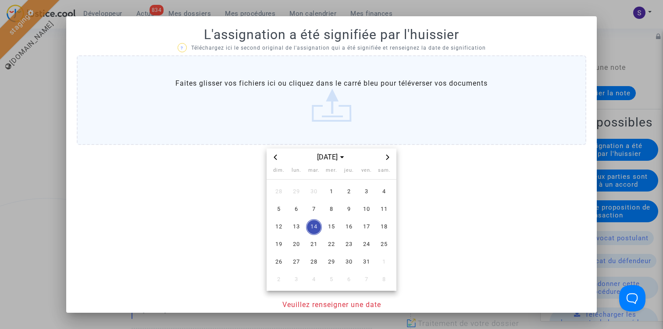
click at [330, 102] on label "Faites glisser vos fichiers ici ou cliquez dans le carré bleu pour téléverser v…" at bounding box center [332, 99] width 510 height 89
click at [0, 0] on input "Faites glisser vos fichiers ici ou cliquez dans le carré bleu pour téléverser v…" at bounding box center [0, 0] width 0 height 0
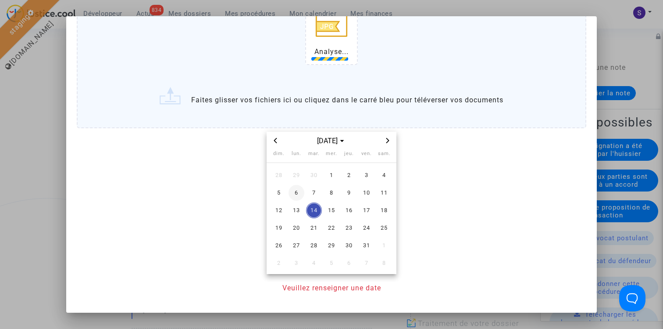
click at [297, 207] on span "13" at bounding box center [297, 210] width 16 height 16
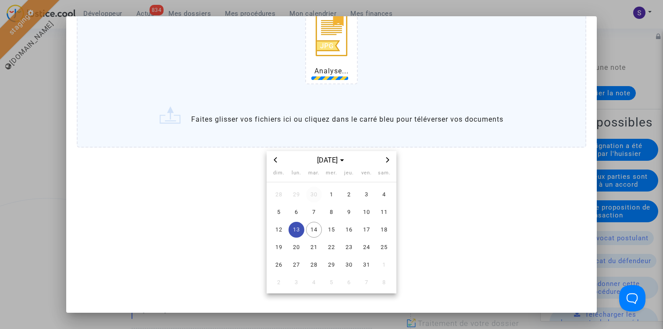
scroll to position [110, 0]
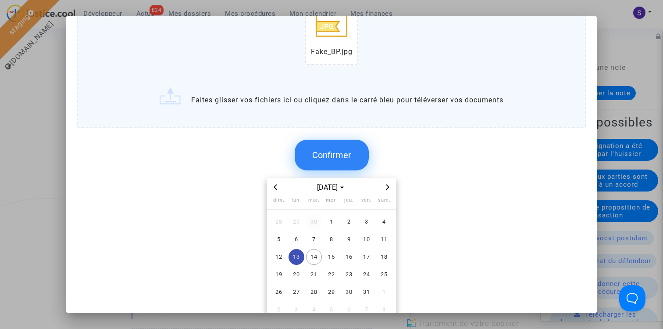
click at [317, 216] on span "30" at bounding box center [314, 222] width 16 height 16
click at [390, 186] on span "Next month" at bounding box center [388, 187] width 11 height 11
click at [315, 259] on span "14" at bounding box center [314, 257] width 16 height 16
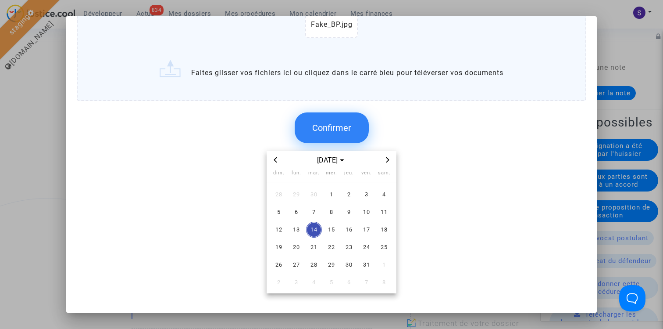
click at [349, 130] on span "Confirmer" at bounding box center [331, 127] width 39 height 11
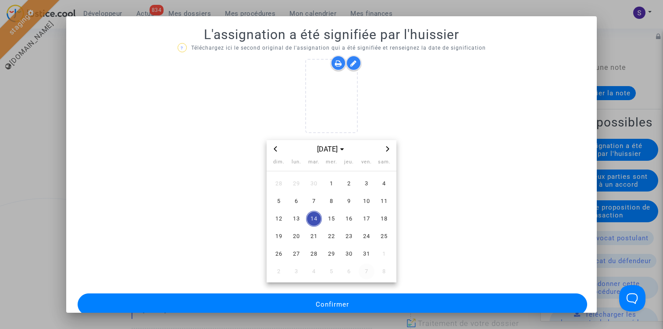
scroll to position [15, 0]
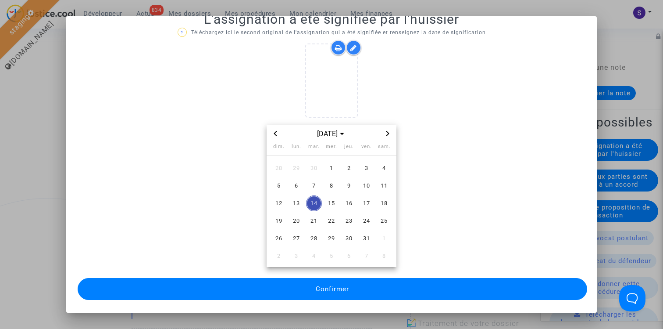
click at [344, 286] on span "Confirmer" at bounding box center [332, 289] width 33 height 8
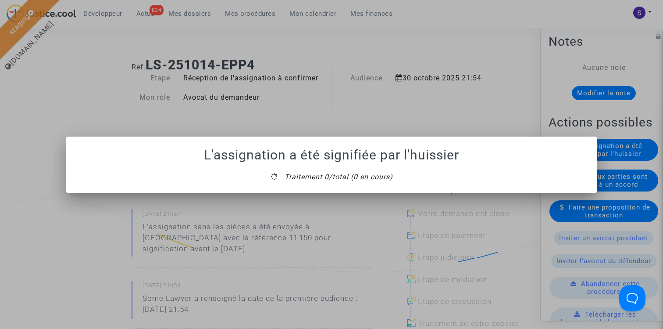
scroll to position [0, 0]
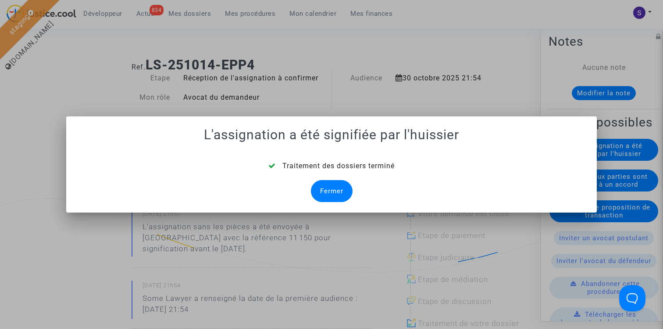
click at [337, 191] on div "Fermer" at bounding box center [332, 191] width 42 height 22
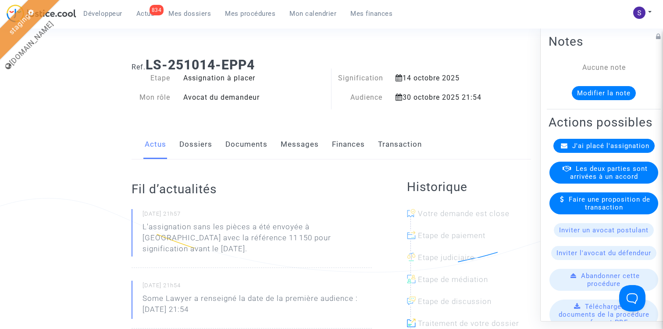
click at [255, 146] on link "Documents" at bounding box center [246, 144] width 42 height 29
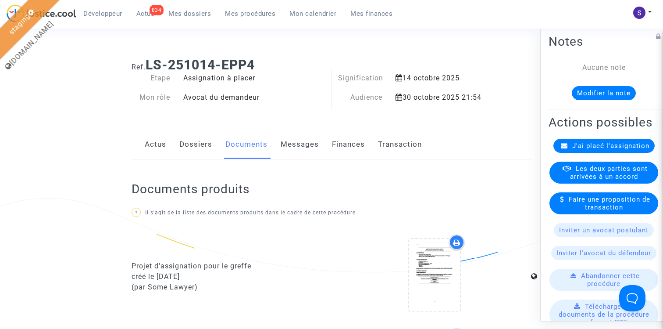
click at [149, 147] on link "Actus" at bounding box center [155, 144] width 21 height 29
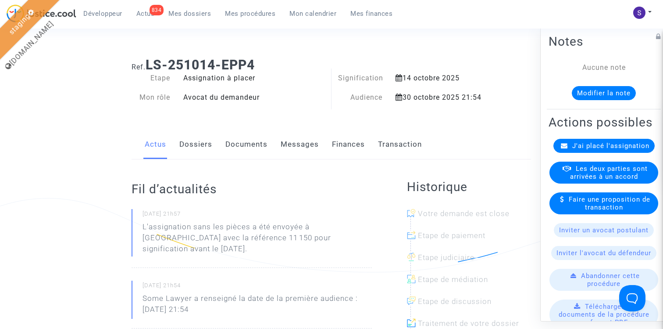
click at [625, 146] on span "J'ai placé l'assignation" at bounding box center [610, 145] width 77 height 8
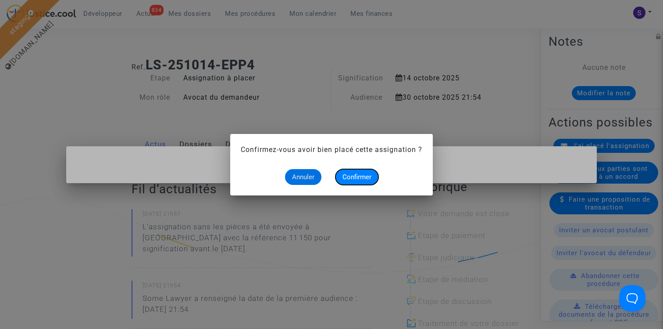
click at [362, 170] on button "Confirmer" at bounding box center [357, 177] width 43 height 16
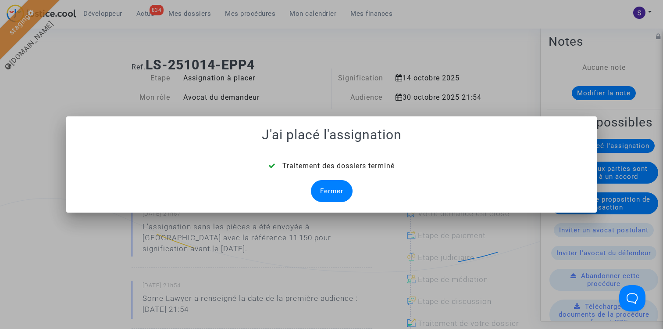
click at [329, 182] on div "Fermer" at bounding box center [332, 191] width 42 height 22
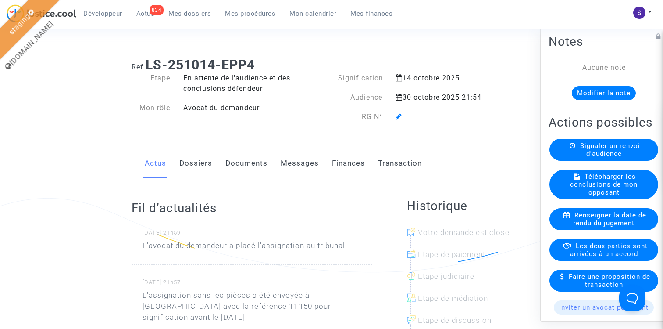
click at [237, 14] on span "Mes procédures" at bounding box center [250, 14] width 50 height 8
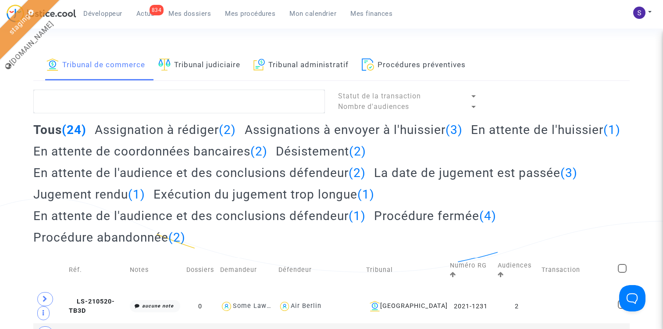
click at [234, 64] on link "Tribunal judiciaire" at bounding box center [199, 65] width 82 height 30
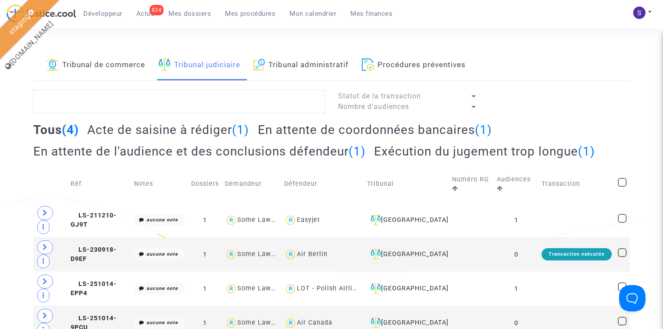
scroll to position [11, 0]
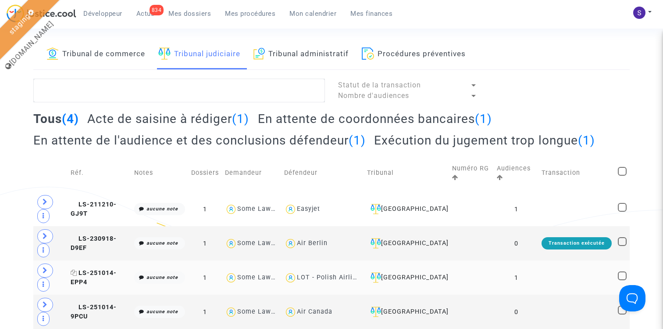
click at [100, 273] on span "LS-251014-EPP4" at bounding box center [94, 277] width 46 height 17
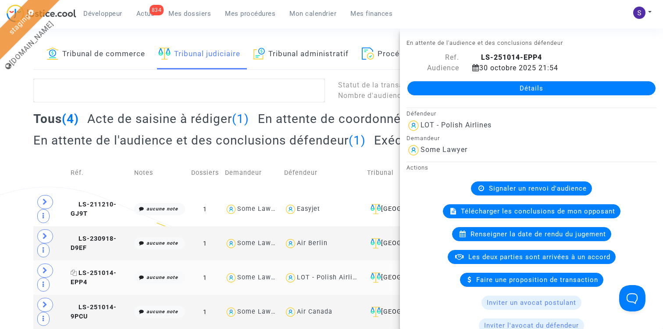
click at [100, 273] on span "LS-251014-EPP4" at bounding box center [94, 277] width 46 height 17
click at [13, 241] on div "Tribunal de commerce Tribunal judiciaire Tribunal administratif Procédures prév…" at bounding box center [331, 183] width 663 height 289
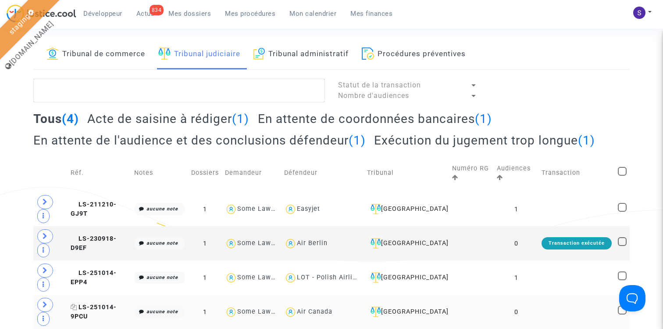
click at [97, 307] on span "LS-251014-9PCU" at bounding box center [94, 311] width 46 height 17
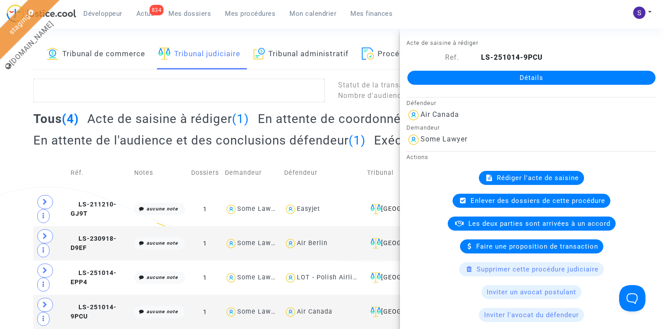
click at [514, 178] on span "Rédiger l'acte de saisine" at bounding box center [538, 178] width 82 height 8
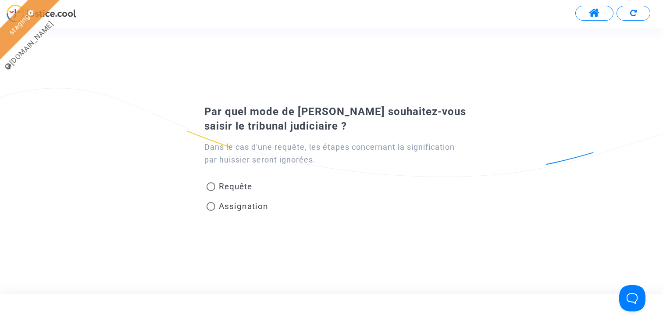
click at [225, 204] on span "Assignation" at bounding box center [244, 206] width 50 height 10
click at [211, 211] on input "Assignation" at bounding box center [211, 211] width 0 height 0
radio input "true"
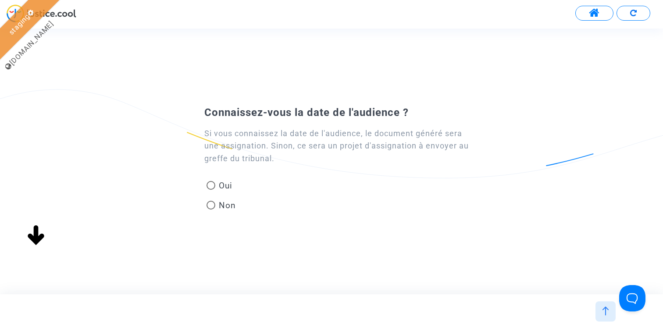
click at [213, 186] on span at bounding box center [211, 185] width 9 height 9
click at [211, 190] on input "Oui" at bounding box center [211, 190] width 0 height 0
radio input "true"
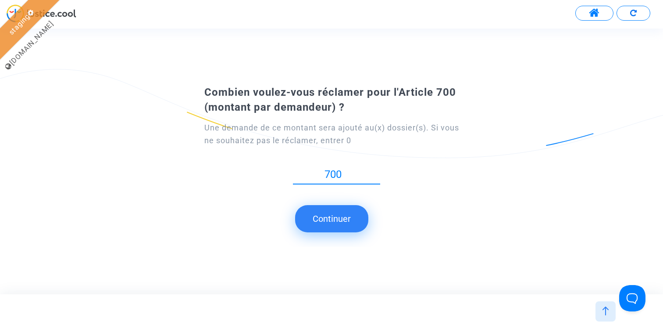
type input "700"
click at [340, 211] on button "Continuer" at bounding box center [331, 218] width 73 height 27
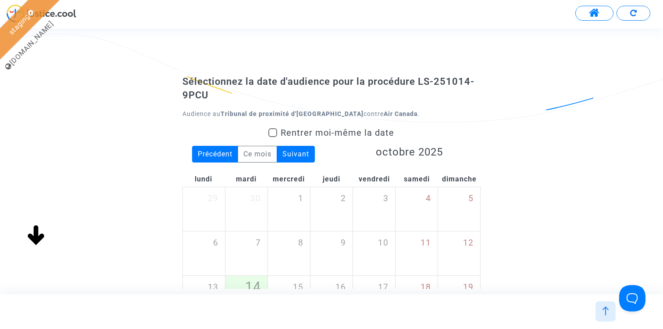
click at [311, 135] on span "Rentrer moi-même la date" at bounding box center [338, 132] width 114 height 11
click at [273, 137] on input "Rentrer moi-même la date" at bounding box center [272, 137] width 0 height 0
checkbox input "true"
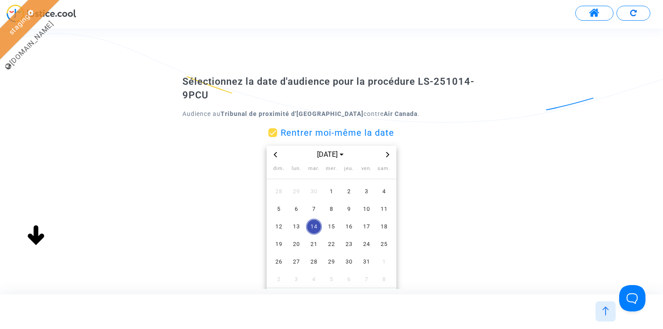
click at [390, 155] on icon "Next month" at bounding box center [387, 154] width 5 height 5
click at [332, 221] on span "12" at bounding box center [332, 226] width 16 height 16
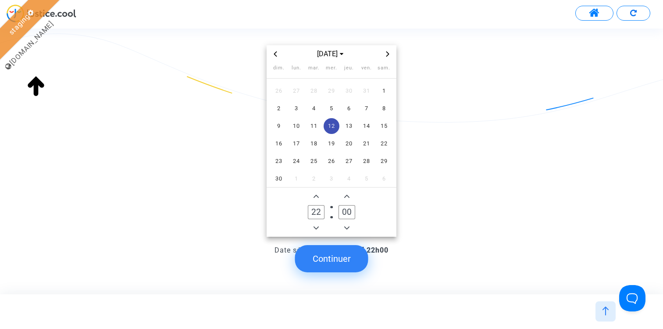
scroll to position [128, 0]
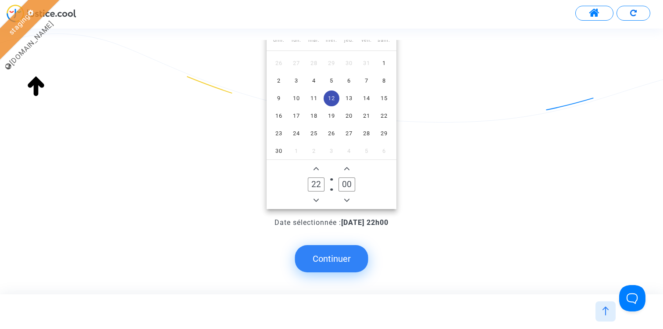
click at [338, 268] on button "Continuer" at bounding box center [331, 258] width 73 height 27
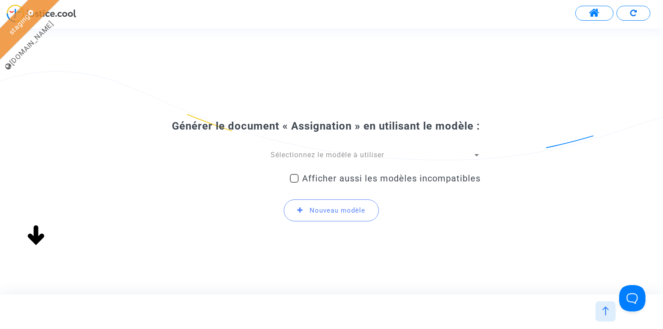
click at [332, 159] on span "Sélectionnez le modèle à utiliser" at bounding box center [328, 154] width 114 height 8
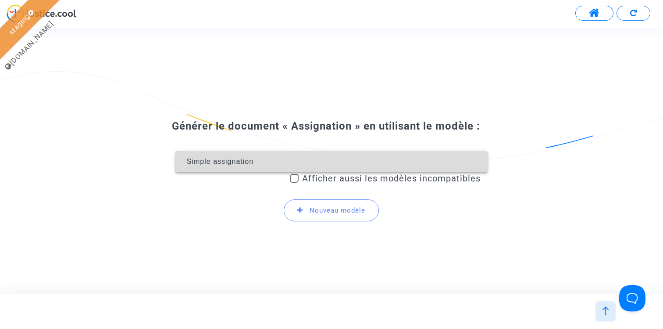
click at [326, 161] on span "Simple assignation" at bounding box center [331, 161] width 298 height 21
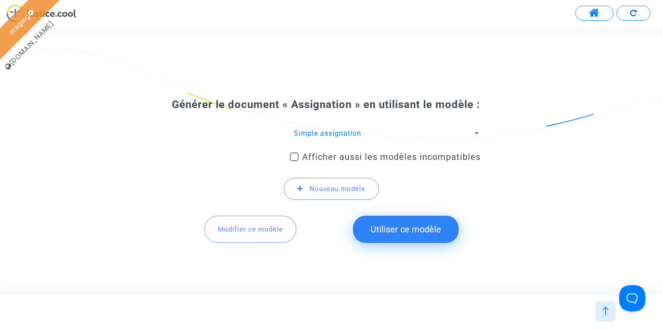
click at [392, 234] on button "Utiliser ce modèle" at bounding box center [406, 228] width 106 height 27
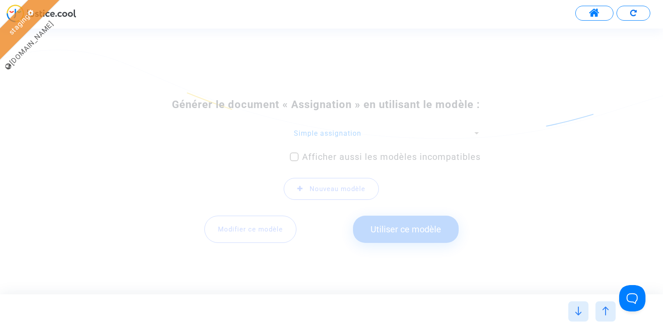
scroll to position [0, 0]
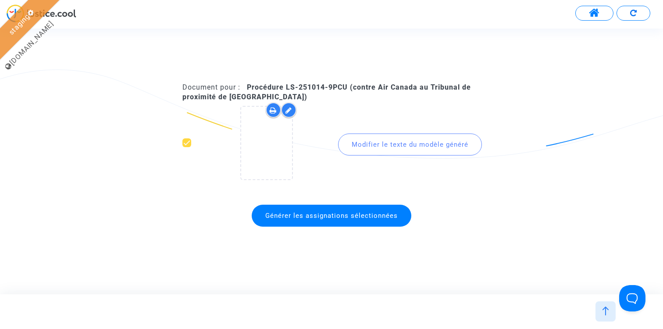
click at [323, 213] on span "Générer les assignations sélectionnées" at bounding box center [331, 215] width 132 height 8
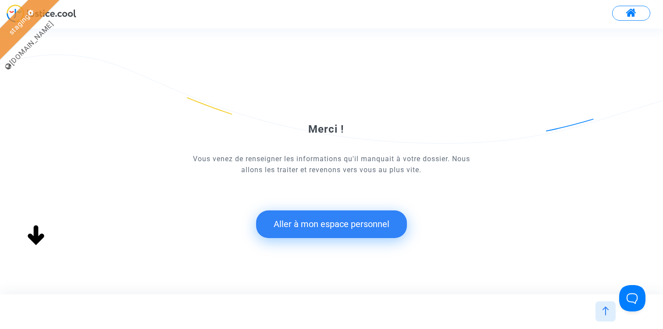
click at [304, 226] on button "Aller à mon espace personnel" at bounding box center [331, 223] width 151 height 27
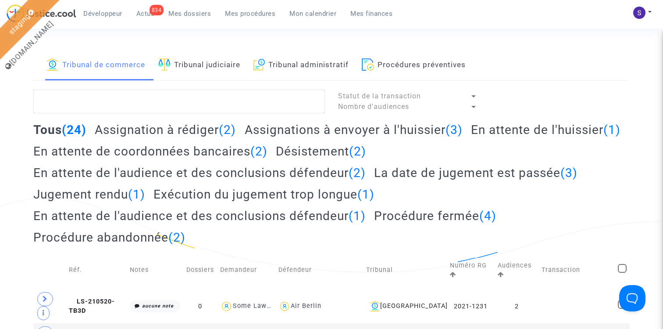
click at [201, 54] on link "Tribunal judiciaire" at bounding box center [199, 65] width 82 height 30
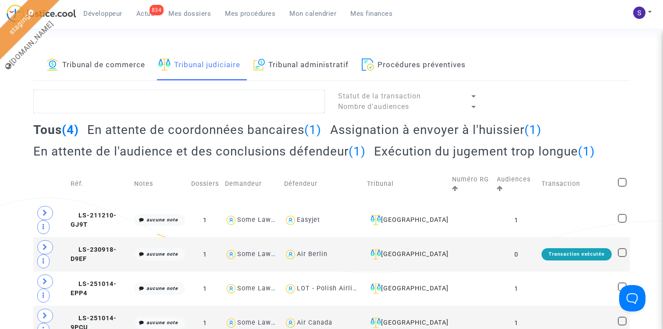
click at [376, 128] on h2 "Assignation à envoyer à l'huissier (1)" at bounding box center [435, 129] width 211 height 15
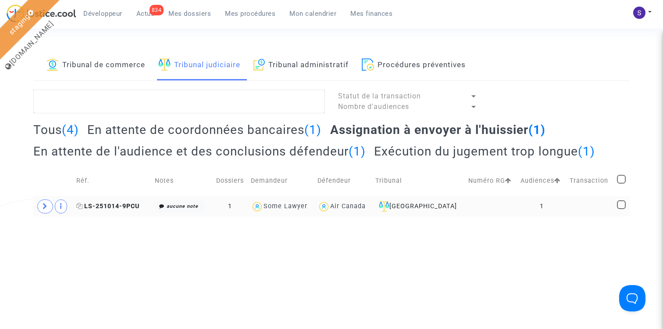
click at [119, 205] on span "LS-251014-9PCU" at bounding box center [107, 205] width 63 height 7
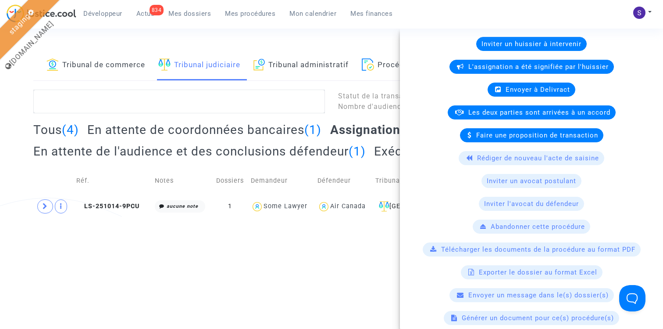
scroll to position [176, 0]
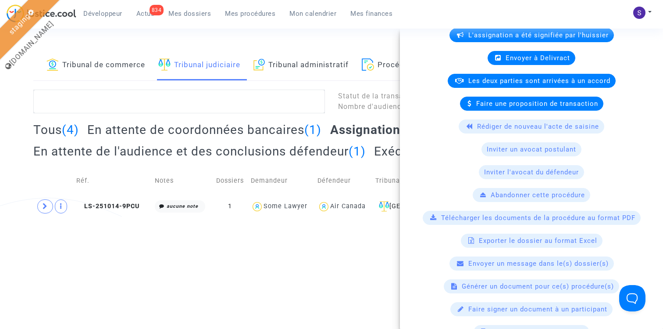
click at [290, 216] on html "Développeur 834 Actus Mes dossiers Mes procédures Mon calendrier Mes finances M…" at bounding box center [331, 108] width 663 height 216
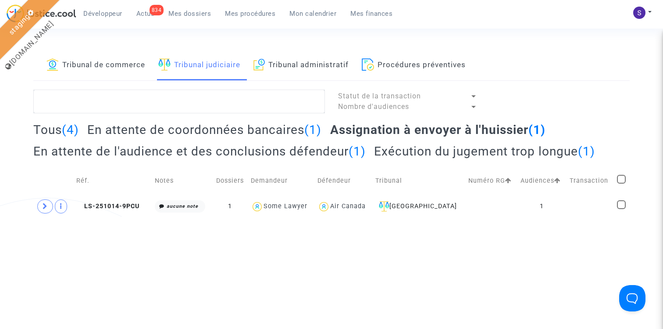
scroll to position [0, 0]
click at [187, 12] on span "Mes dossiers" at bounding box center [189, 14] width 43 height 8
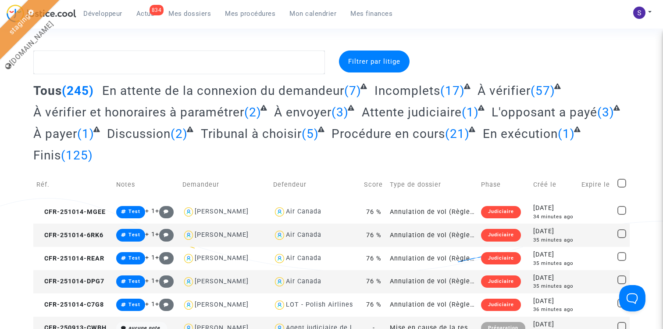
click at [265, 12] on span "Mes procédures" at bounding box center [250, 14] width 50 height 8
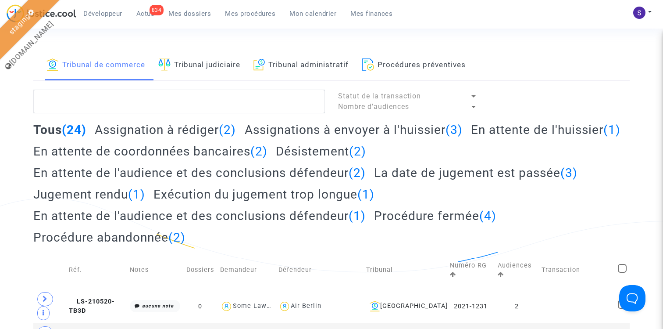
click at [337, 66] on link "Tribunal administratif" at bounding box center [302, 65] width 96 height 30
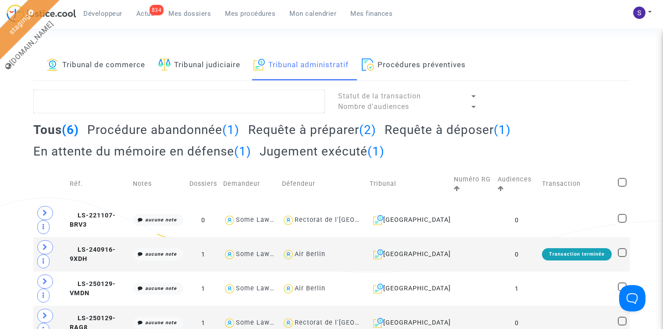
click at [340, 131] on h2 "Requête à préparer (2)" at bounding box center [312, 129] width 128 height 15
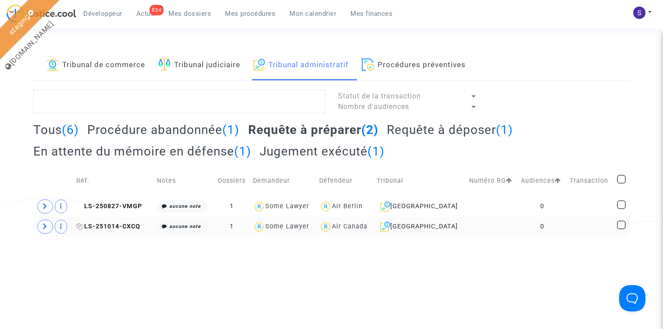
click at [127, 226] on span "LS-251014-CXCQ" at bounding box center [108, 225] width 64 height 7
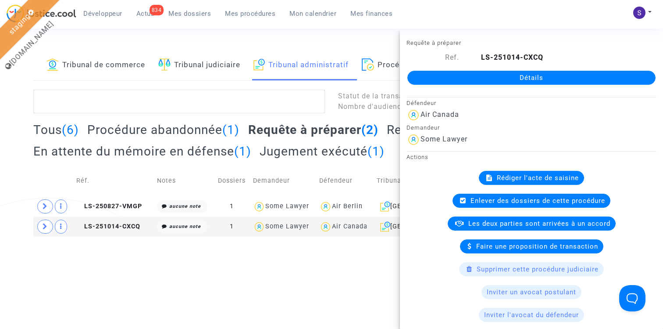
click at [548, 180] on span "Rédiger l'acte de saisine" at bounding box center [538, 178] width 82 height 8
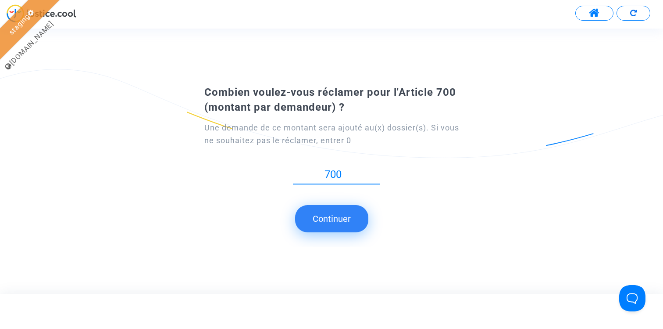
type input "700"
click at [348, 234] on div "Combien voulez-vous réclamer pour l'Article 700 (montant par demandeur) ? Une d…" at bounding box center [331, 161] width 663 height 172
click at [344, 221] on button "Continuer" at bounding box center [331, 218] width 73 height 27
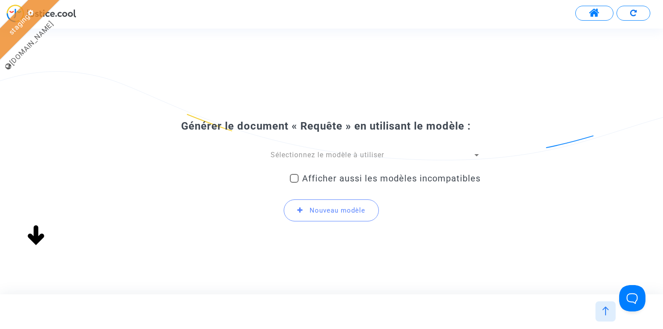
click at [321, 160] on div "Sélectionnez le modèle à utiliser Afficher aussi les modèles incompatibles Nouv…" at bounding box center [331, 189] width 298 height 79
click at [321, 155] on span "Sélectionnez le modèle à utiliser" at bounding box center [328, 154] width 114 height 8
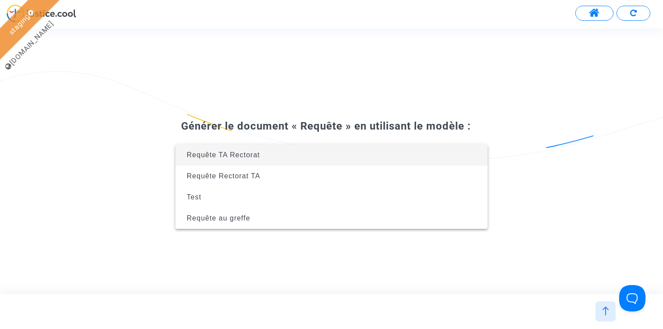
click at [303, 160] on span "Requête TA Rectorat" at bounding box center [331, 154] width 298 height 21
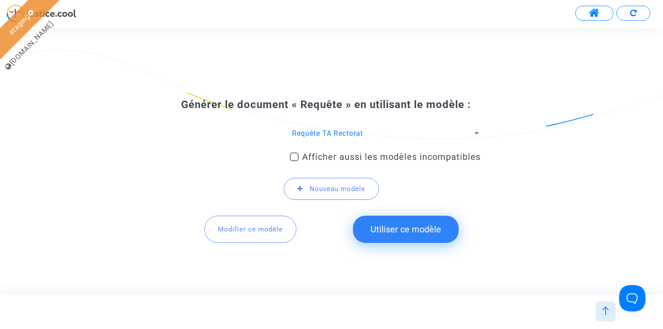
click at [416, 233] on button "Utiliser ce modèle" at bounding box center [406, 228] width 106 height 27
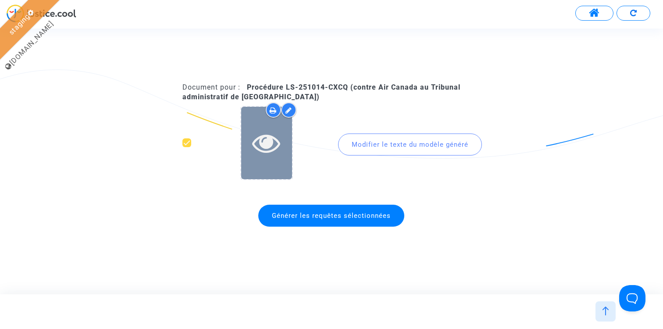
click at [263, 134] on icon at bounding box center [266, 143] width 29 height 28
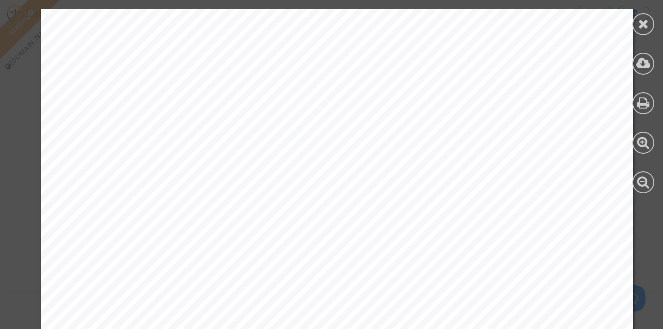
scroll to position [170, 0]
click at [650, 25] on div at bounding box center [644, 24] width 22 height 22
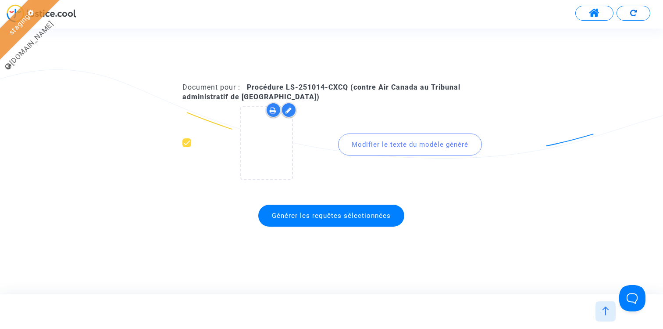
click at [318, 217] on span "Générer les requêtes sélectionnées" at bounding box center [331, 215] width 119 height 8
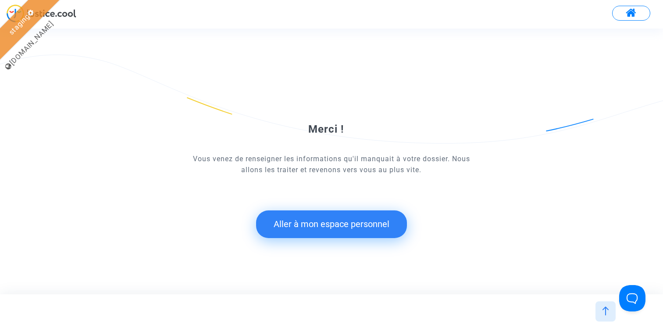
click at [326, 229] on button "Aller à mon espace personnel" at bounding box center [331, 223] width 151 height 27
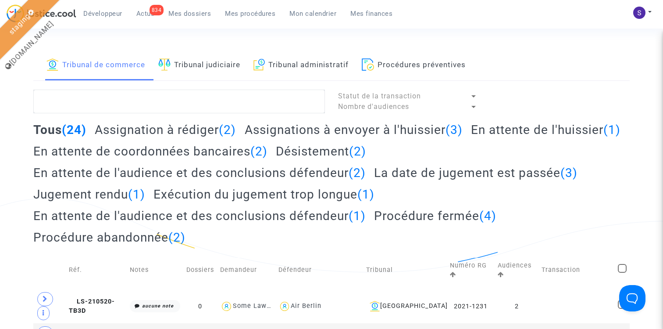
click at [338, 61] on link "Tribunal administratif" at bounding box center [302, 65] width 96 height 30
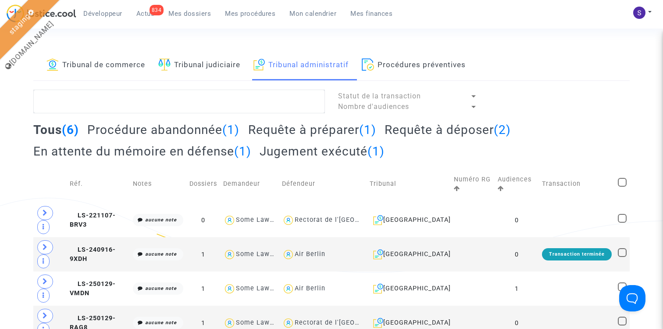
click at [426, 130] on h2 "Requête à déposer (2)" at bounding box center [448, 129] width 126 height 15
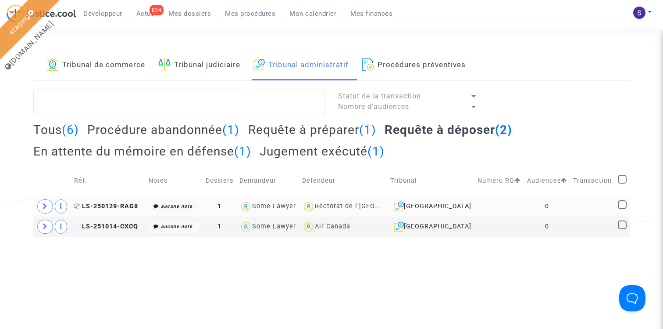
click at [114, 209] on span "LS-250129-RAG8" at bounding box center [106, 205] width 64 height 7
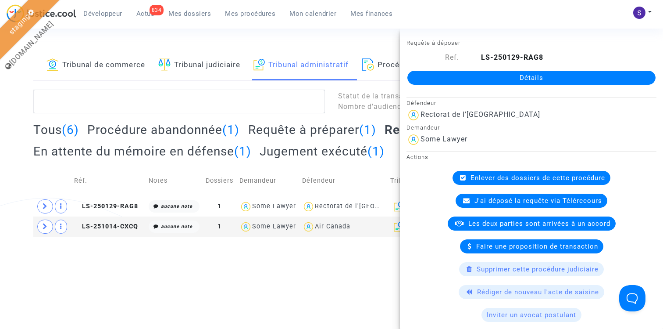
click at [162, 236] on html "Développeur 834 Actus Mes dossiers Mes procédures Mon calendrier Mes finances M…" at bounding box center [331, 118] width 663 height 236
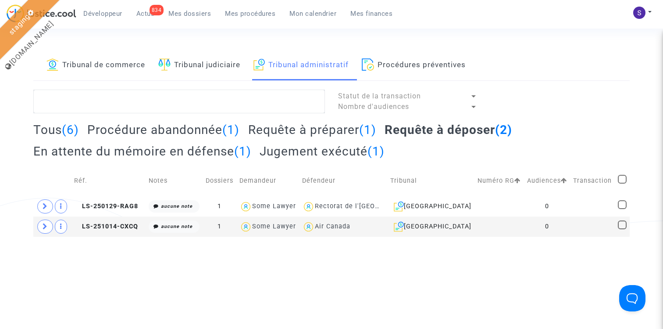
click at [203, 64] on link "Tribunal judiciaire" at bounding box center [199, 65] width 82 height 30
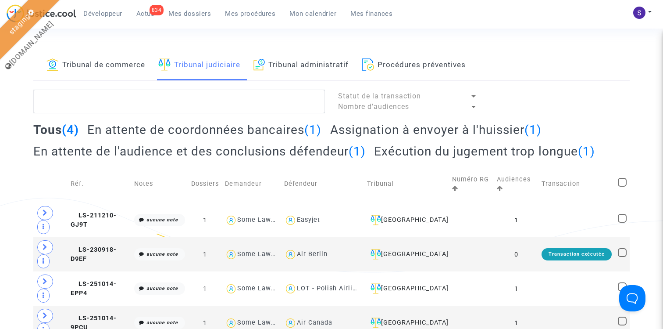
click at [283, 64] on link "Tribunal administratif" at bounding box center [302, 65] width 96 height 30
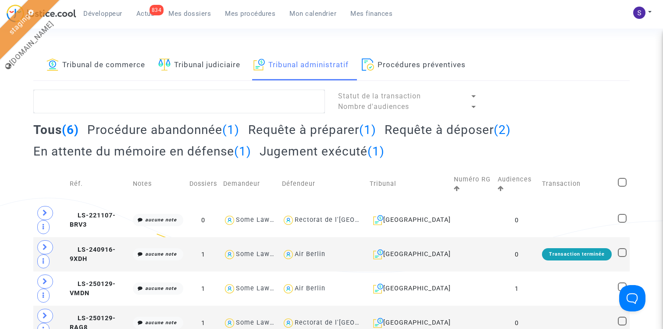
click at [200, 76] on link "Tribunal judiciaire" at bounding box center [199, 65] width 82 height 30
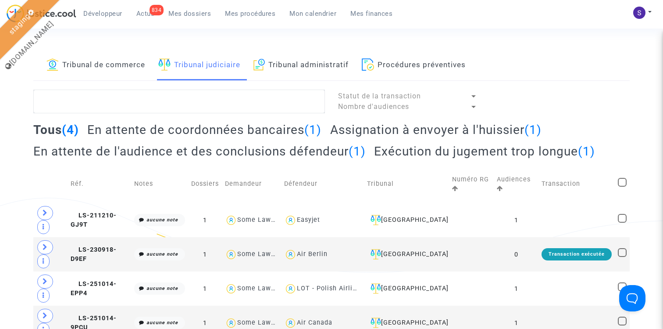
click at [188, 18] on link "Mes dossiers" at bounding box center [189, 13] width 57 height 13
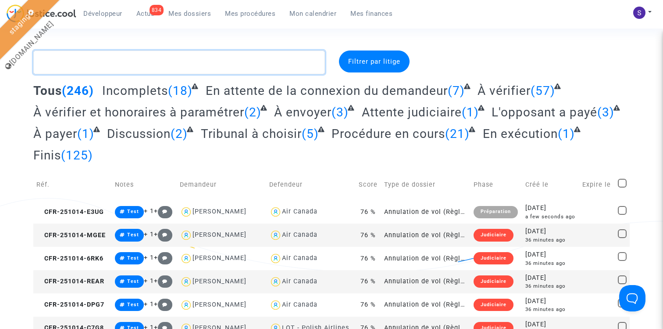
click at [175, 64] on textarea at bounding box center [179, 62] width 292 height 24
paste textarea "CFR-251014-E3UG"
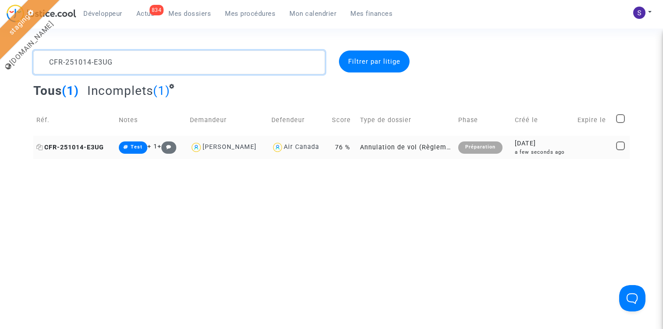
type textarea "CFR-251014-E3UG"
click at [91, 150] on span "CFR-251014-E3UG" at bounding box center [70, 146] width 68 height 7
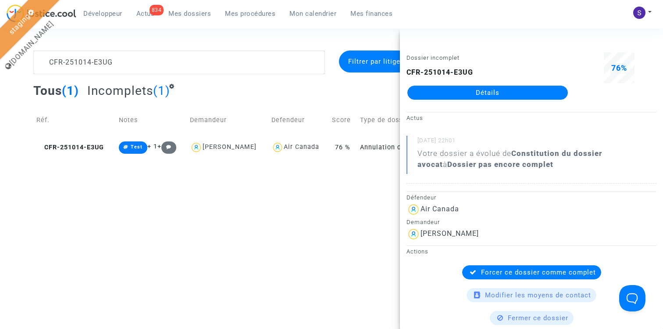
click at [515, 266] on div "Forcer ce dossier comme complet" at bounding box center [531, 272] width 139 height 14
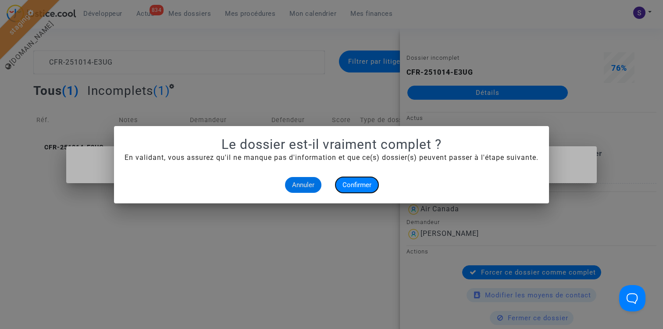
click at [351, 181] on span "Confirmer" at bounding box center [357, 185] width 29 height 8
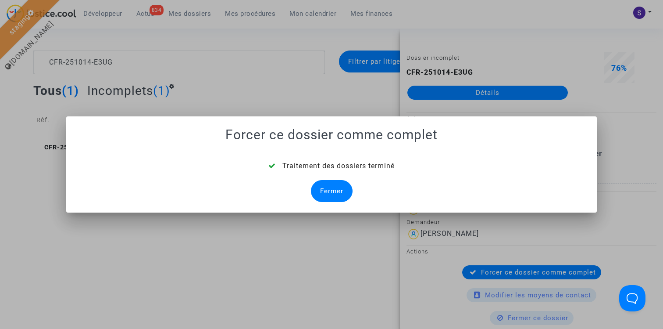
click at [325, 186] on div "Fermer" at bounding box center [332, 191] width 42 height 22
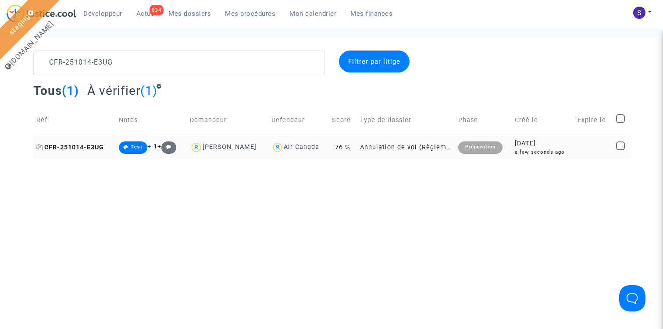
click at [93, 147] on span "CFR-251014-E3UG" at bounding box center [70, 146] width 68 height 7
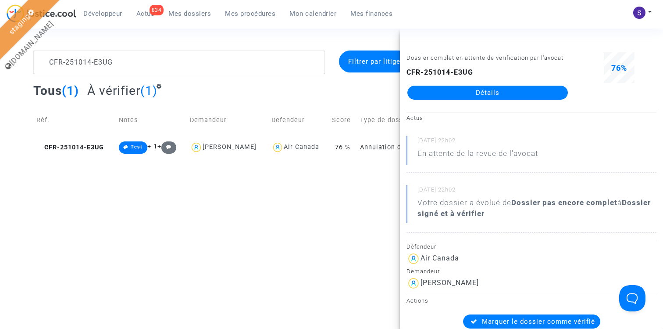
click at [548, 317] on span "Marquer le dossier comme vérifié" at bounding box center [538, 321] width 113 height 8
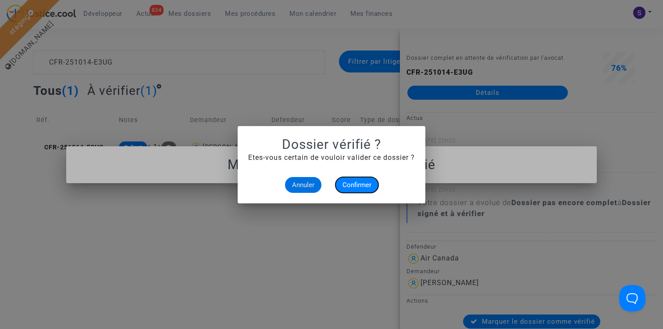
click at [364, 182] on span "Confirmer" at bounding box center [357, 185] width 29 height 8
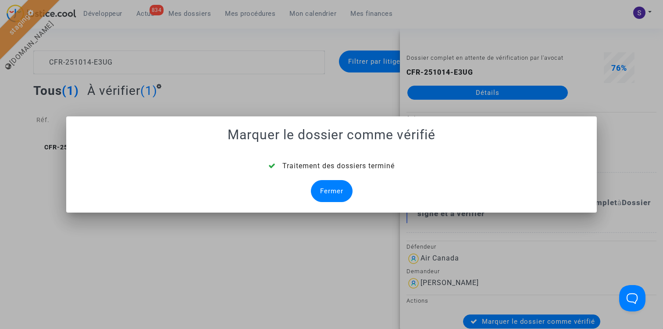
click at [328, 197] on div "Fermer" at bounding box center [332, 191] width 42 height 22
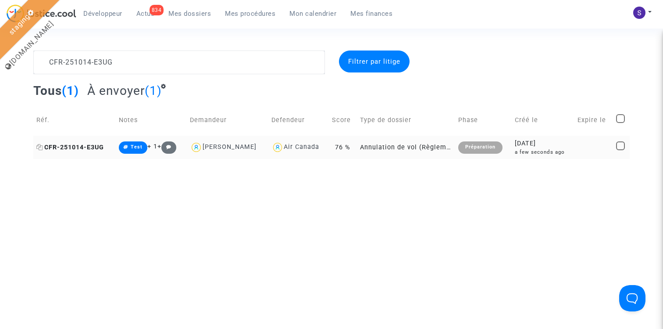
click at [95, 145] on span "CFR-251014-E3UG" at bounding box center [70, 146] width 68 height 7
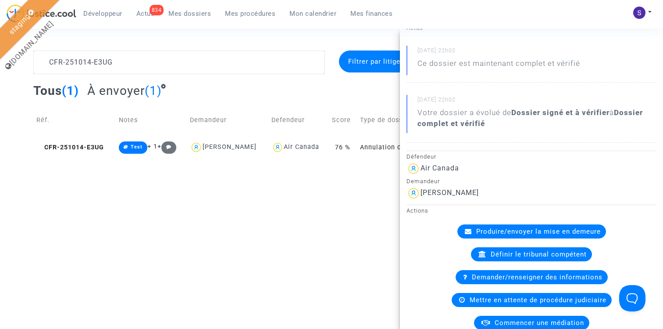
scroll to position [197, 0]
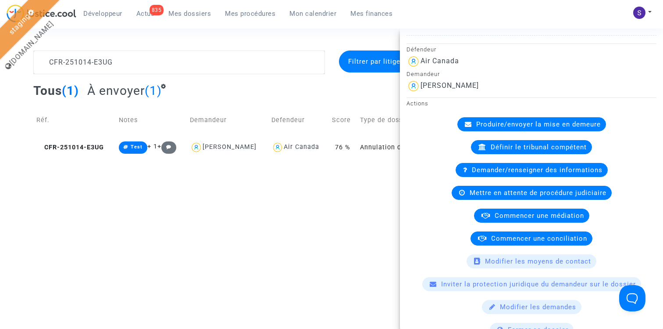
click at [536, 145] on span "Définir le tribunal compétent" at bounding box center [539, 147] width 96 height 8
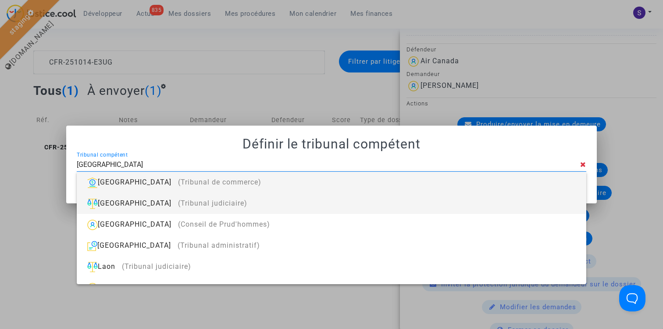
type input "lyon"
click at [235, 206] on div "Lyon (Tribunal judiciaire)" at bounding box center [332, 203] width 496 height 21
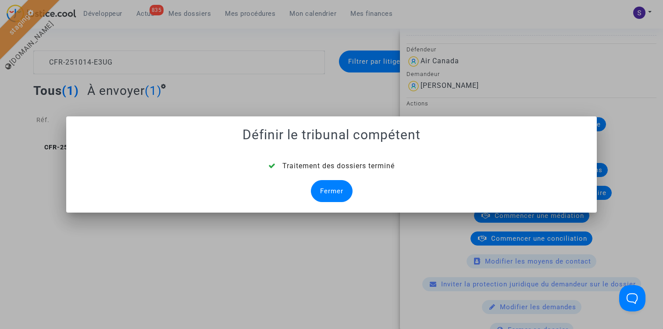
click at [341, 191] on div "Fermer" at bounding box center [332, 191] width 42 height 22
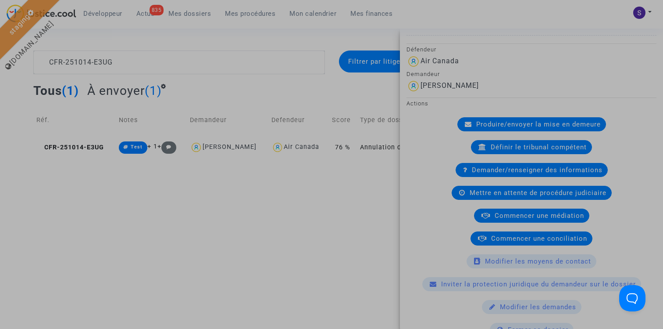
scroll to position [0, 0]
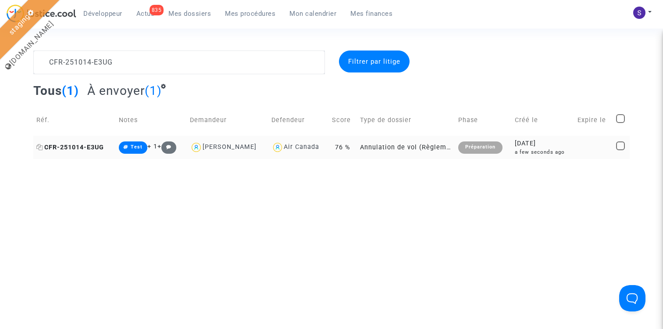
click at [69, 150] on span "CFR-251014-E3UG" at bounding box center [70, 146] width 68 height 7
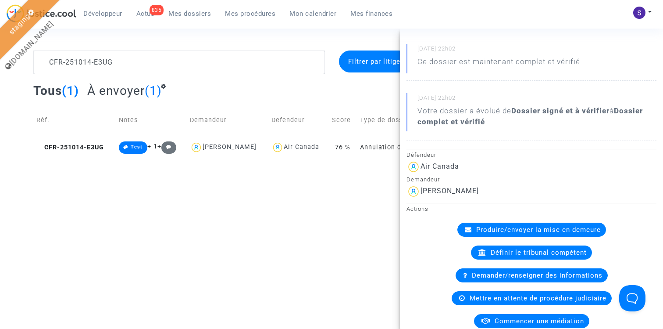
scroll to position [139, 0]
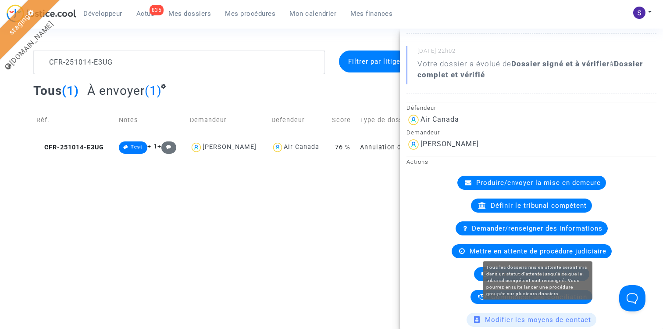
click at [533, 250] on span "Mettre en attente de procédure judiciaire" at bounding box center [538, 251] width 137 height 8
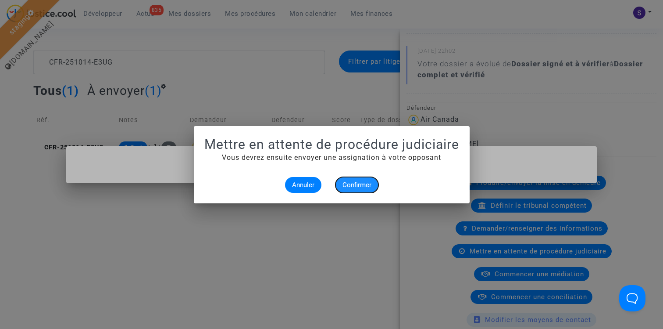
click at [364, 180] on button "Confirmer" at bounding box center [357, 185] width 43 height 16
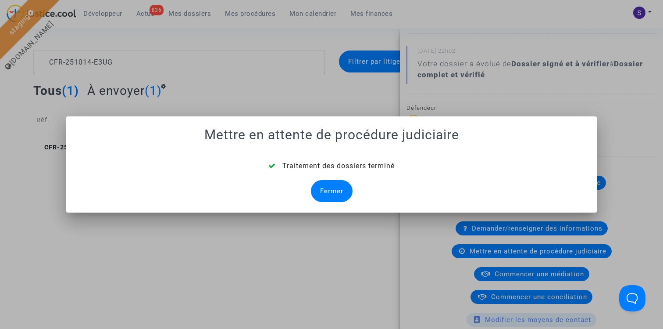
click at [321, 193] on div "Fermer" at bounding box center [332, 191] width 42 height 22
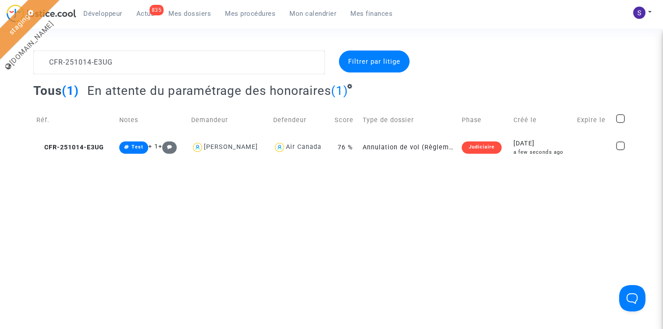
click at [156, 89] on span "En attente du paramétrage des honoraires" at bounding box center [209, 90] width 244 height 14
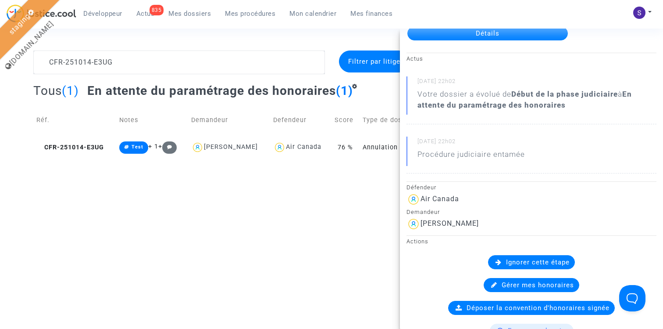
scroll to position [68, 0]
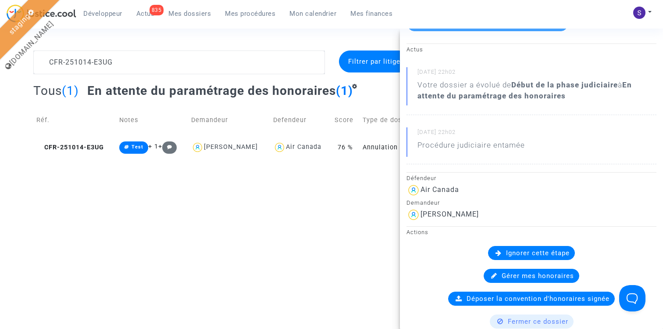
click at [538, 253] on span "Ignorer cette étape" at bounding box center [538, 253] width 64 height 8
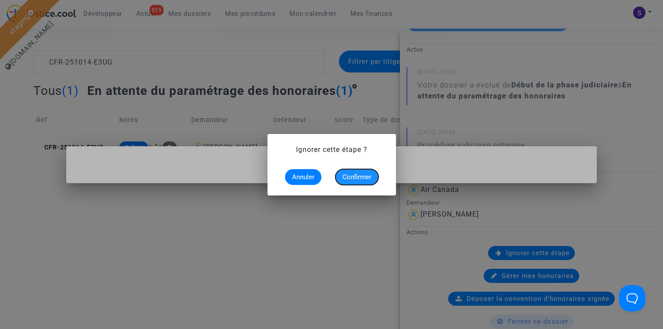
click at [353, 171] on button "Confirmer" at bounding box center [357, 177] width 43 height 16
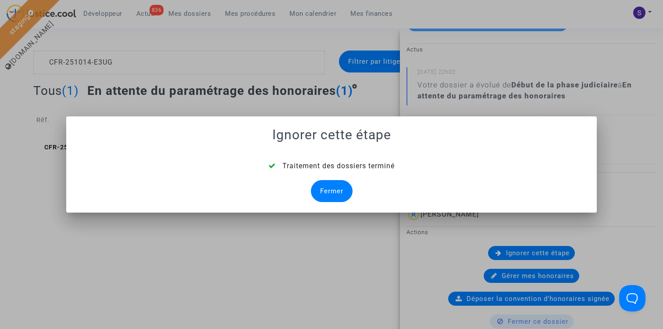
click at [324, 193] on div "Fermer" at bounding box center [332, 191] width 42 height 22
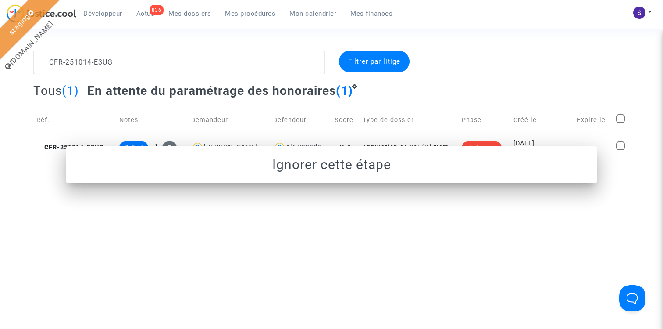
scroll to position [0, 0]
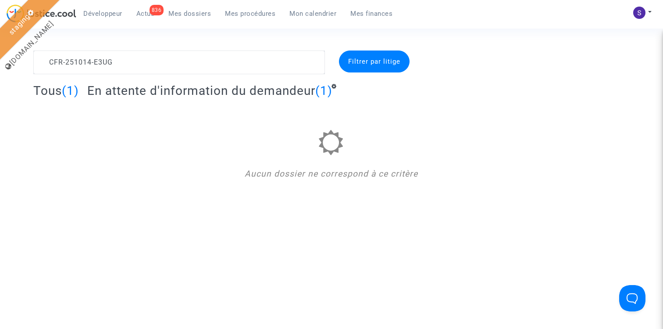
click at [207, 92] on span "En attente d'information du demandeur" at bounding box center [201, 90] width 228 height 14
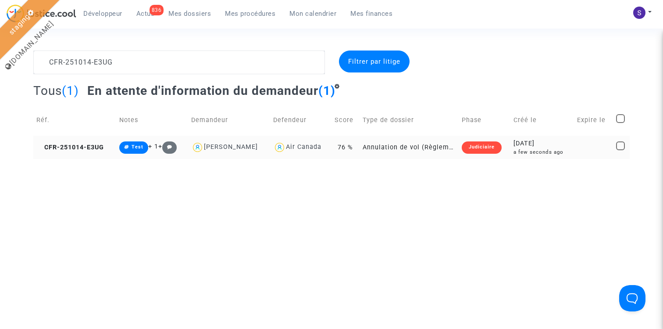
drag, startPoint x: 86, startPoint y: 154, endPoint x: 215, endPoint y: 147, distance: 128.3
click at [81, 147] on span "CFR-251014-E3UG" at bounding box center [70, 146] width 68 height 7
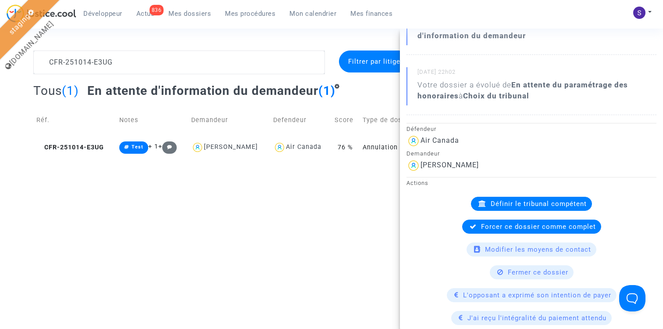
scroll to position [175, 0]
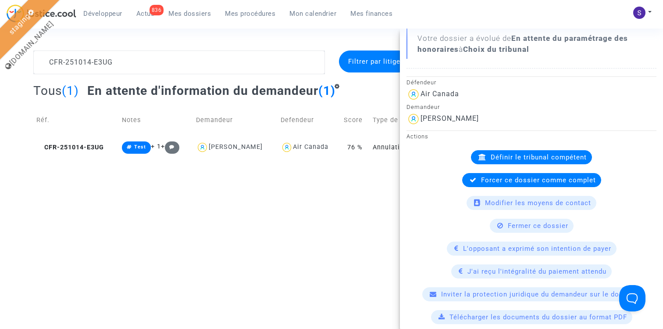
click at [539, 179] on span "Forcer ce dossier comme complet" at bounding box center [538, 180] width 115 height 8
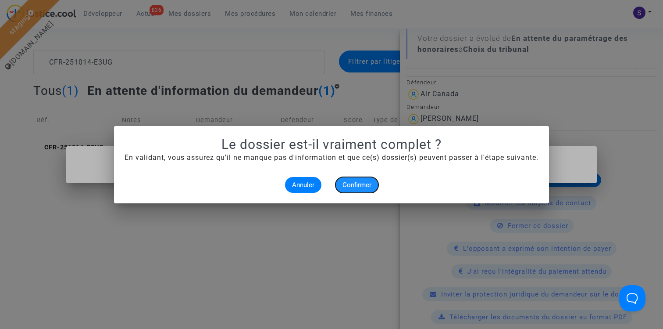
click at [370, 185] on span "Confirmer" at bounding box center [357, 185] width 29 height 8
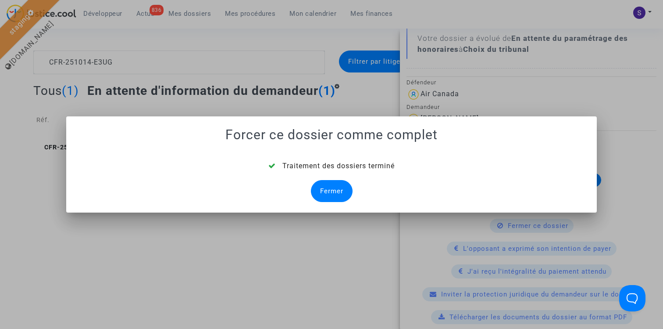
click at [341, 186] on div "Fermer" at bounding box center [332, 191] width 42 height 22
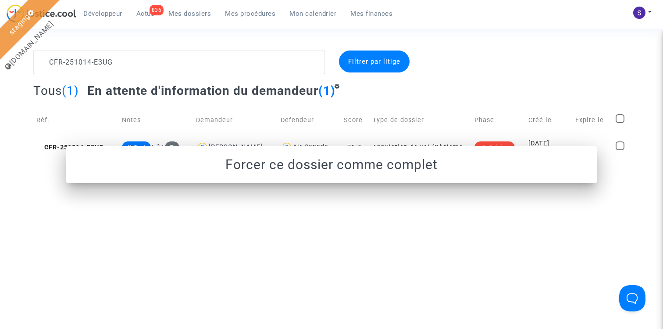
scroll to position [0, 0]
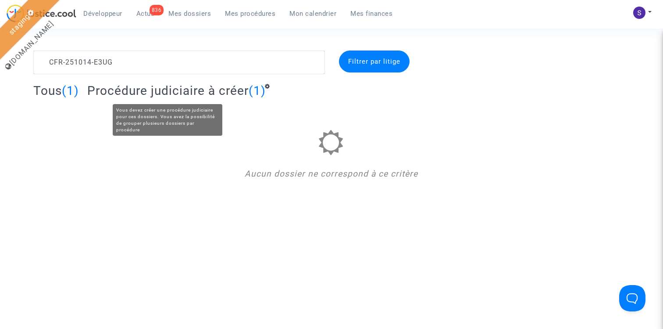
click at [168, 91] on span "Procédure judiciaire à créer" at bounding box center [167, 90] width 161 height 14
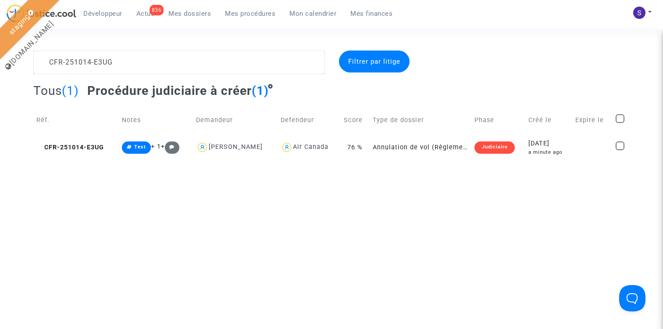
click at [62, 147] on span "CFR-251014-E3UG" at bounding box center [70, 146] width 68 height 7
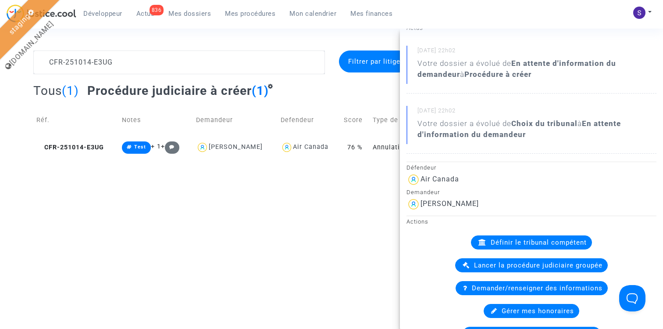
scroll to position [127, 0]
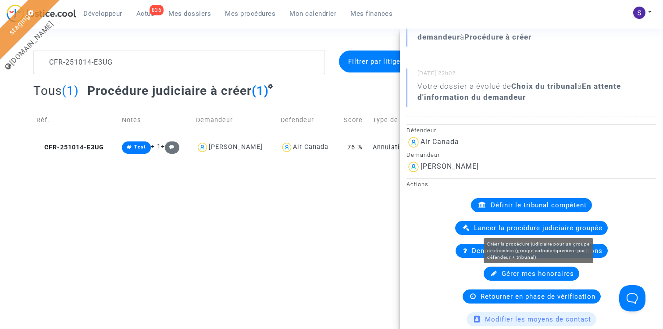
click at [544, 229] on span "Lancer la procédure judiciaire groupée" at bounding box center [538, 228] width 129 height 8
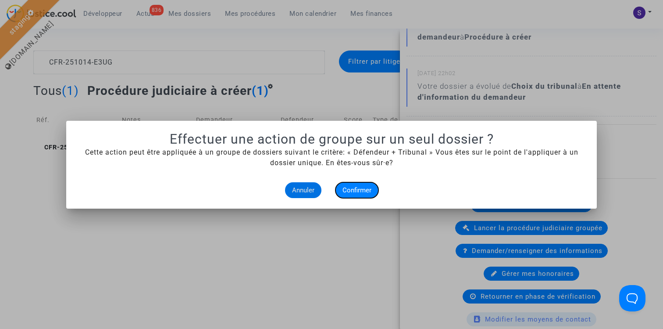
click at [362, 190] on span "Confirmer" at bounding box center [357, 190] width 29 height 8
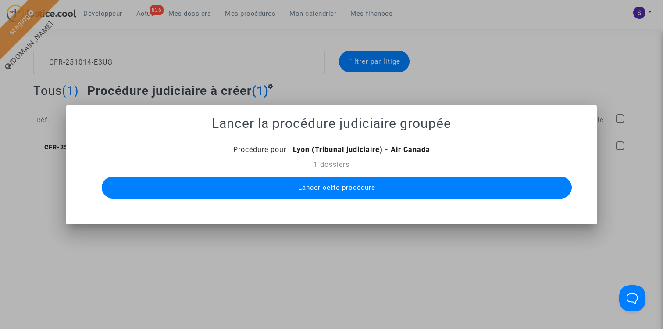
click at [327, 191] on button "Lancer cette procédure" at bounding box center [337, 187] width 470 height 22
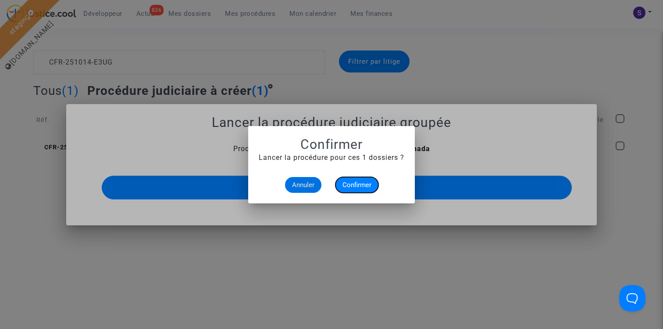
click at [373, 182] on button "Confirmer" at bounding box center [357, 185] width 43 height 16
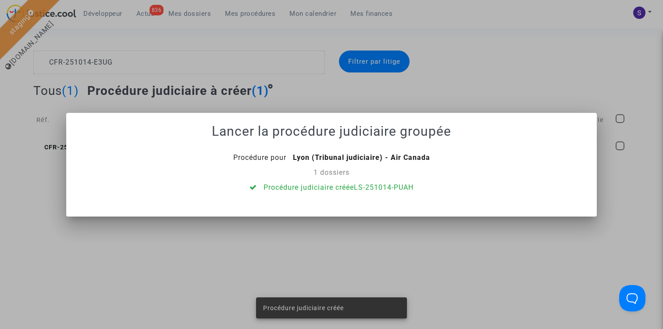
click at [374, 193] on mat-dialog-container "Lancer la procédure judiciaire groupée Procédure pour Lyon (Tribunal judiciaire…" at bounding box center [331, 165] width 531 height 104
click at [375, 192] on mat-dialog-container "Lancer la procédure judiciaire groupée Procédure pour Lyon (Tribunal judiciaire…" at bounding box center [331, 165] width 531 height 104
click at [384, 188] on link "LS-251014-PUAH" at bounding box center [384, 187] width 60 height 8
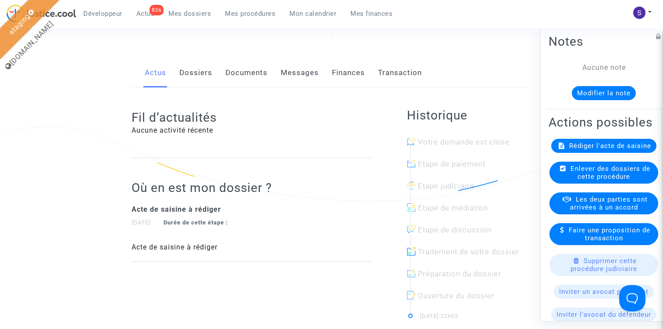
click at [617, 143] on span "Rédiger l'acte de saisine" at bounding box center [610, 145] width 82 height 8
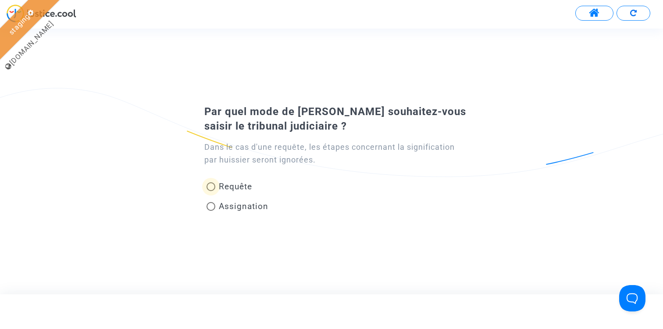
click at [233, 189] on span "Requête" at bounding box center [235, 186] width 33 height 10
click at [211, 191] on input "Requête" at bounding box center [211, 191] width 0 height 0
radio input "true"
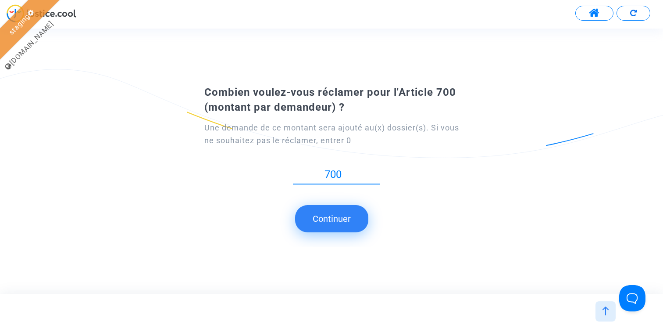
type input "700"
click at [348, 216] on button "Continuer" at bounding box center [331, 218] width 73 height 27
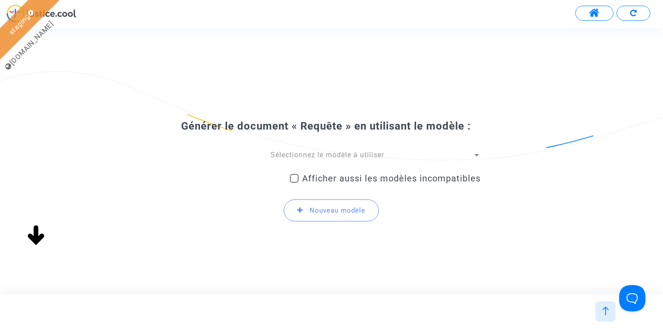
click at [320, 154] on span "Sélectionnez le modèle à utiliser" at bounding box center [328, 154] width 114 height 8
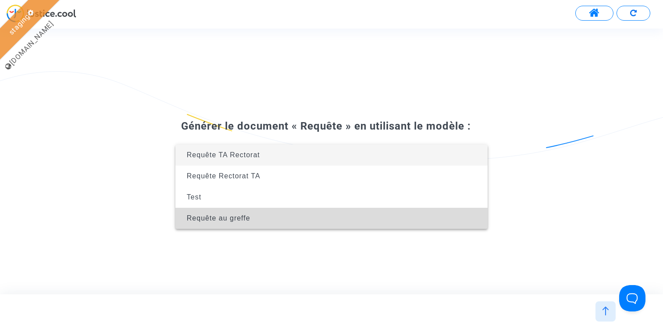
click at [277, 215] on span "Requête au greffe" at bounding box center [331, 217] width 298 height 21
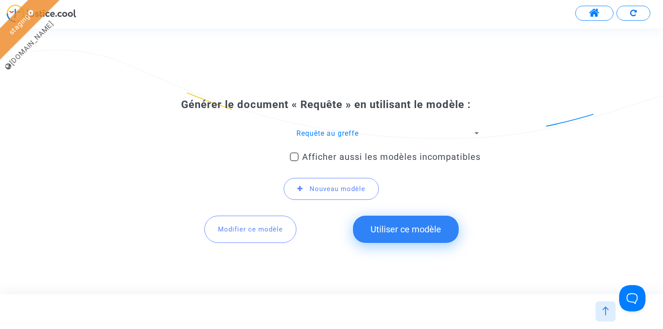
click at [401, 223] on button "Utiliser ce modèle" at bounding box center [406, 228] width 106 height 27
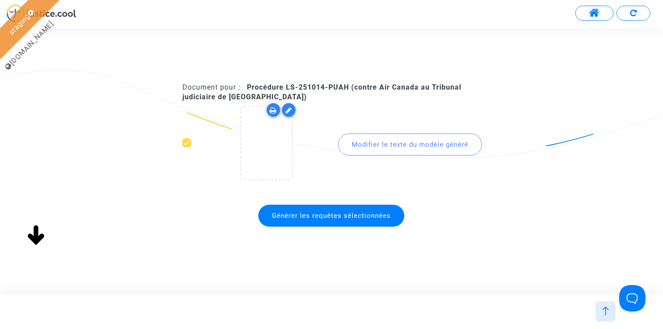
click at [333, 217] on span "Générer les requêtes sélectionnées" at bounding box center [331, 215] width 119 height 8
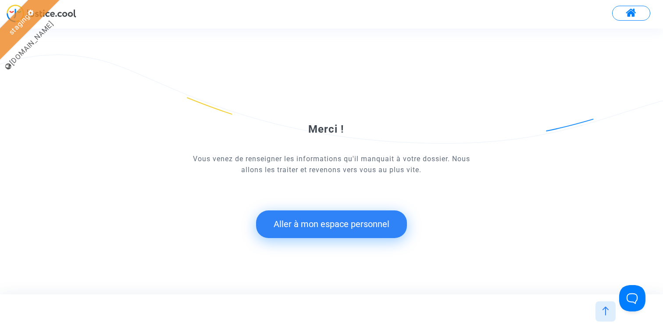
click at [331, 232] on button "Aller à mon espace personnel" at bounding box center [331, 223] width 151 height 27
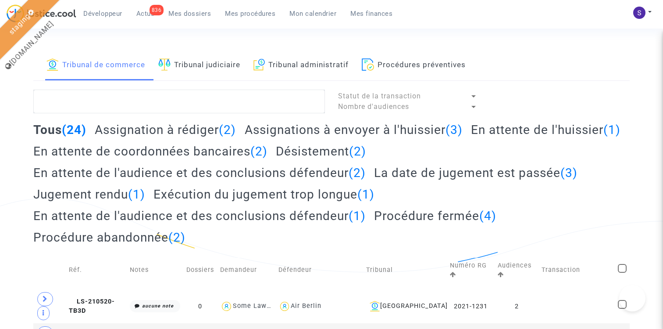
click at [189, 66] on link "Tribunal judiciaire" at bounding box center [199, 65] width 82 height 30
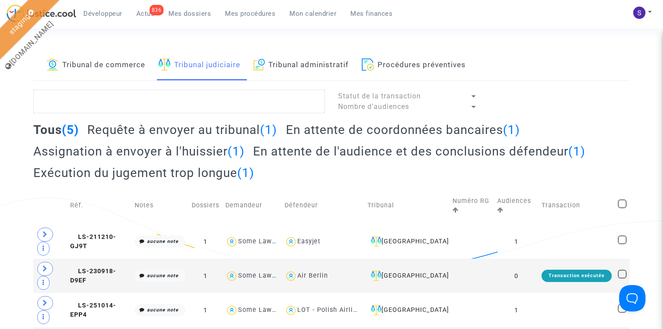
click at [217, 130] on h2 "Requête à envoyer au tribunal (1)" at bounding box center [182, 129] width 190 height 15
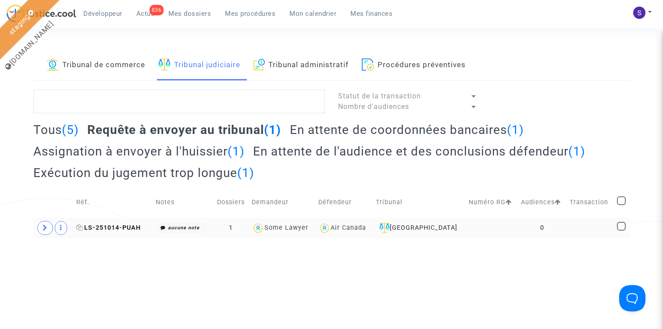
click at [129, 230] on span "LS-251014-PUAH" at bounding box center [108, 227] width 64 height 7
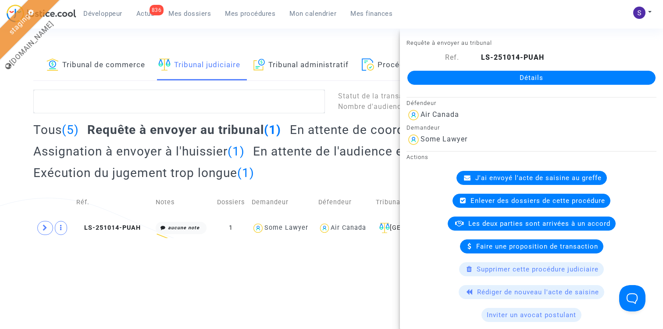
click at [537, 178] on span "J'ai envoyé l'acte de saisine au greffe" at bounding box center [539, 178] width 126 height 8
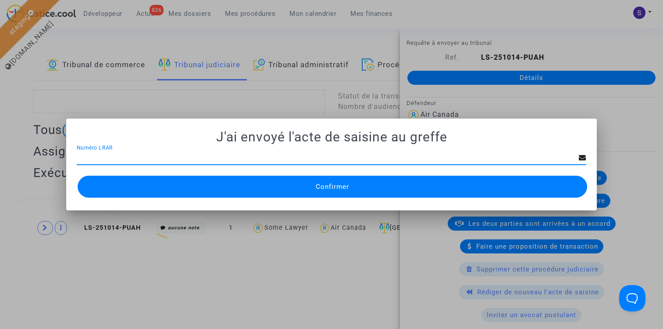
click at [322, 186] on span "Confirmer" at bounding box center [332, 186] width 33 height 8
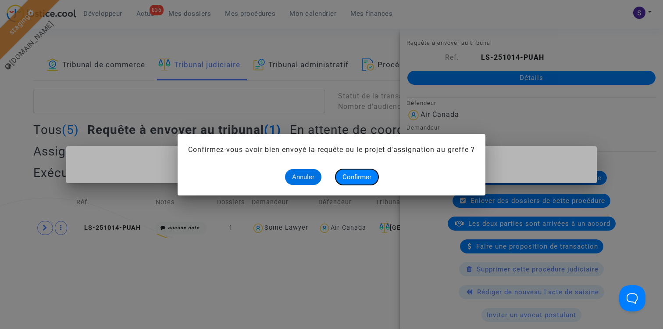
click at [354, 173] on span "Confirmer" at bounding box center [357, 177] width 29 height 8
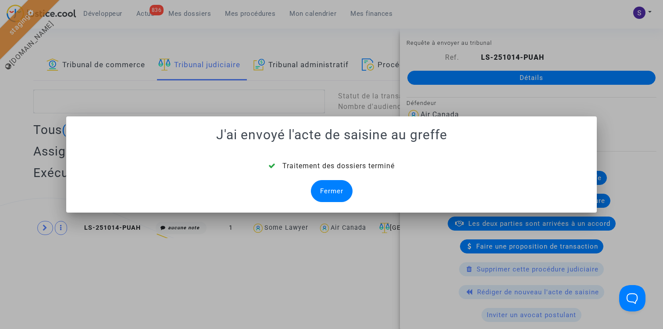
click at [329, 190] on div "Fermer" at bounding box center [332, 191] width 42 height 22
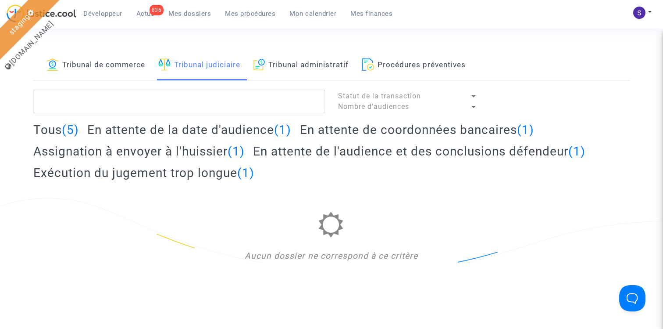
click at [257, 131] on h2 "En attente de la date d'audience (1)" at bounding box center [189, 129] width 204 height 15
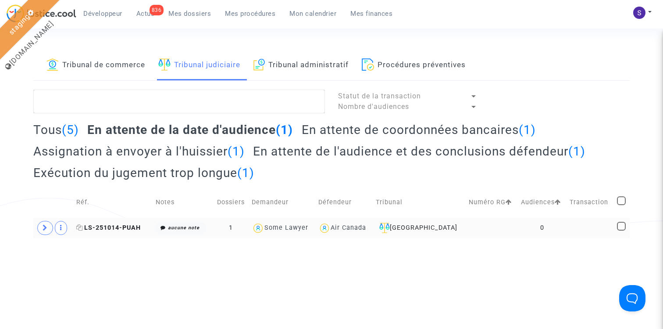
click at [126, 228] on span "LS-251014-PUAH" at bounding box center [108, 227] width 64 height 7
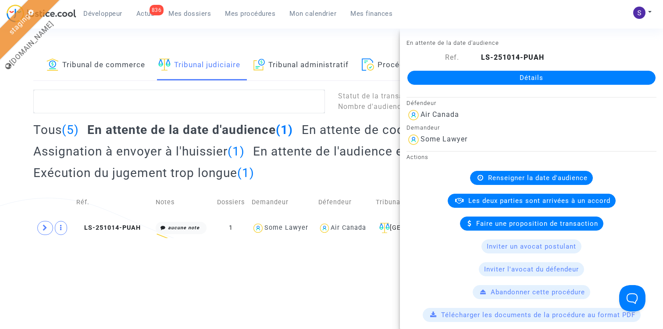
click at [517, 76] on link "Détails" at bounding box center [532, 78] width 248 height 14
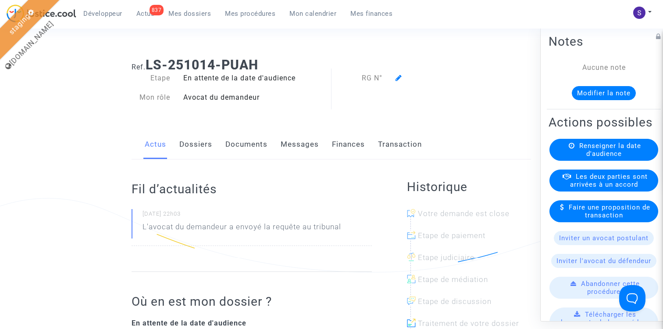
click at [607, 161] on available-action-list "Renseigner la date d'audience Les deux parties sont arrivées à un accord Faire …" at bounding box center [604, 329] width 111 height 383
click at [600, 144] on span "Renseigner la date d'audience" at bounding box center [611, 149] width 62 height 16
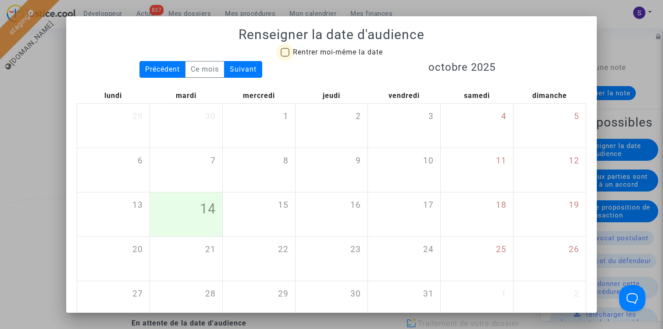
click at [308, 53] on span "Rentrer moi-même la date" at bounding box center [338, 52] width 90 height 8
click at [285, 57] on input "Rentrer moi-même la date" at bounding box center [285, 57] width 0 height 0
checkbox input "true"
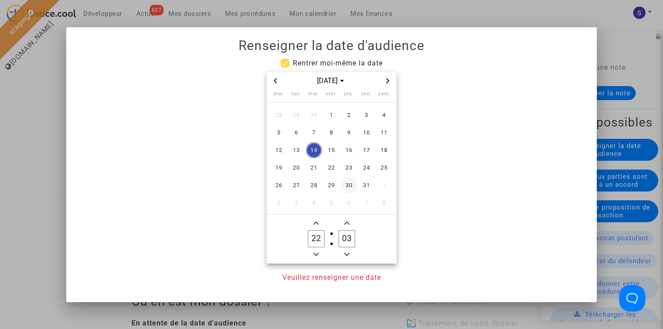
click at [353, 180] on span "30" at bounding box center [349, 185] width 16 height 16
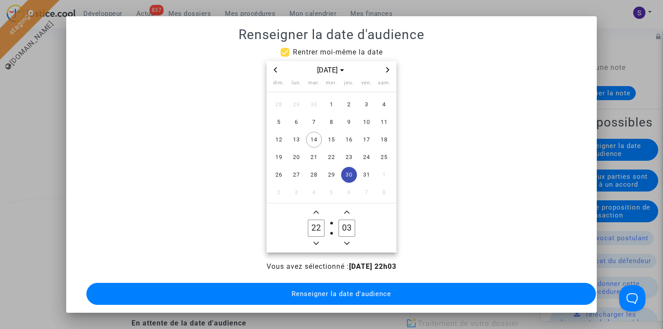
click at [359, 283] on button "Renseigner la date d'audience" at bounding box center [341, 294] width 510 height 22
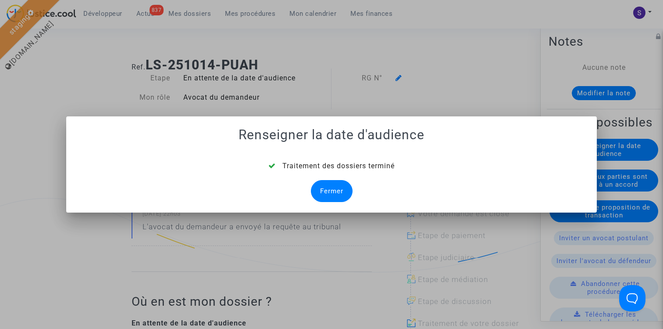
click at [333, 191] on div "Fermer" at bounding box center [332, 191] width 42 height 22
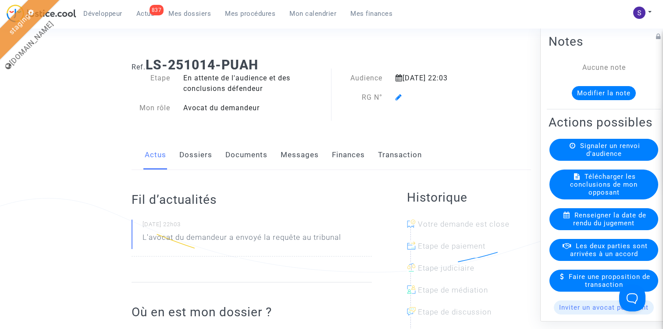
click at [398, 100] on icon at bounding box center [399, 96] width 7 height 7
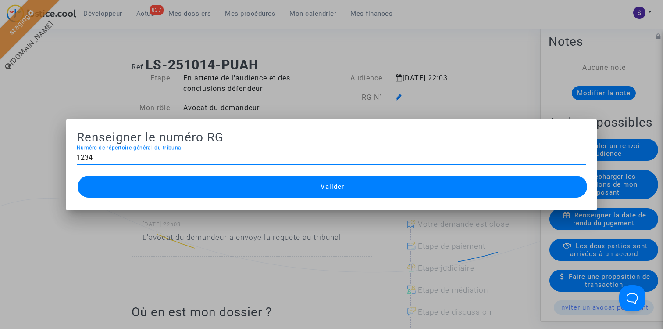
type input "1234"
click at [326, 190] on button "Valider" at bounding box center [333, 186] width 510 height 22
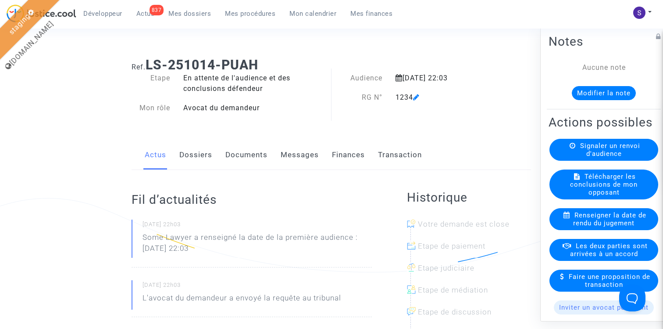
click at [229, 10] on span "Mes procédures" at bounding box center [250, 14] width 50 height 8
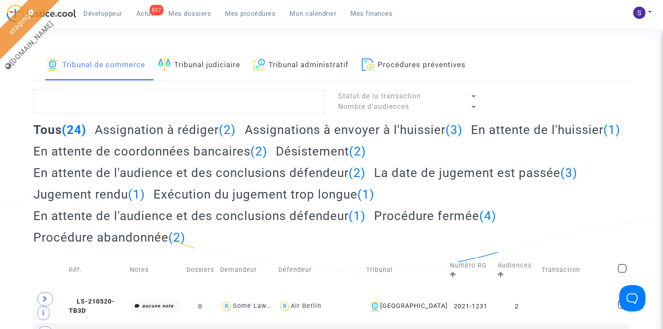
click at [209, 69] on link "Tribunal judiciaire" at bounding box center [199, 65] width 82 height 30
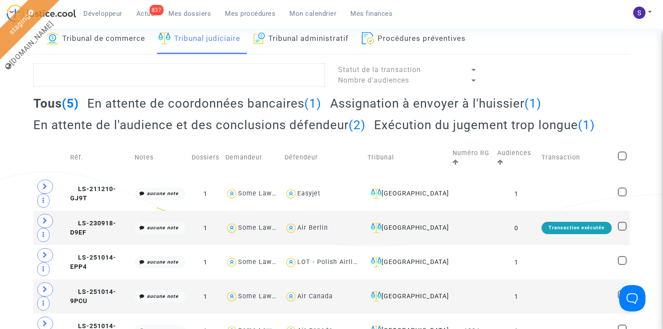
scroll to position [45, 0]
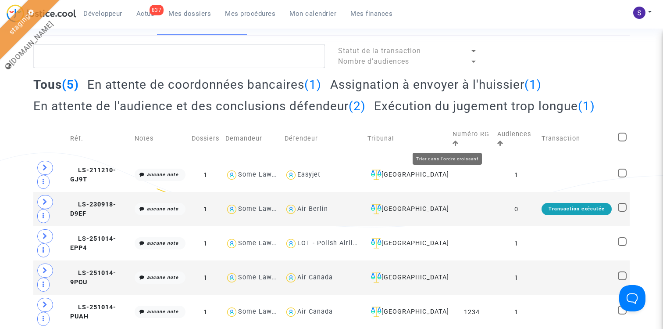
click at [453, 143] on icon at bounding box center [456, 143] width 6 height 6
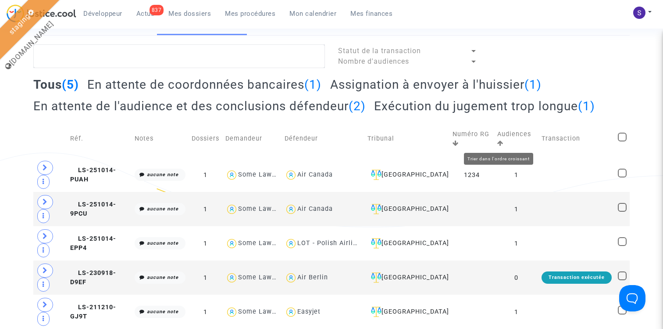
click at [500, 143] on icon at bounding box center [500, 143] width 6 height 6
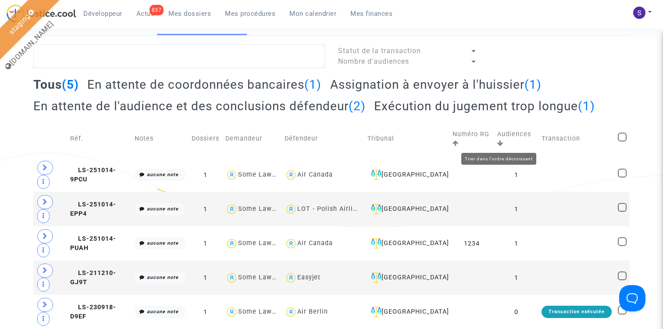
click at [500, 143] on icon at bounding box center [500, 143] width 6 height 6
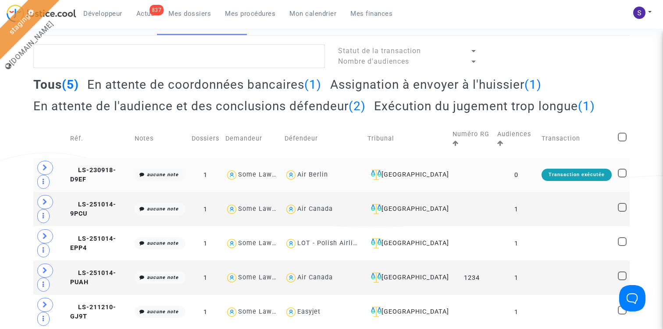
scroll to position [0, 0]
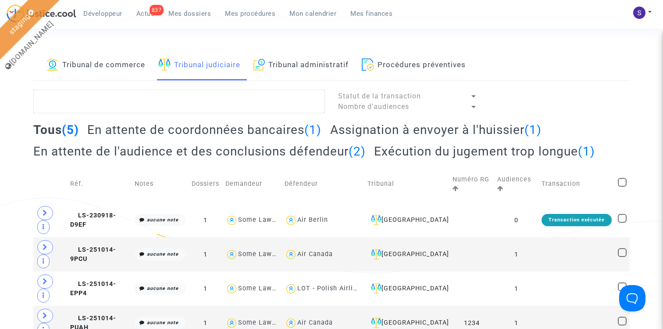
click at [114, 58] on link "Tribunal de commerce" at bounding box center [96, 65] width 99 height 30
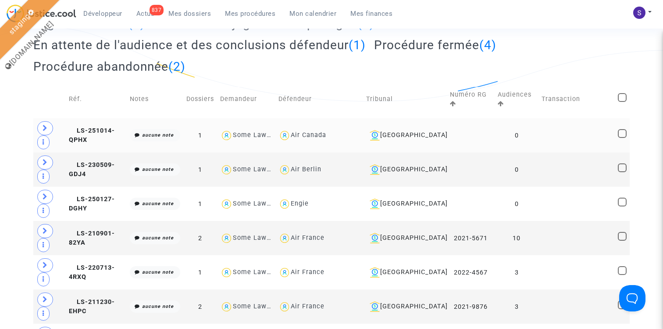
scroll to position [163, 0]
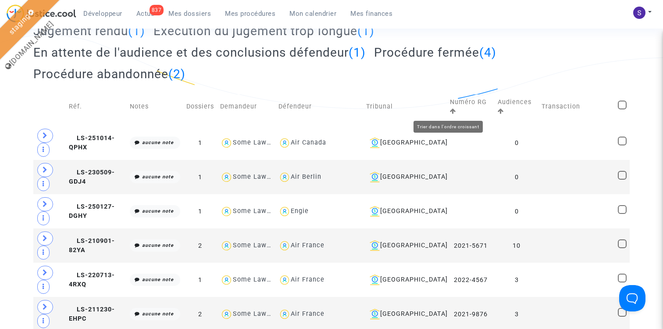
click at [451, 111] on icon at bounding box center [453, 111] width 6 height 6
click at [450, 110] on icon at bounding box center [453, 111] width 6 height 6
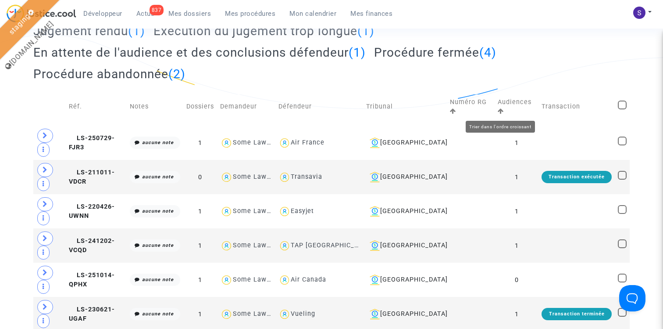
click at [500, 112] on icon at bounding box center [501, 111] width 6 height 6
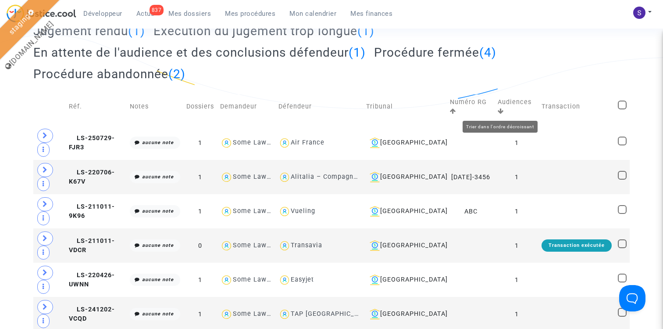
click at [502, 111] on icon at bounding box center [501, 111] width 6 height 6
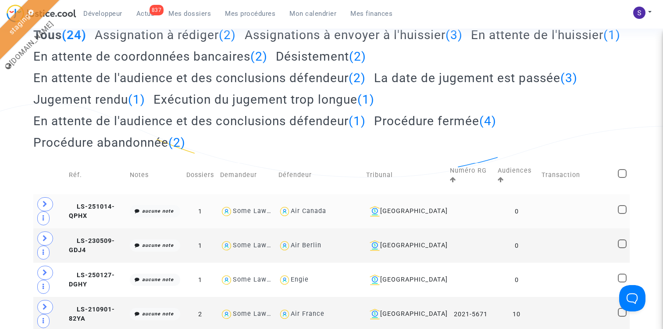
scroll to position [119, 0]
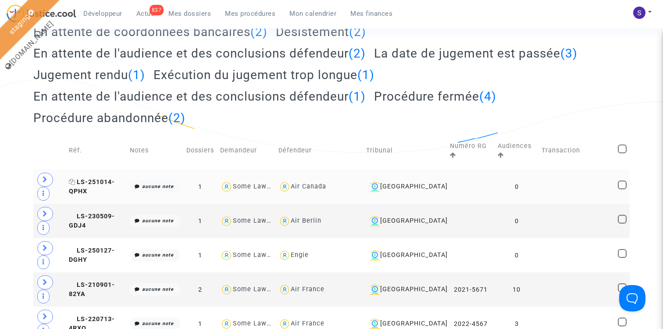
click at [94, 179] on span "LS-251014-QPHX" at bounding box center [92, 186] width 46 height 17
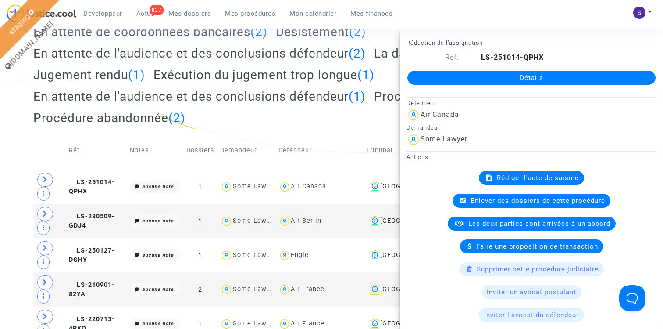
click at [36, 157] on td at bounding box center [49, 151] width 32 height 38
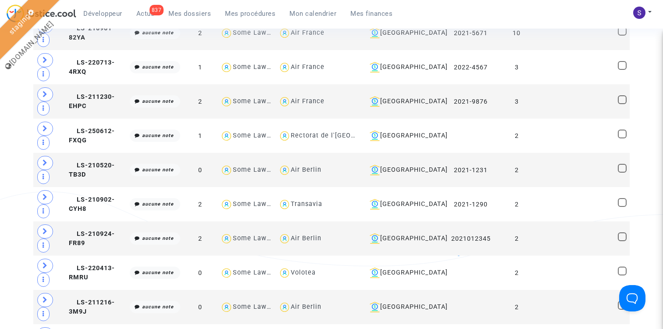
scroll to position [0, 0]
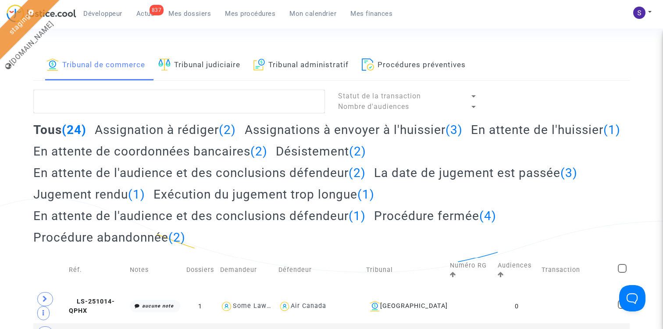
click at [305, 10] on span "Mon calendrier" at bounding box center [313, 14] width 47 height 8
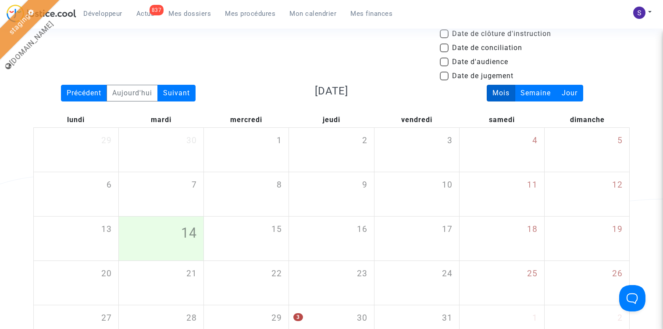
scroll to position [26, 0]
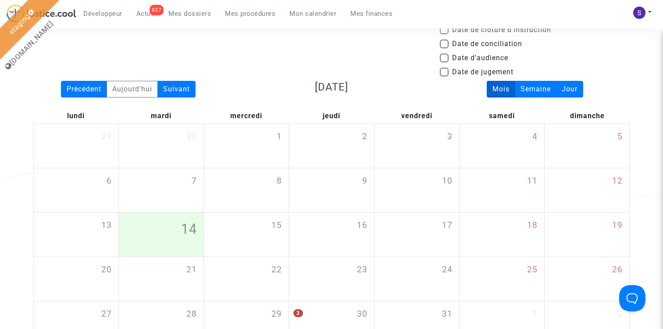
click at [468, 55] on span "Date d'audience" at bounding box center [480, 58] width 56 height 11
click at [444, 62] on input "Date d'audience" at bounding box center [444, 62] width 0 height 0
checkbox input "true"
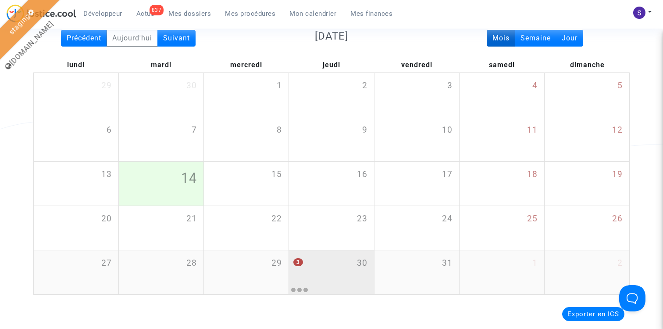
click at [335, 268] on div "3 30" at bounding box center [331, 267] width 85 height 34
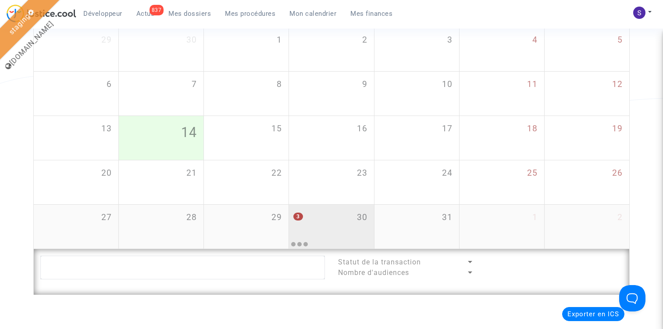
scroll to position [214, 0]
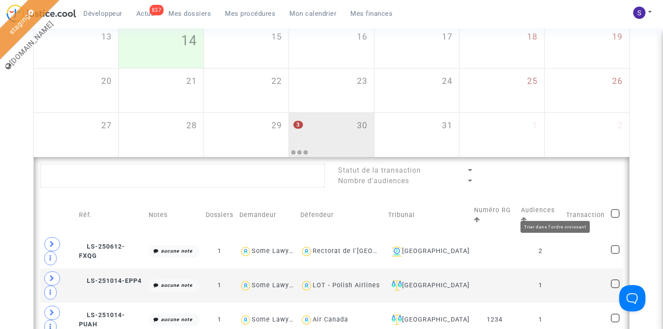
click at [527, 216] on icon at bounding box center [524, 219] width 6 height 6
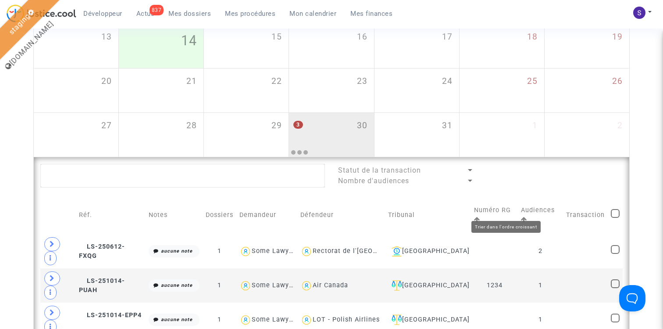
click at [480, 216] on icon at bounding box center [477, 219] width 6 height 6
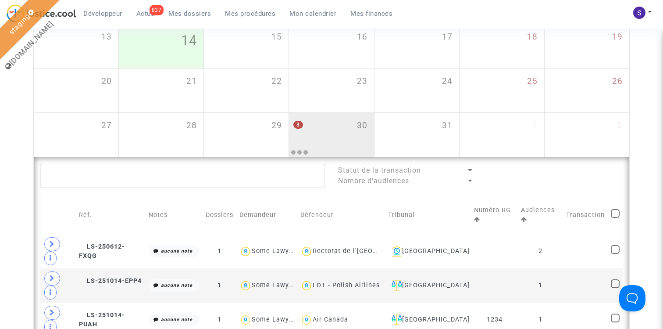
click at [644, 93] on div "Date de clôture d'instruction Date de conciliation Date d'audience Date de juge…" at bounding box center [331, 89] width 663 height 507
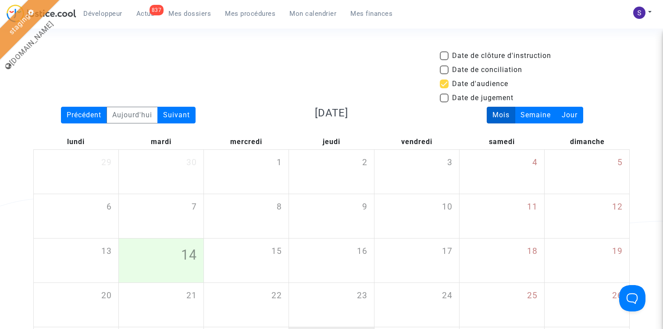
click at [426, 60] on div "Date de clôture d'instruction Date de conciliation Date d'audience Date de juge…" at bounding box center [332, 78] width 610 height 56
click at [308, 11] on span "Mon calendrier" at bounding box center [313, 14] width 47 height 8
click at [444, 91] on mat-checkbox "Date d'audience" at bounding box center [474, 86] width 68 height 14
click at [444, 86] on span at bounding box center [444, 83] width 9 height 9
click at [444, 88] on input "Date d'audience" at bounding box center [444, 88] width 0 height 0
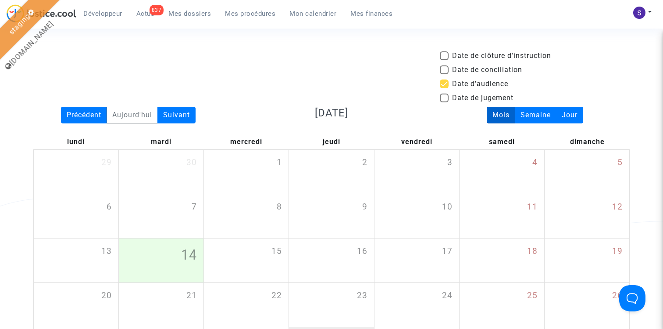
checkbox input "false"
click at [388, 79] on div "Date de clôture d'instruction Date de conciliation Date d'audience Date de juge…" at bounding box center [332, 78] width 610 height 56
click at [101, 11] on span "Développeur" at bounding box center [102, 14] width 39 height 8
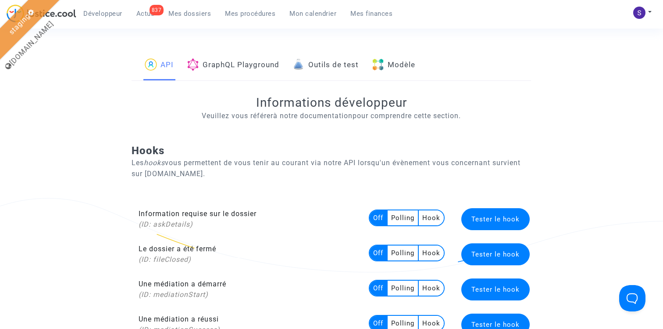
click at [407, 59] on link "Modèle" at bounding box center [393, 65] width 43 height 30
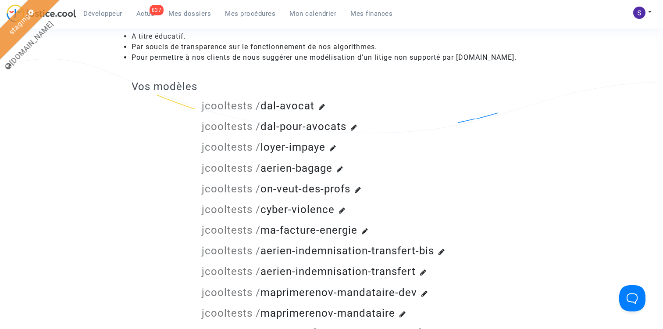
scroll to position [150, 0]
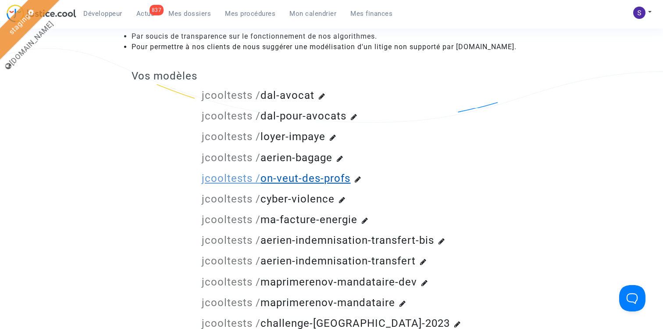
click at [275, 176] on link "jcooltests / on-veut-des-profs" at bounding box center [276, 178] width 149 height 12
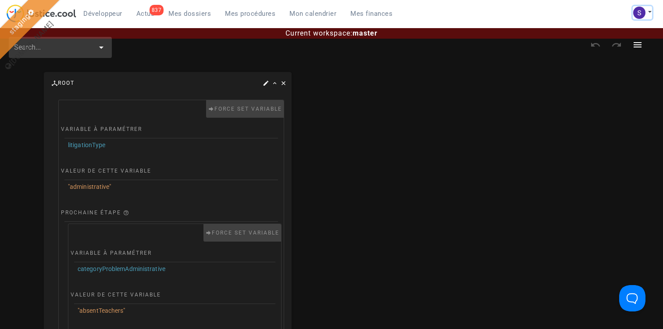
click at [646, 16] on button at bounding box center [642, 12] width 19 height 13
click at [240, 12] on span "Mes procédures" at bounding box center [250, 14] width 50 height 8
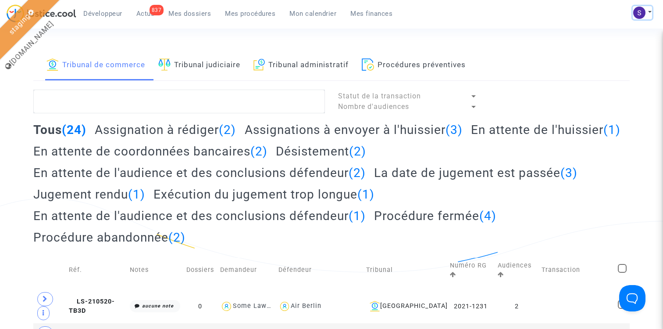
click at [652, 10] on button at bounding box center [642, 12] width 19 height 13
click at [605, 62] on link "Déconnexion" at bounding box center [617, 59] width 69 height 14
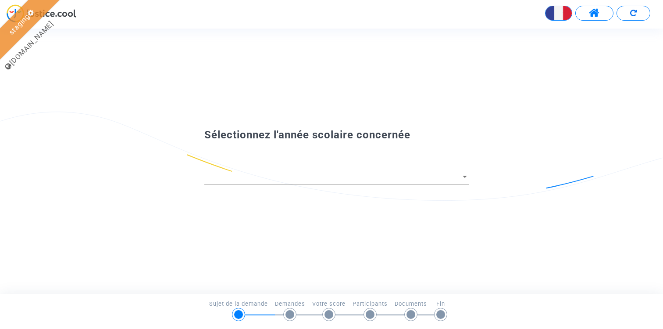
click at [370, 168] on div at bounding box center [336, 173] width 265 height 22
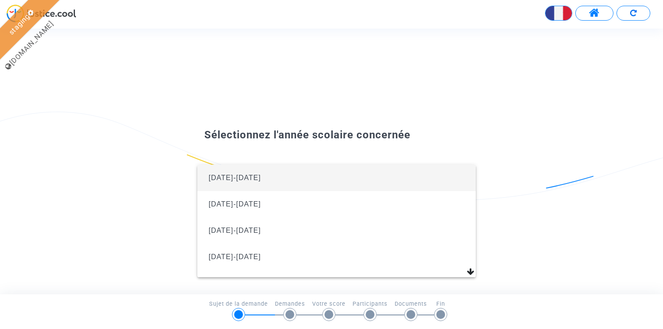
click at [361, 175] on span "[DATE]-[DATE]" at bounding box center [336, 178] width 265 height 26
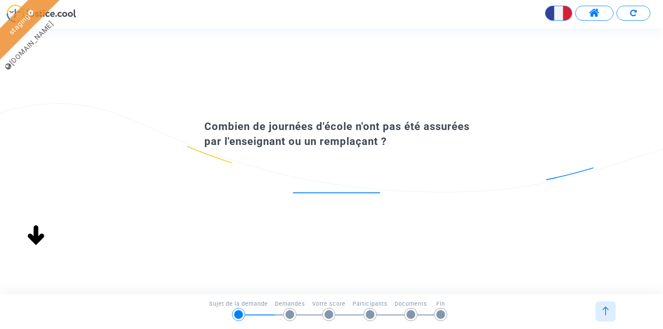
type input "3"
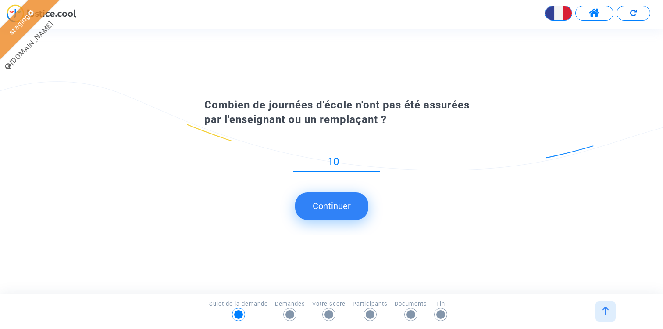
type input "10"
click at [349, 210] on button "Continuer" at bounding box center [331, 205] width 73 height 27
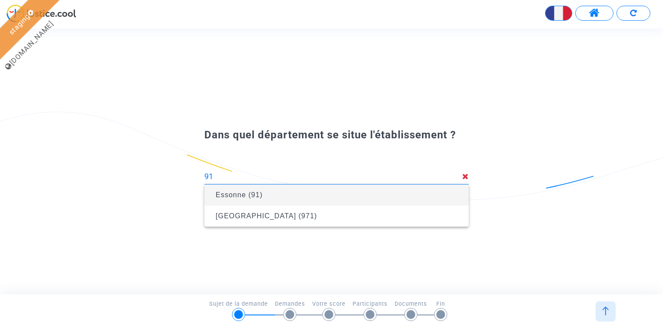
click at [305, 200] on span "Essonne (91)" at bounding box center [336, 194] width 250 height 25
type input "Essonne (91)"
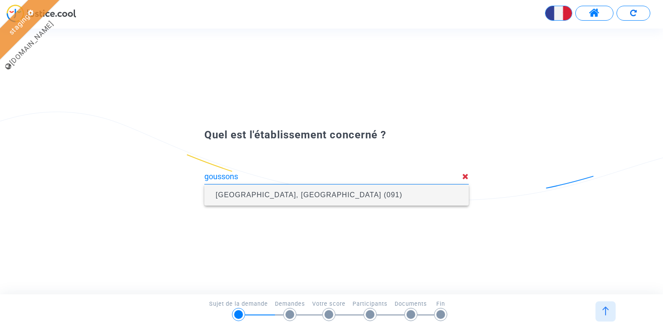
click at [318, 191] on span "[GEOGRAPHIC_DATA], [GEOGRAPHIC_DATA] (091)" at bounding box center [309, 194] width 187 height 7
type input "[GEOGRAPHIC_DATA], [GEOGRAPHIC_DATA] (091)"
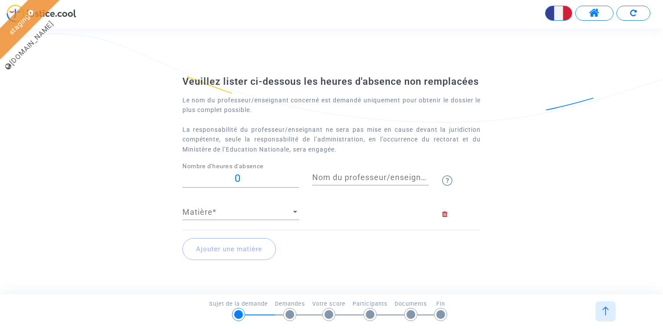
click at [265, 216] on span "Matière" at bounding box center [236, 211] width 109 height 9
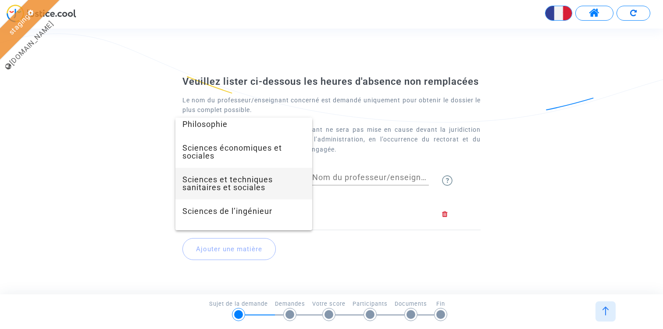
scroll to position [334, 0]
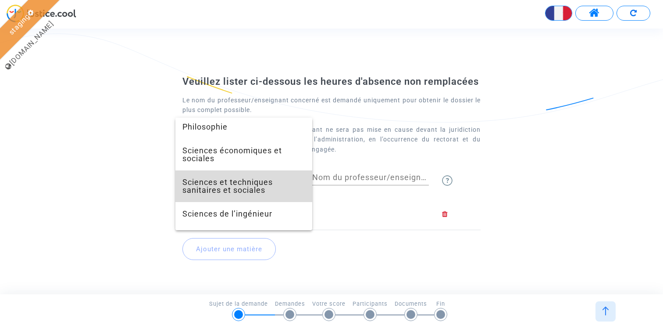
click at [267, 177] on span "Sciences et techniques sanitaires et sociales" at bounding box center [243, 186] width 123 height 32
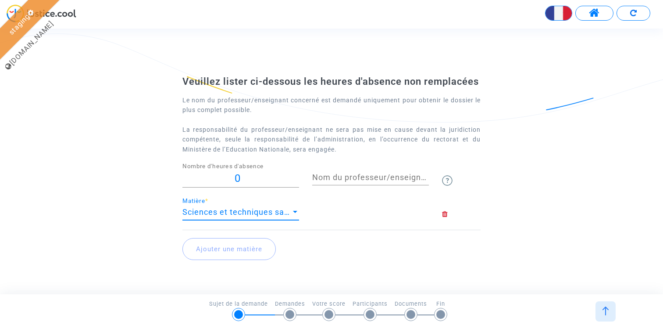
click at [261, 216] on span "Sciences et techniques sanitaires et sociales" at bounding box center [269, 211] width 175 height 9
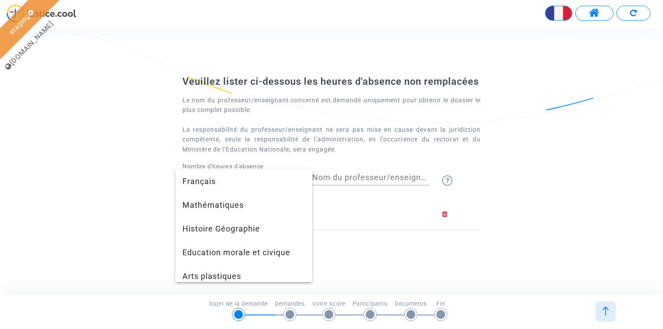
scroll to position [335, 0]
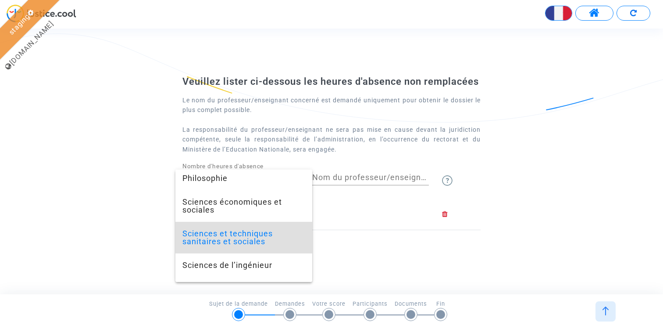
click at [354, 228] on div at bounding box center [331, 164] width 663 height 329
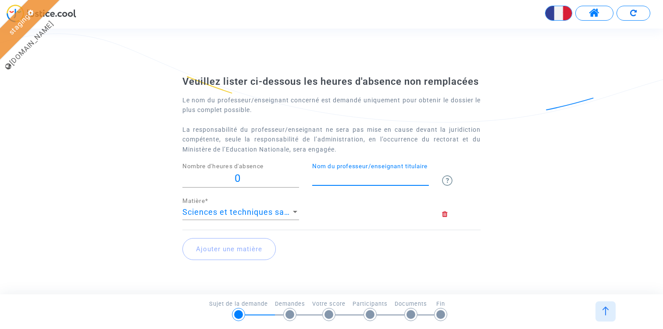
click at [345, 182] on input "Nom du professeur/enseignant titulaire" at bounding box center [370, 177] width 117 height 9
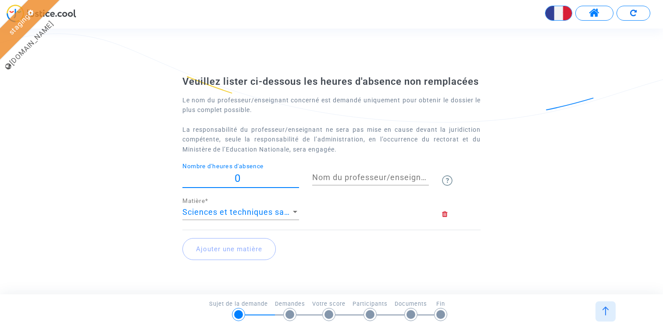
click at [260, 184] on input "0" at bounding box center [240, 178] width 117 height 12
click at [234, 184] on input "0" at bounding box center [240, 178] width 117 height 12
type input "30"
click at [327, 185] on div "Nom du professeur/enseignant titulaire" at bounding box center [370, 174] width 117 height 22
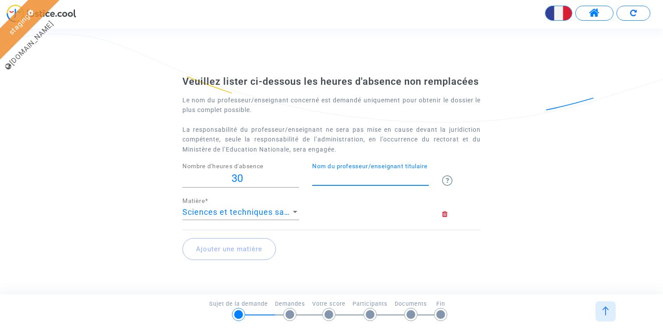
click at [637, 14] on button at bounding box center [634, 13] width 34 height 15
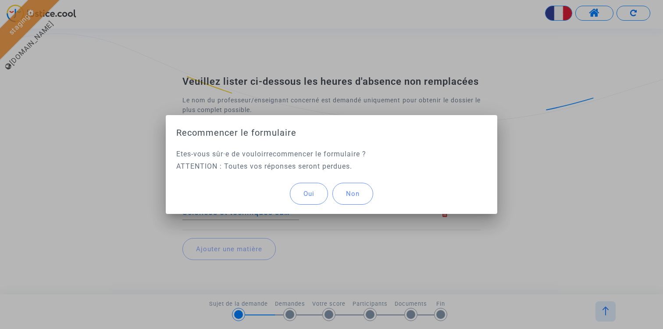
click at [317, 184] on button "Oui" at bounding box center [309, 193] width 38 height 22
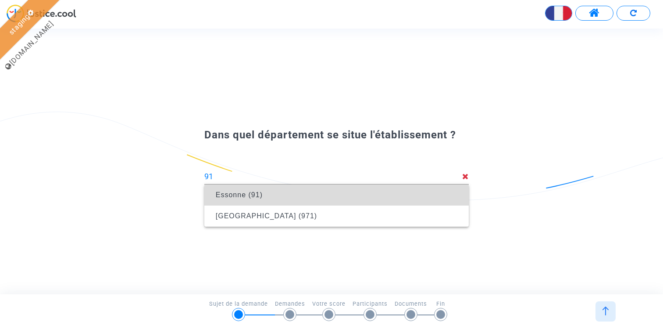
click at [336, 191] on span "Essonne (91)" at bounding box center [336, 194] width 250 height 25
type input "Essonne (91)"
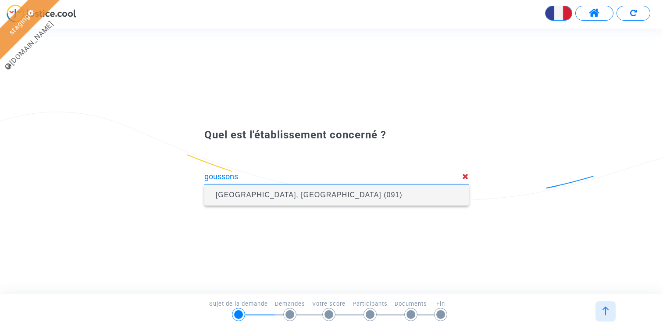
click at [293, 193] on span "[GEOGRAPHIC_DATA], [GEOGRAPHIC_DATA] (091)" at bounding box center [309, 194] width 187 height 7
type input "[GEOGRAPHIC_DATA], [GEOGRAPHIC_DATA] (091)"
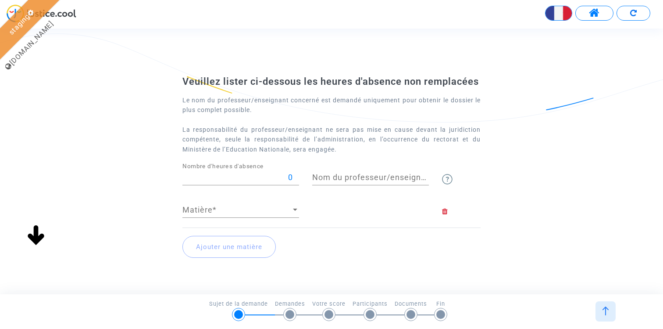
click at [276, 182] on input "0" at bounding box center [240, 177] width 117 height 9
type input "40"
click at [272, 212] on div "Matière Matière *" at bounding box center [240, 206] width 117 height 22
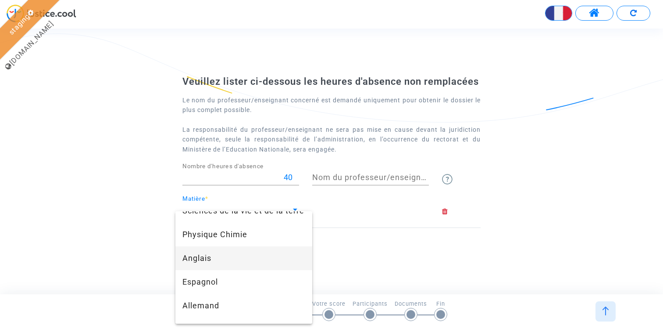
scroll to position [201, 0]
click at [262, 238] on span "Physique Chimie" at bounding box center [243, 235] width 123 height 24
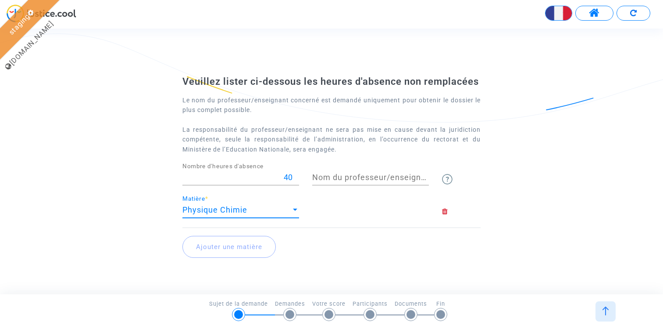
click at [350, 182] on input "Nom du professeur/enseignant titulaire" at bounding box center [370, 177] width 117 height 9
click at [265, 214] on div "Physique Chimie" at bounding box center [236, 209] width 109 height 9
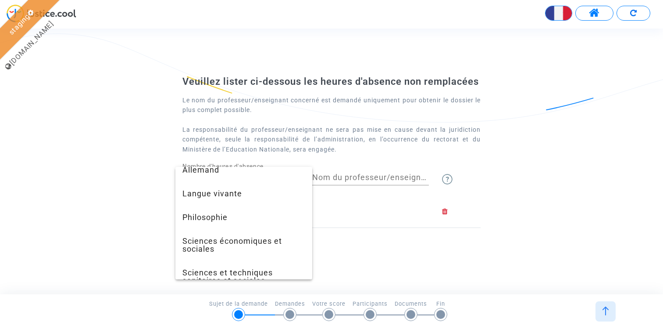
scroll to position [308, 0]
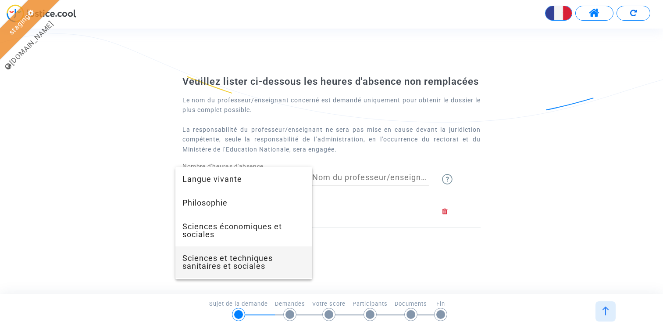
click at [264, 258] on span "Sciences et techniques sanitaires et sociales" at bounding box center [243, 262] width 123 height 32
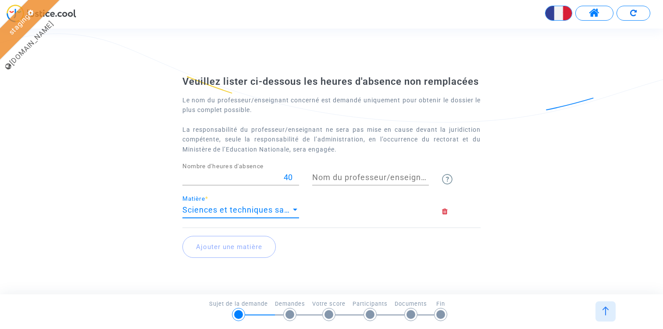
click at [370, 182] on input "Nom du professeur/enseignant titulaire" at bounding box center [370, 177] width 117 height 9
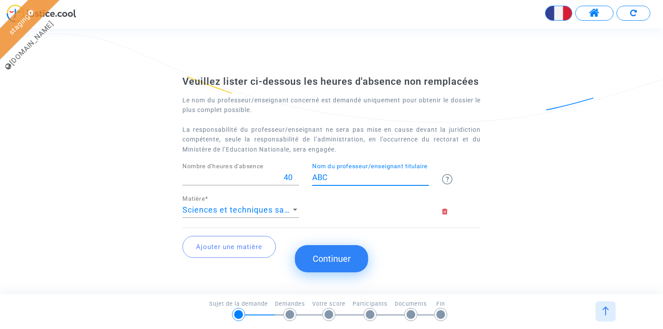
type input "ABC"
click at [340, 262] on button "Continuer" at bounding box center [331, 258] width 73 height 27
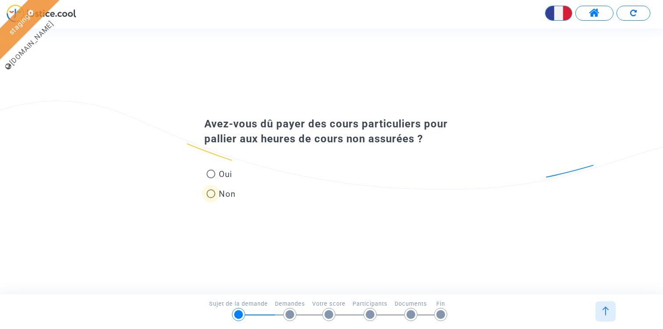
click at [217, 191] on span "Non" at bounding box center [225, 194] width 21 height 12
click at [211, 198] on input "Non" at bounding box center [211, 198] width 0 height 0
radio input "true"
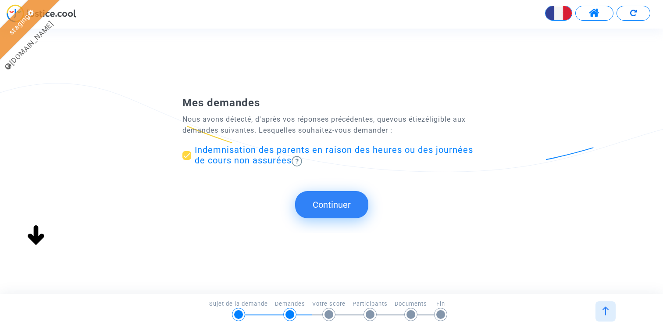
click at [325, 207] on button "Continuer" at bounding box center [331, 204] width 73 height 27
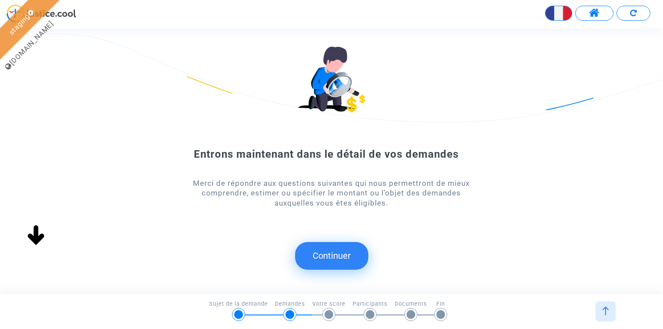
click at [331, 268] on button "Continuer" at bounding box center [331, 255] width 73 height 27
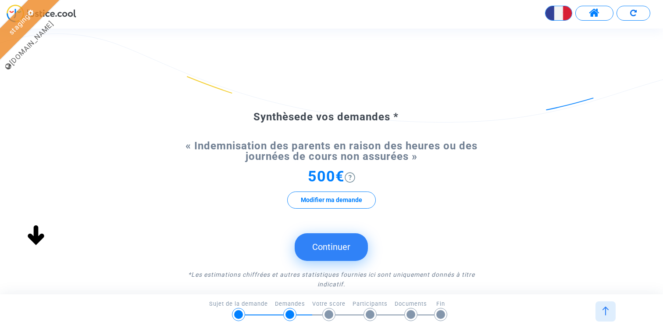
click at [331, 249] on button "Continuer" at bounding box center [331, 246] width 73 height 27
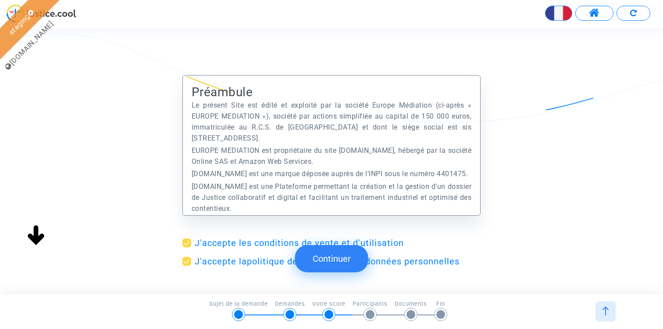
click at [315, 261] on button "Continuer" at bounding box center [331, 258] width 73 height 27
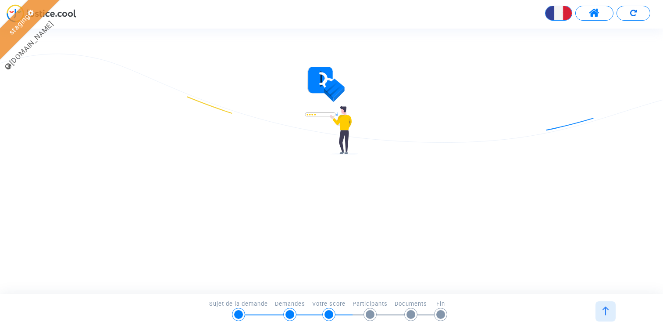
type input "claire+pitcher@justice.cool"
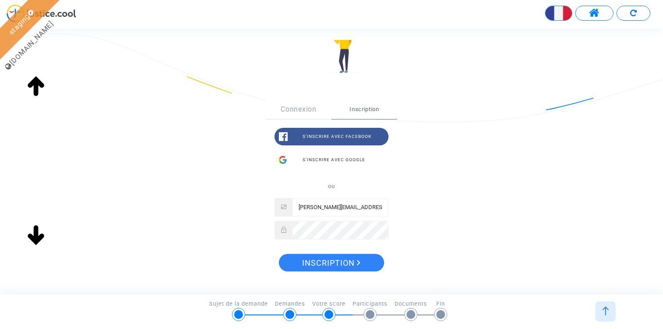
scroll to position [148, 0]
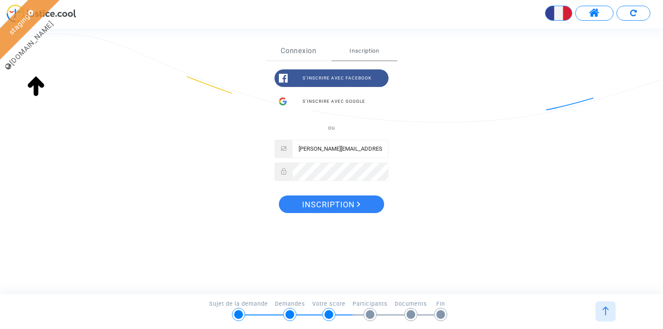
click at [309, 54] on link "Connexion" at bounding box center [299, 50] width 66 height 19
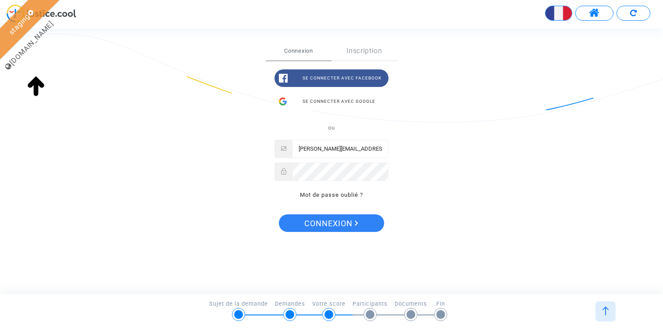
click at [369, 143] on input "claire+pitcher@justice.cool" at bounding box center [341, 149] width 96 height 18
type input "nonahih785@d3bb.com"
click at [335, 217] on span "Connexion" at bounding box center [331, 223] width 54 height 18
